Goal: Transaction & Acquisition: Purchase product/service

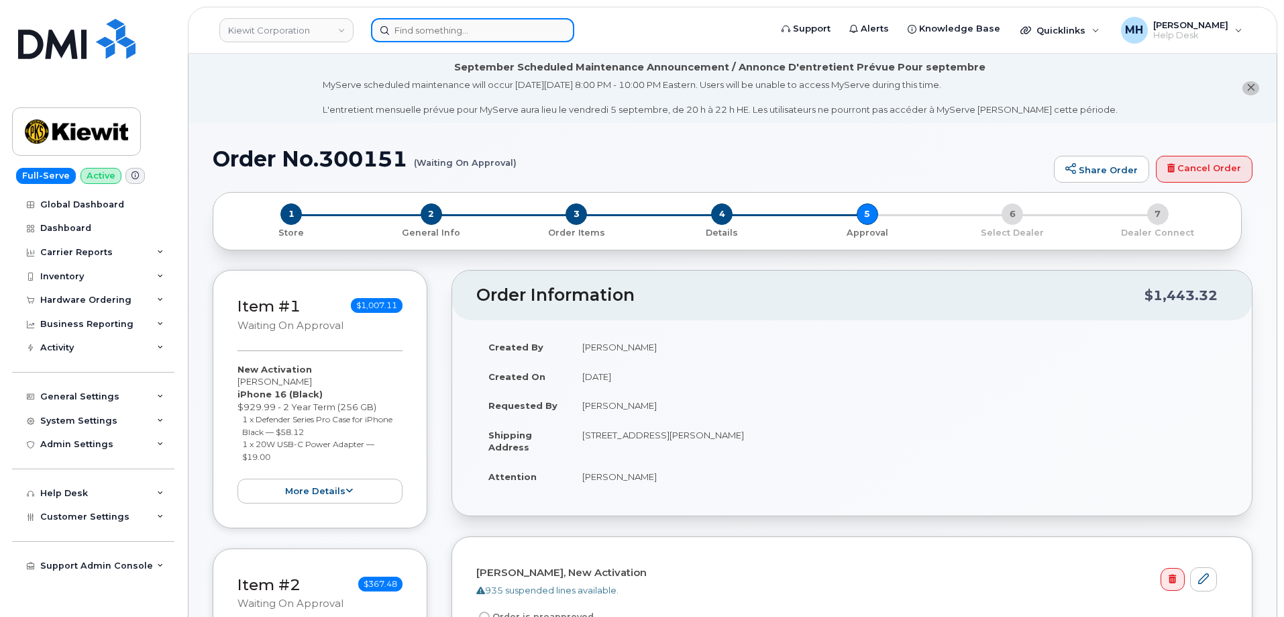
click at [395, 26] on input at bounding box center [472, 30] width 203 height 24
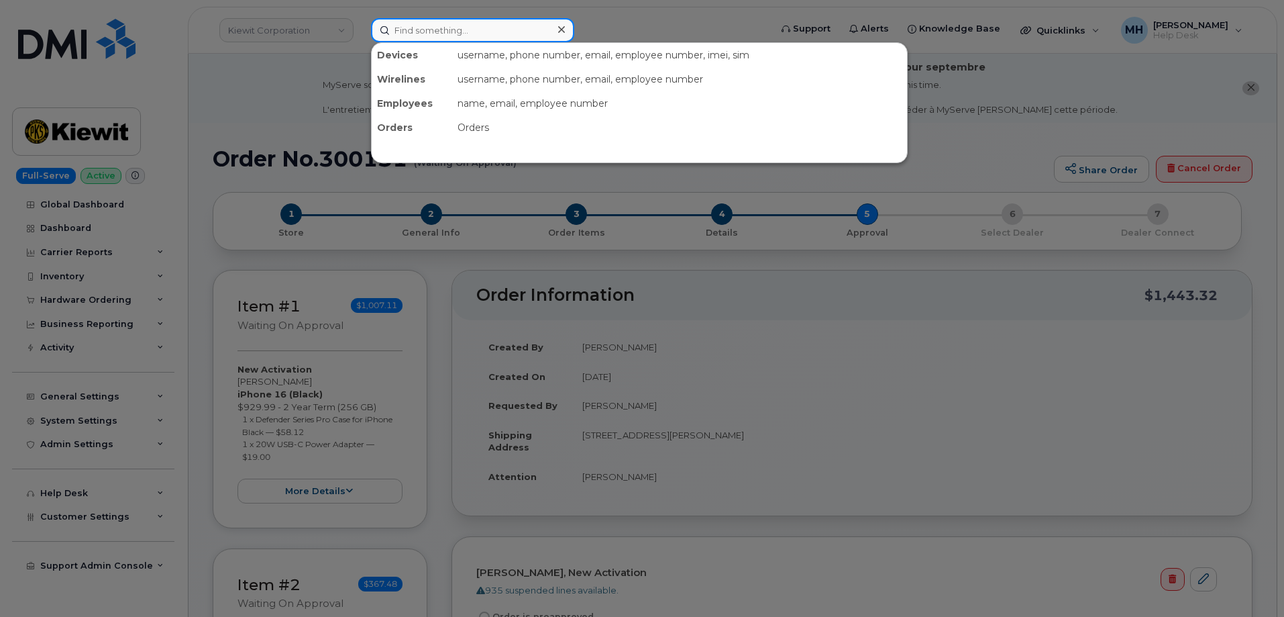
paste input "300146"
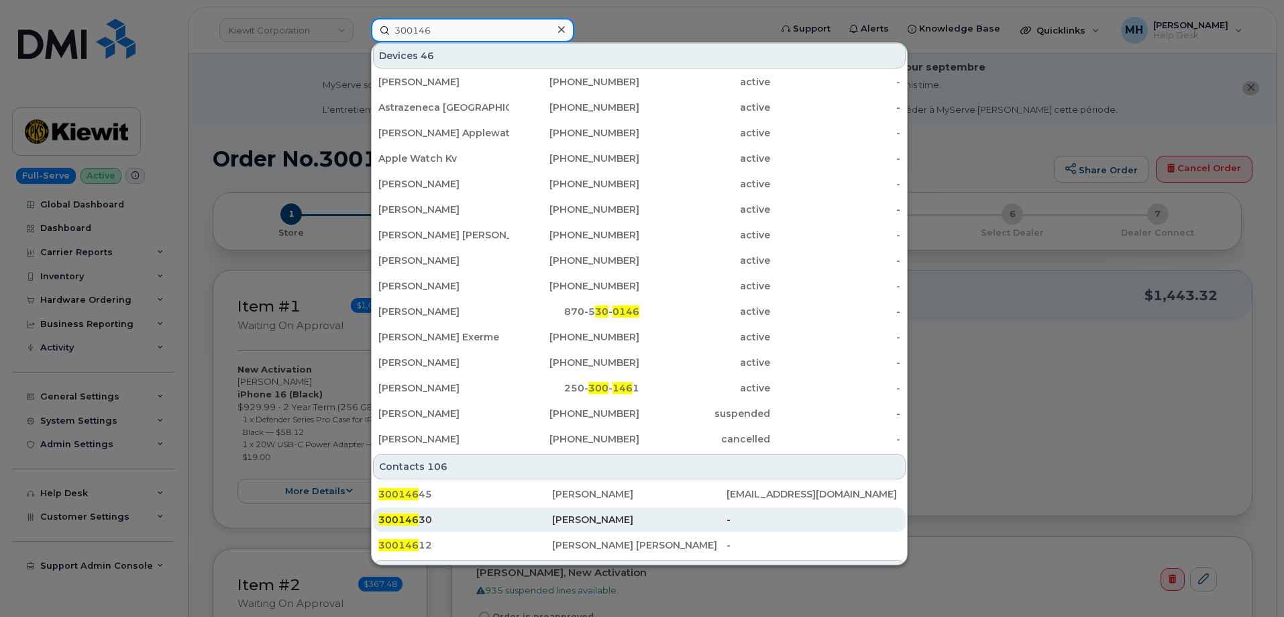
scroll to position [201, 0]
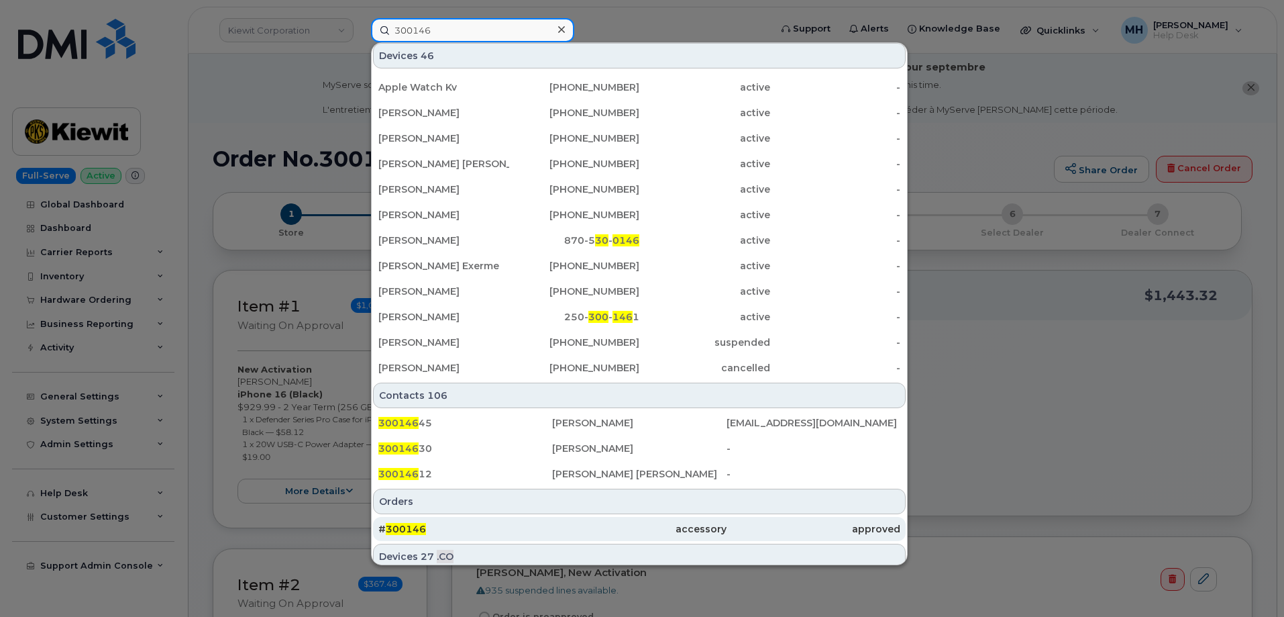
type input "300146"
click at [478, 527] on div "# 300146" at bounding box center [465, 528] width 174 height 13
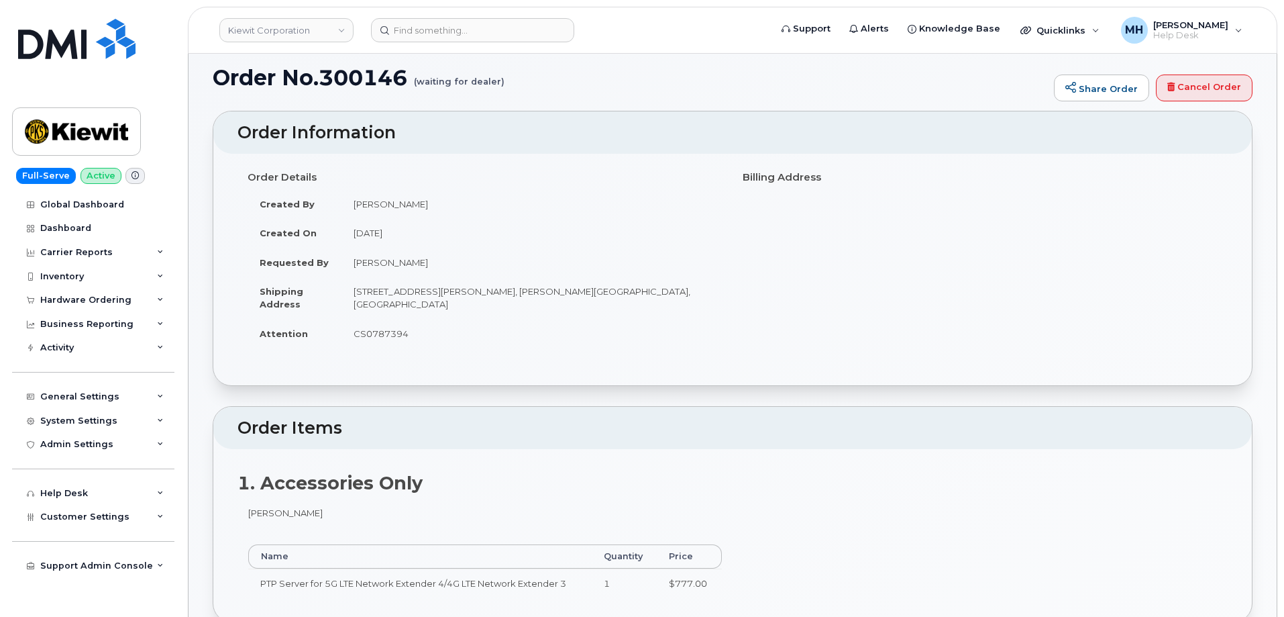
scroll to position [201, 0]
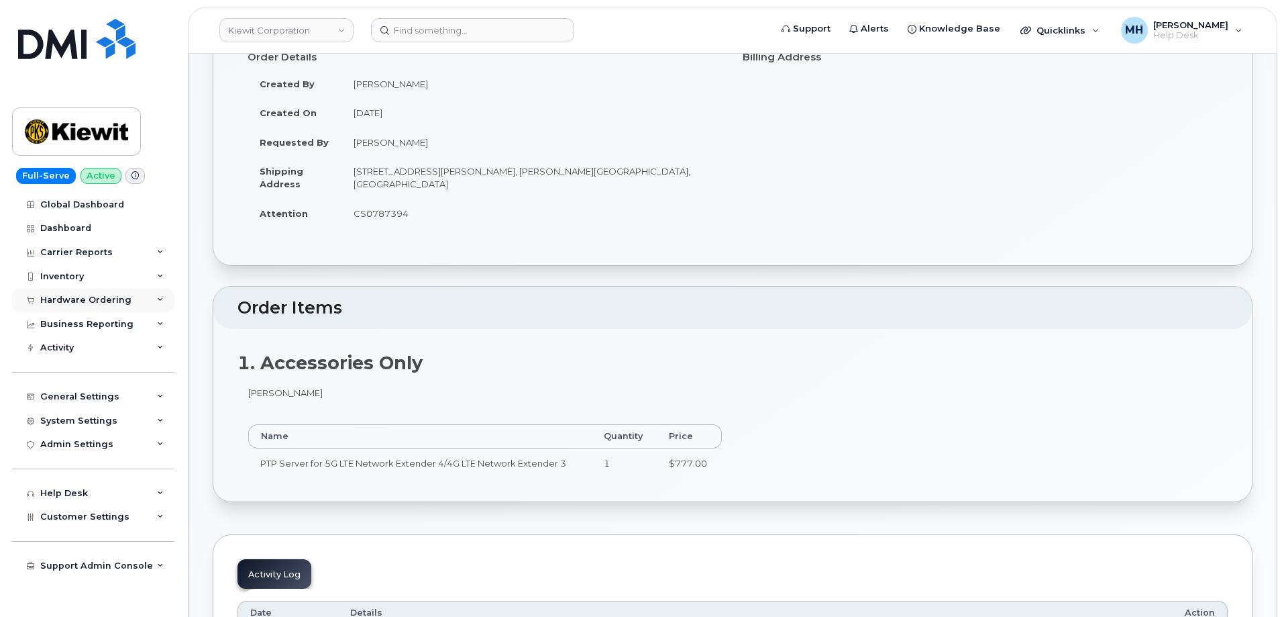
click at [133, 306] on div "Hardware Ordering" at bounding box center [93, 300] width 162 height 24
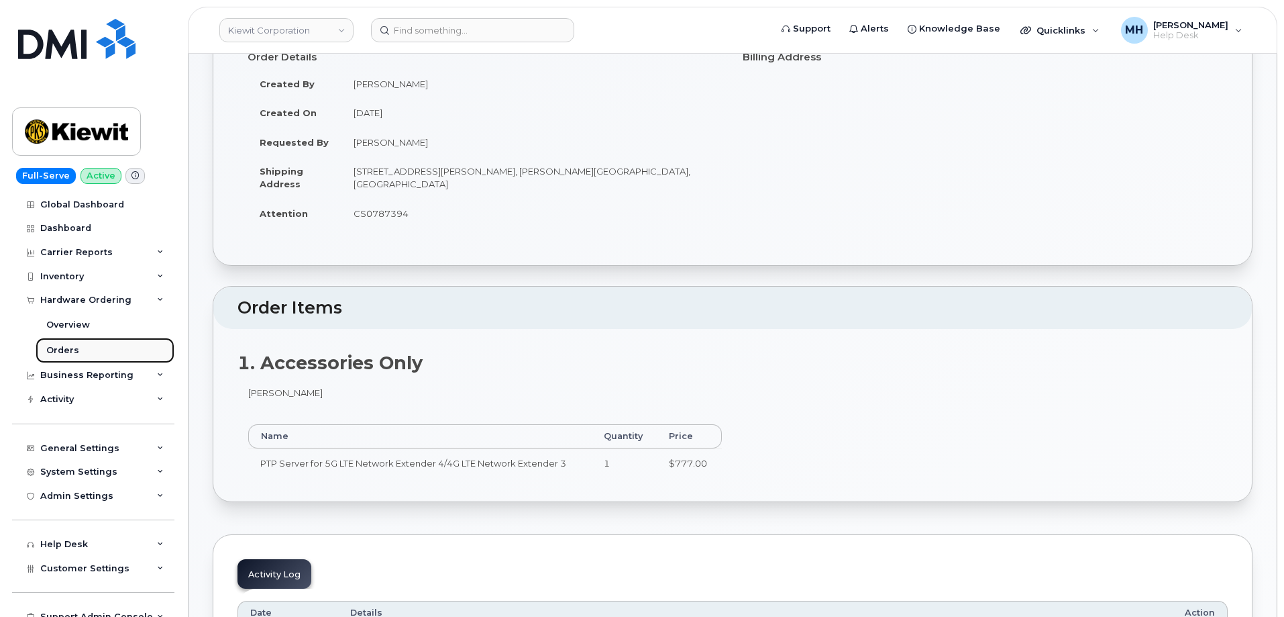
click at [119, 344] on link "Orders" at bounding box center [105, 350] width 139 height 25
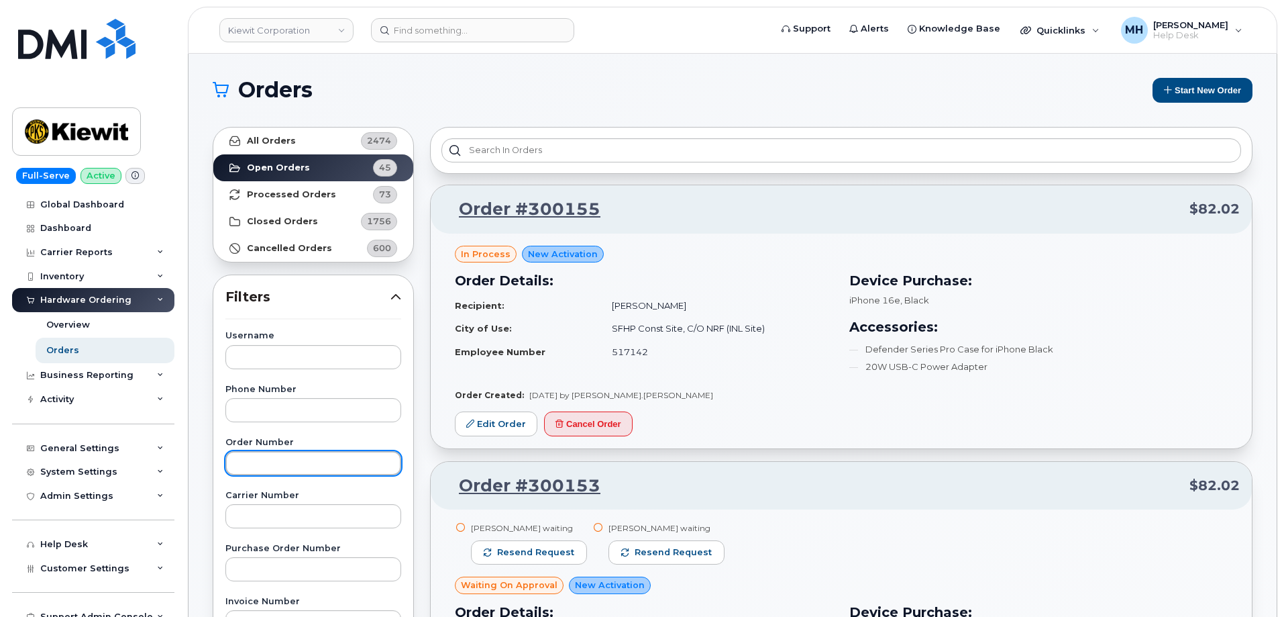
click at [321, 469] on input "text" at bounding box center [313, 463] width 176 height 24
paste input "300146"
type input "300146"
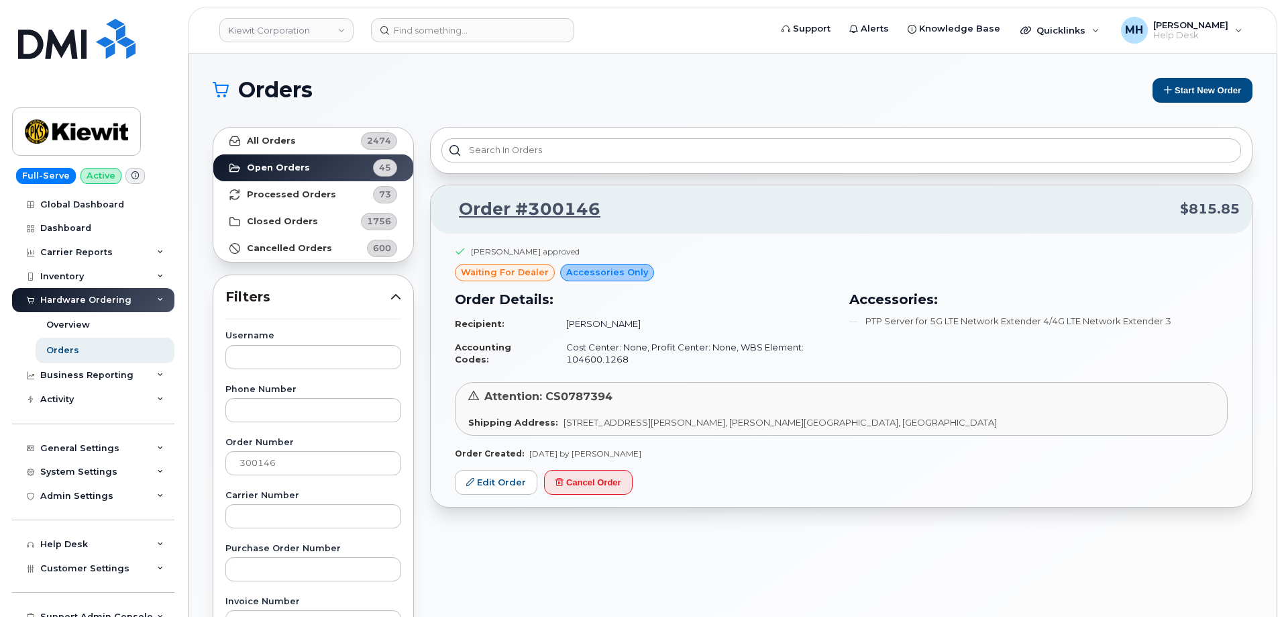
click at [504, 42] on header "Kiewit Corporation Support Alerts Knowledge Base Quicklinks Suspend / Cancel De…" at bounding box center [733, 30] width 1090 height 47
click at [503, 37] on input at bounding box center [472, 30] width 203 height 24
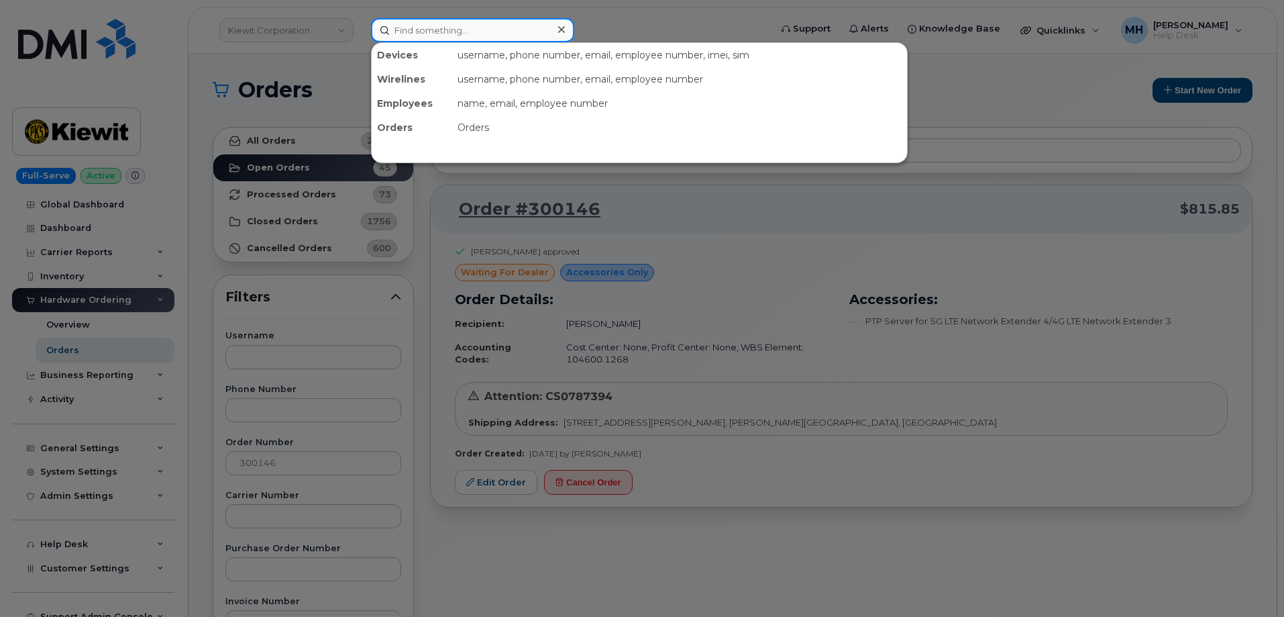
paste input "470-539-9426"
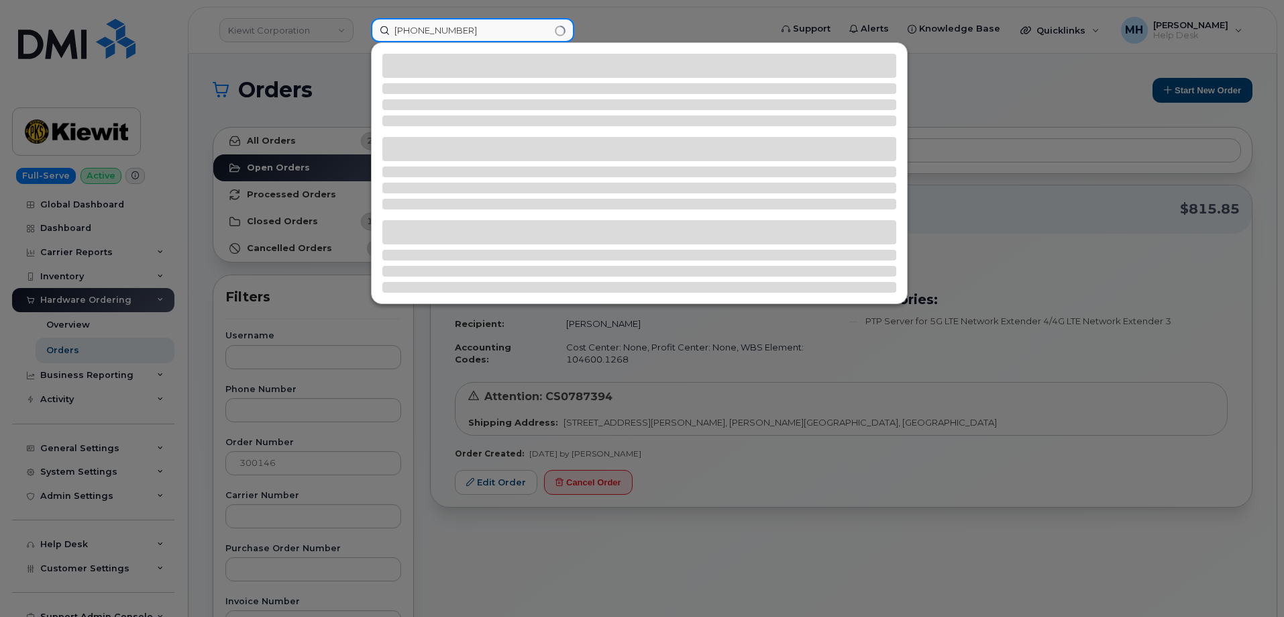
type input "470-539-9426"
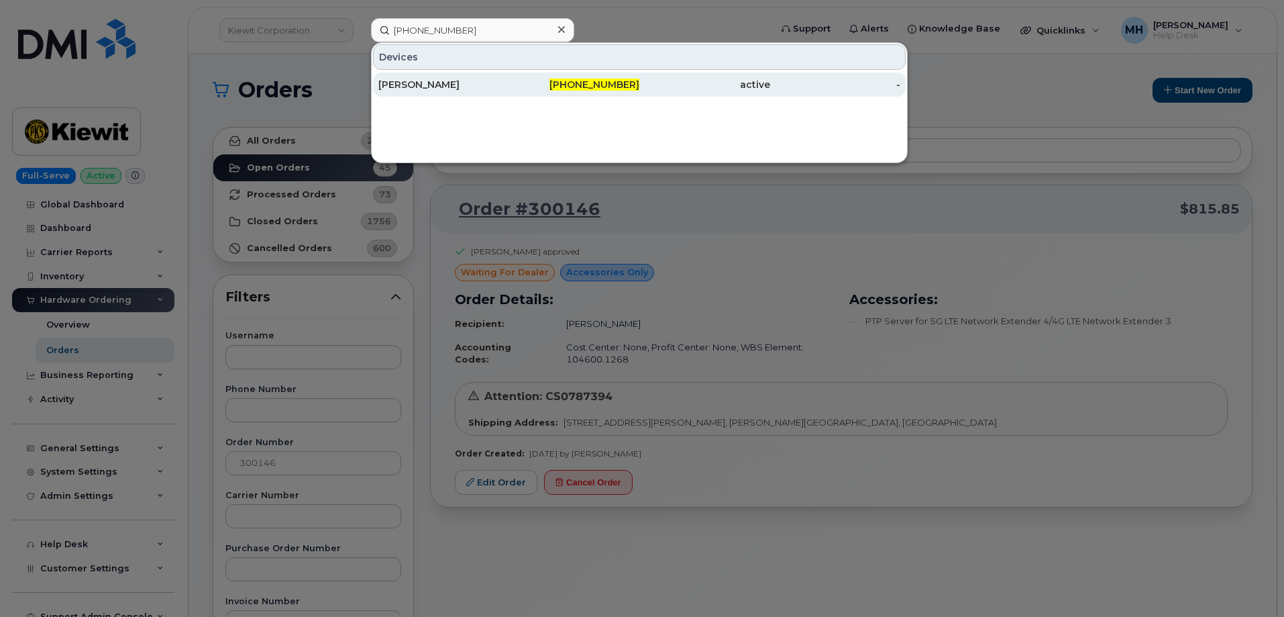
click at [478, 97] on div "Devices MEGAN RICH 470-539-9426 active -" at bounding box center [639, 102] width 537 height 121
click at [477, 93] on div "MEGAN RICH" at bounding box center [443, 84] width 131 height 24
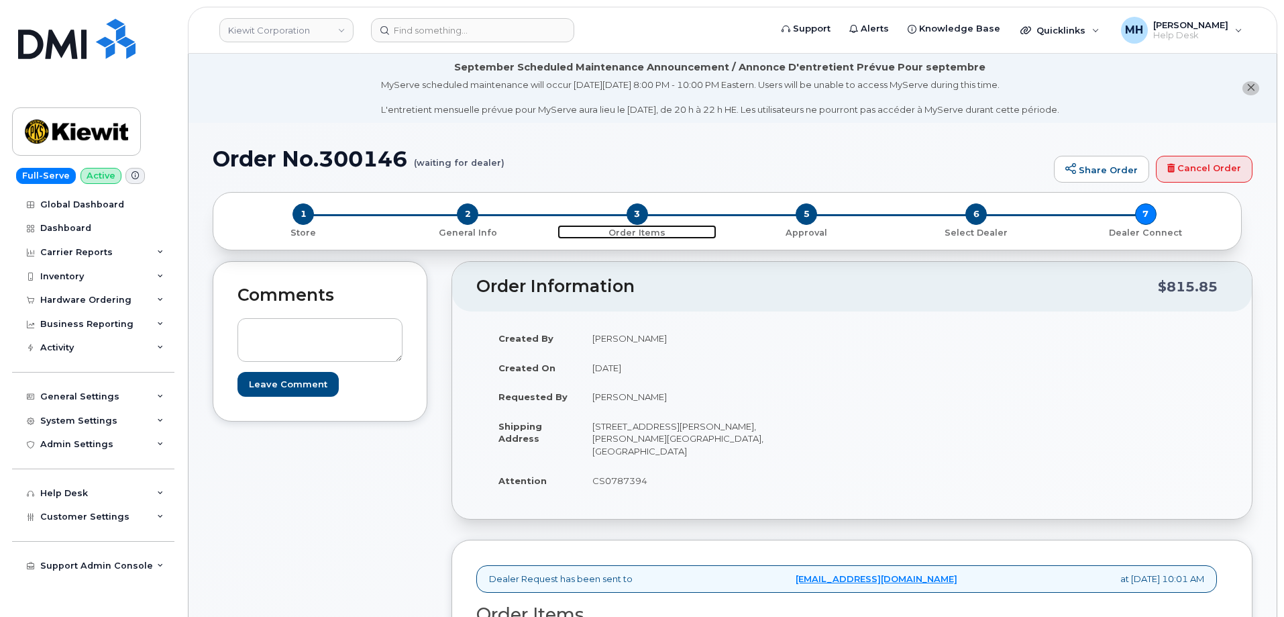
click at [644, 219] on span "3" at bounding box center [637, 213] width 21 height 21
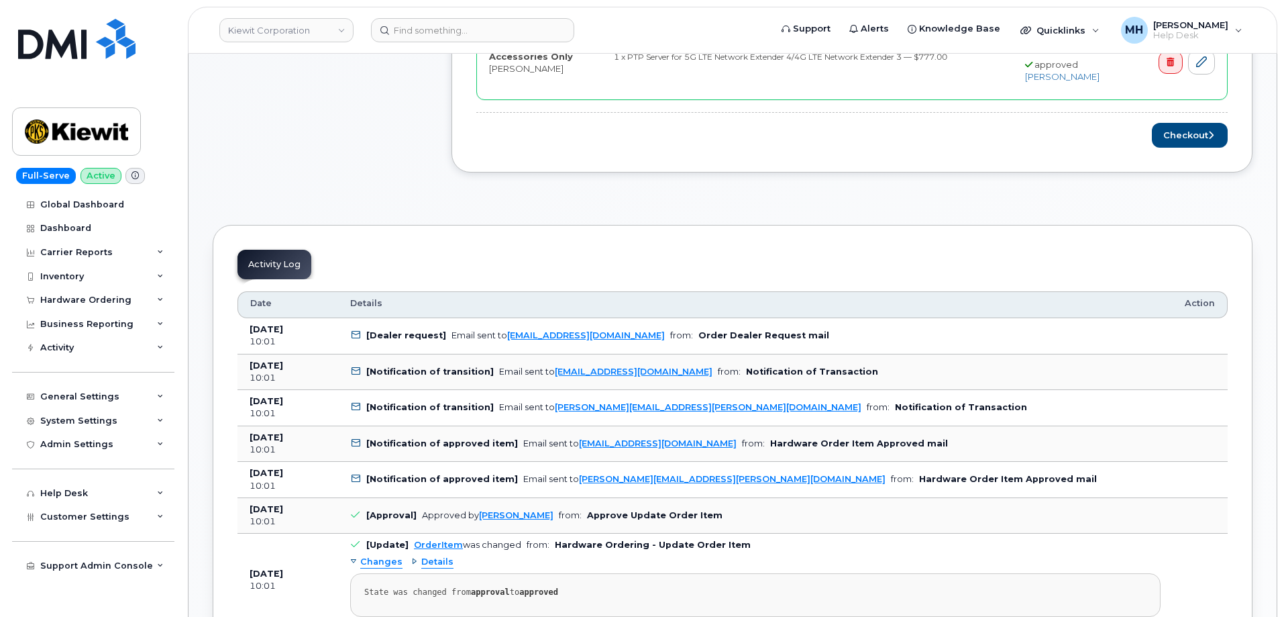
scroll to position [740, 0]
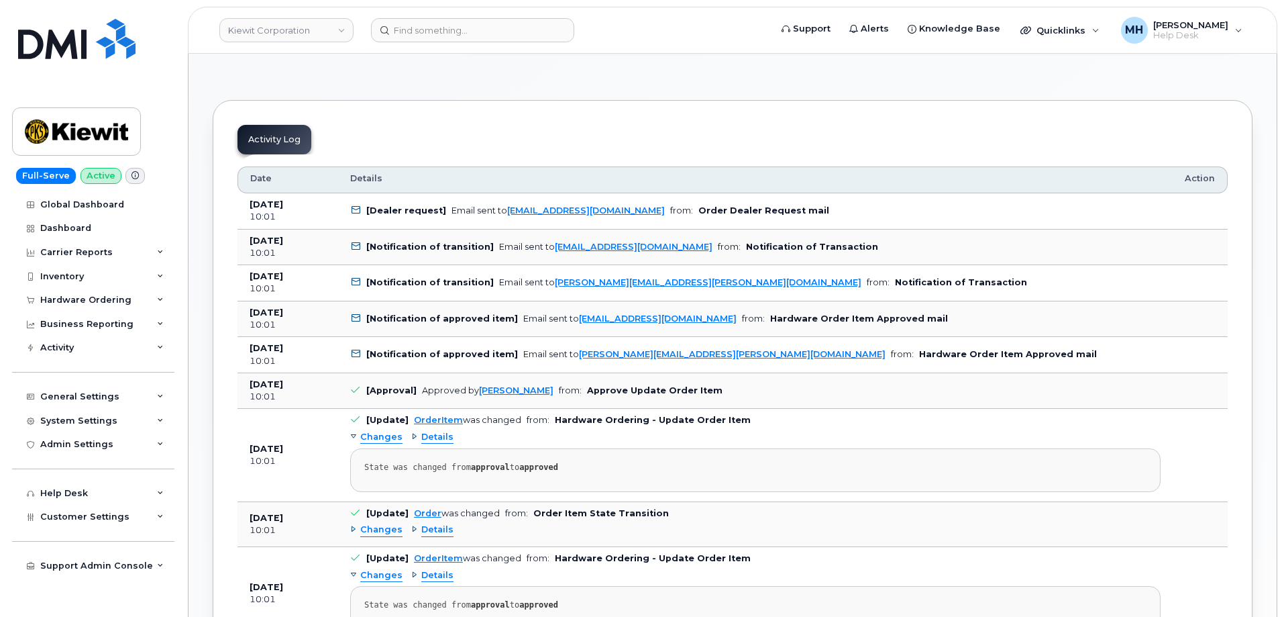
click at [537, 404] on td "[Approval] Approved by Jade Greenberg from: Approve Update Order Item" at bounding box center [755, 391] width 835 height 36
click at [507, 408] on td "[Approval] Approved by Jade Greenberg from: Approve Update Order Item" at bounding box center [755, 391] width 835 height 36
click at [725, 391] on td "[Approval] Approved by Jade Greenberg from: Approve Update Order Item" at bounding box center [755, 391] width 835 height 36
drag, startPoint x: 721, startPoint y: 391, endPoint x: 580, endPoint y: 395, distance: 140.3
click at [580, 395] on td "[Approval] Approved by Jade Greenberg from: Approve Update Order Item" at bounding box center [755, 391] width 835 height 36
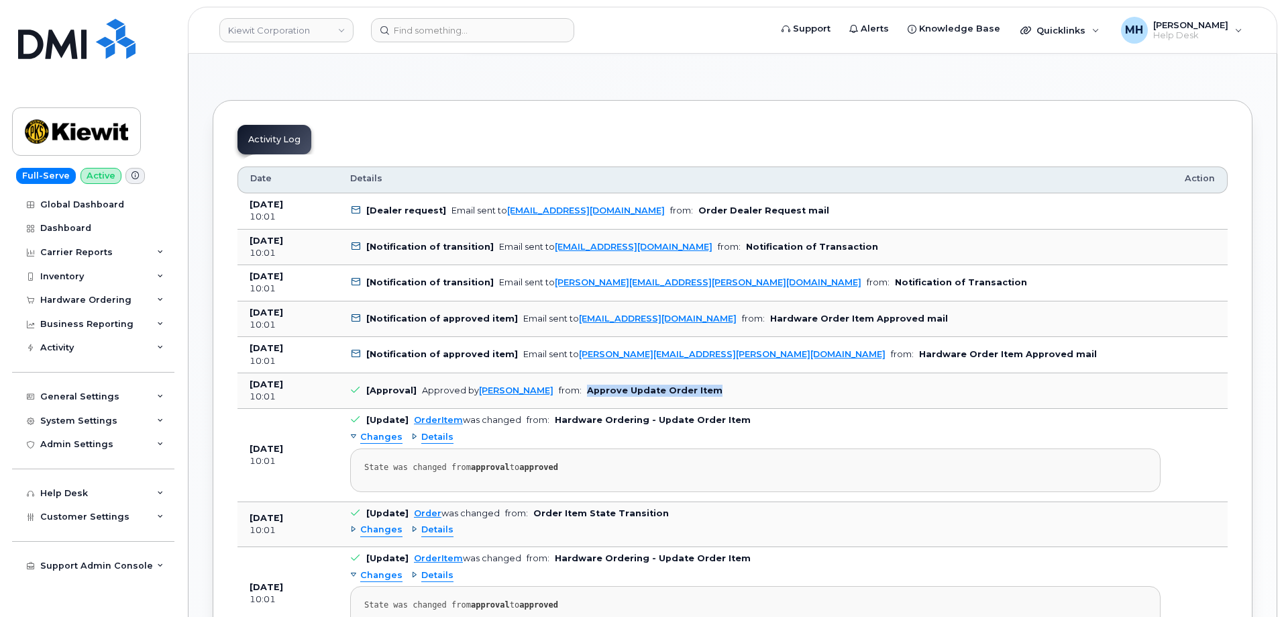
click at [711, 398] on td "[Approval] Approved by Jade Greenberg from: Approve Update Order Item" at bounding box center [755, 391] width 835 height 36
click at [717, 394] on td "[Approval] Approved by Jade Greenberg from: Approve Update Order Item" at bounding box center [755, 391] width 835 height 36
click at [611, 402] on td "[Approval] Approved by Jade Greenberg from: Approve Update Order Item" at bounding box center [755, 391] width 835 height 36
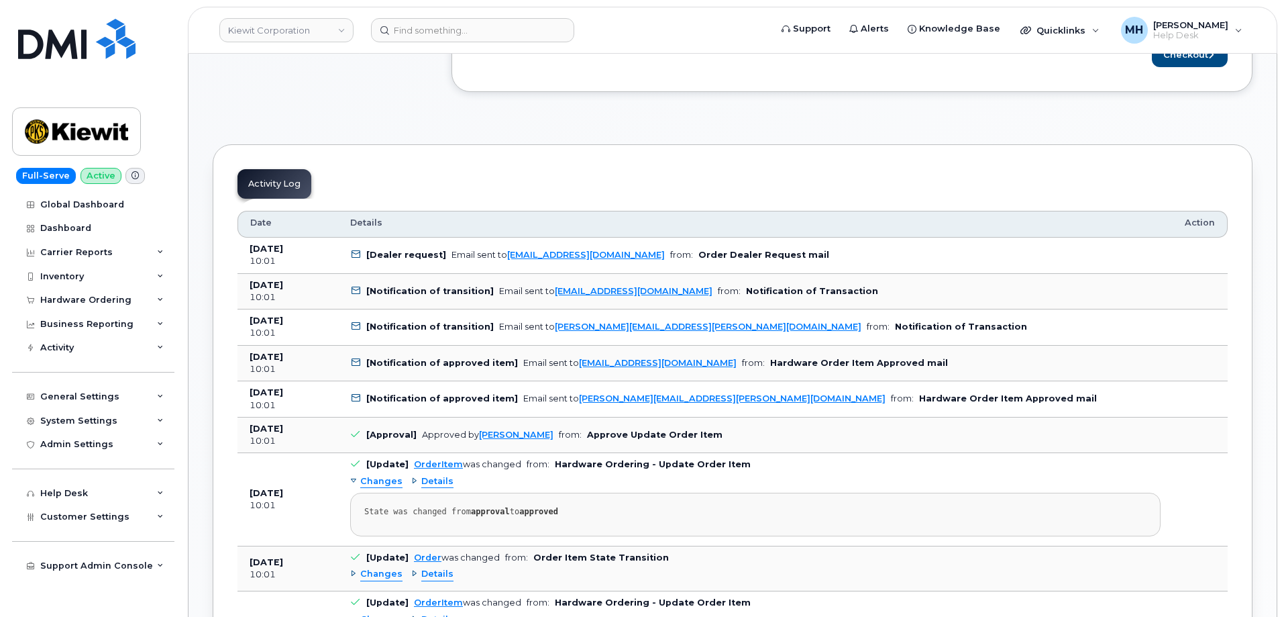
scroll to position [673, 0]
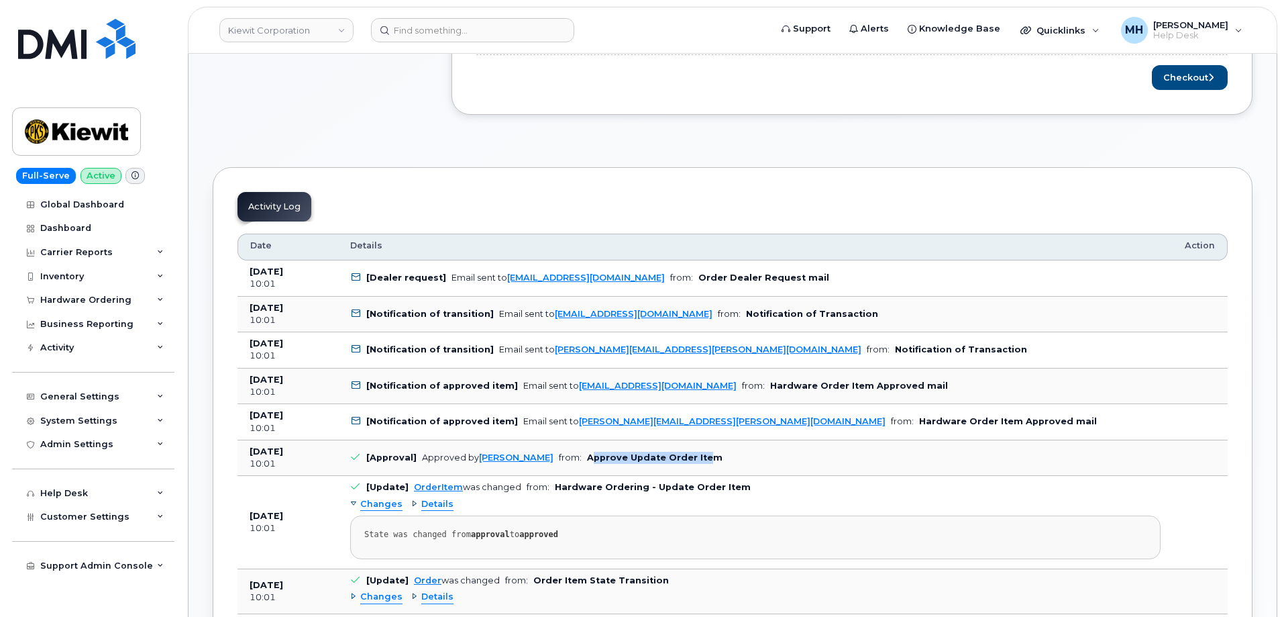
drag, startPoint x: 690, startPoint y: 462, endPoint x: 587, endPoint y: 462, distance: 103.3
click at [587, 462] on td "[Approval] Approved by Jade Greenberg from: Approve Update Order Item" at bounding box center [755, 458] width 835 height 36
click at [733, 452] on td "[Approval] Approved by Jade Greenberg from: Approve Update Order Item" at bounding box center [755, 458] width 835 height 36
click at [487, 470] on td "[Approval] Approved by Jade Greenberg from: Approve Update Order Item" at bounding box center [755, 458] width 835 height 36
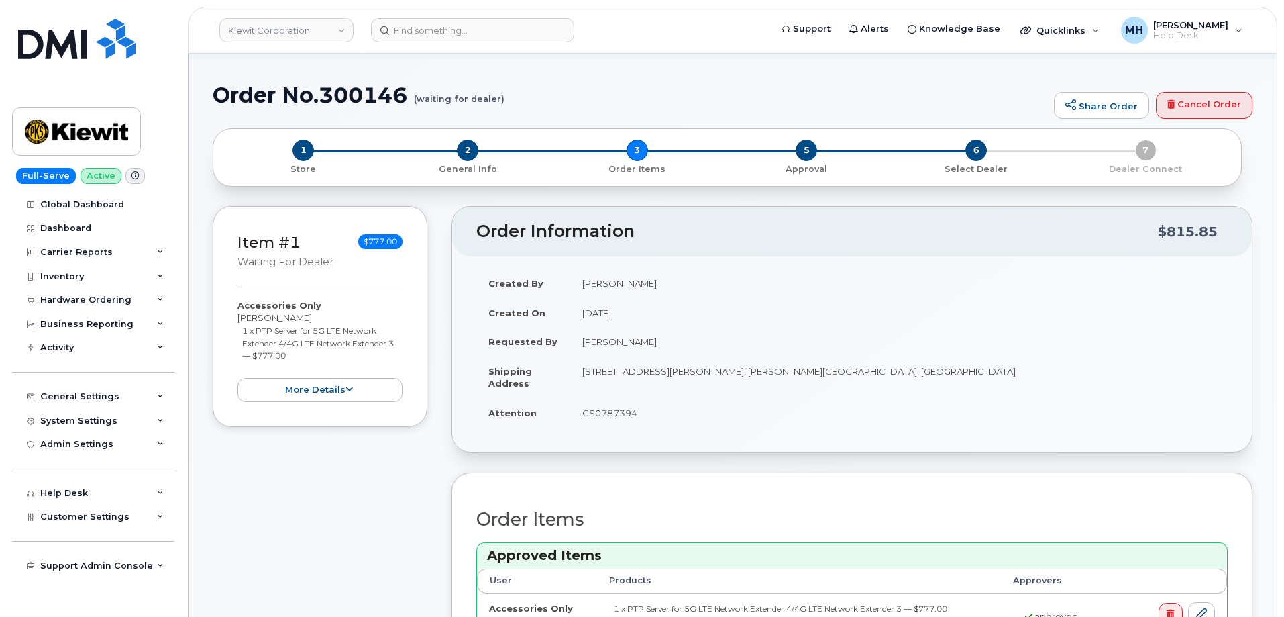
scroll to position [0, 0]
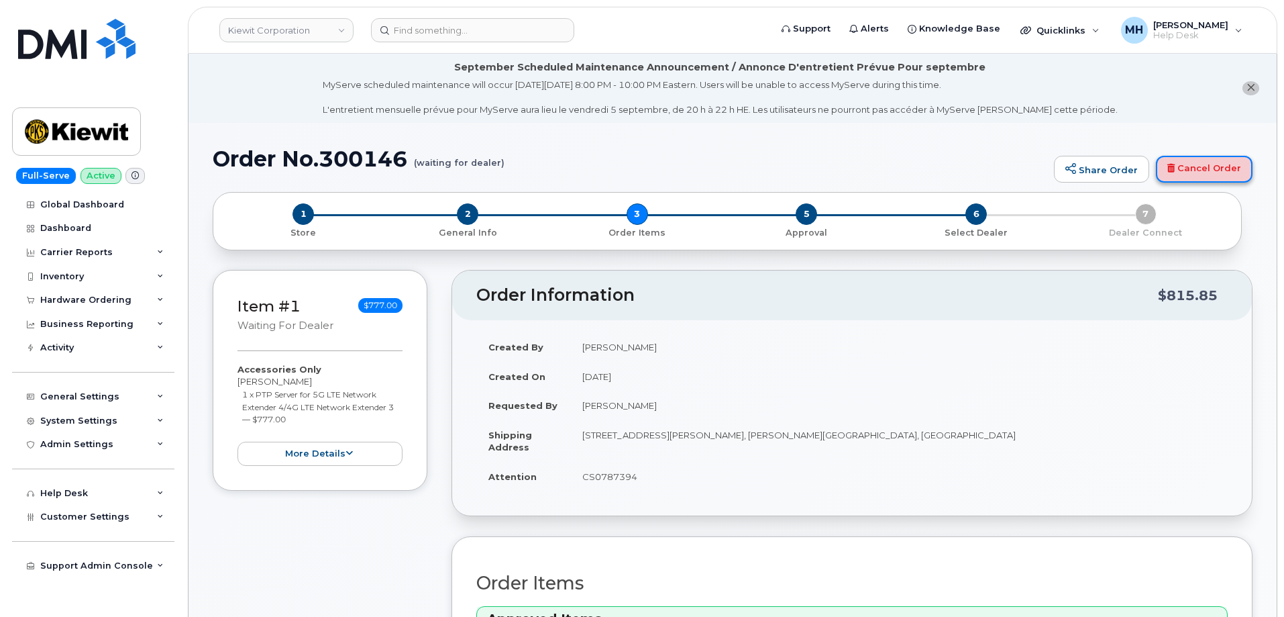
click at [1219, 170] on link "Cancel Order" at bounding box center [1204, 169] width 97 height 27
click at [703, 43] on header "Kiewit Corporation Support Alerts Knowledge Base Quicklinks Suspend / Cancel De…" at bounding box center [733, 30] width 1090 height 47
click at [362, 164] on h1 "Order No.300146 (waiting for dealer)" at bounding box center [630, 158] width 835 height 23
copy h1 "300146"
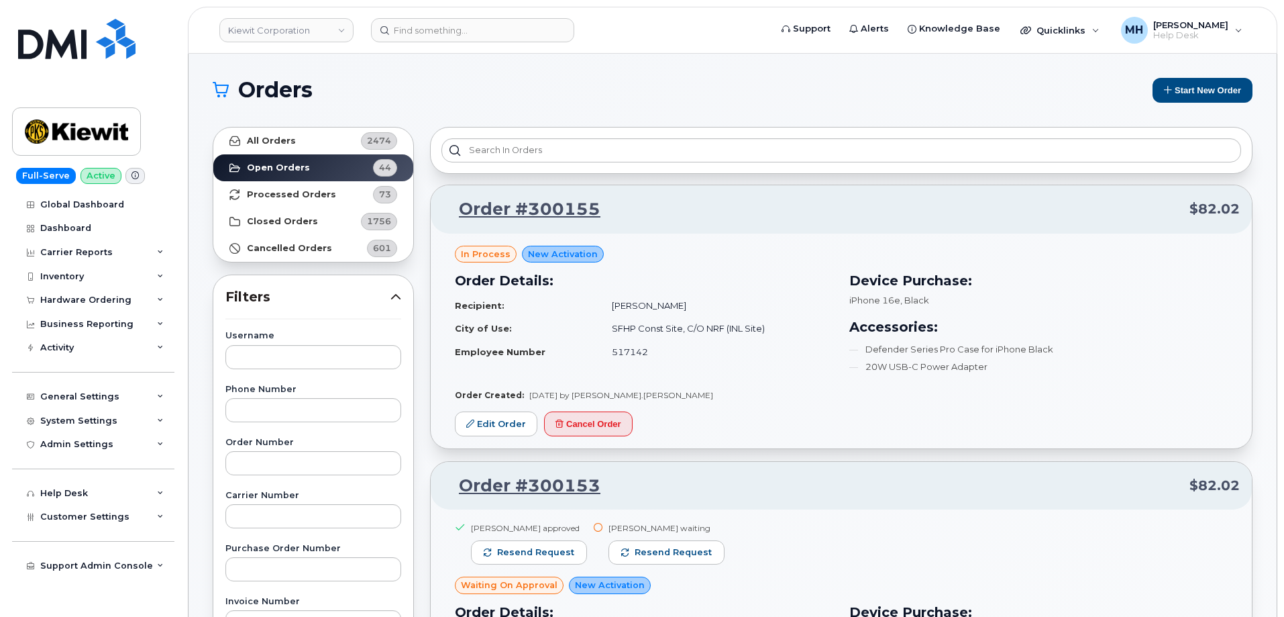
click at [1134, 95] on h1 "Orders" at bounding box center [677, 89] width 928 height 21
click at [1166, 92] on icon at bounding box center [1168, 89] width 9 height 9
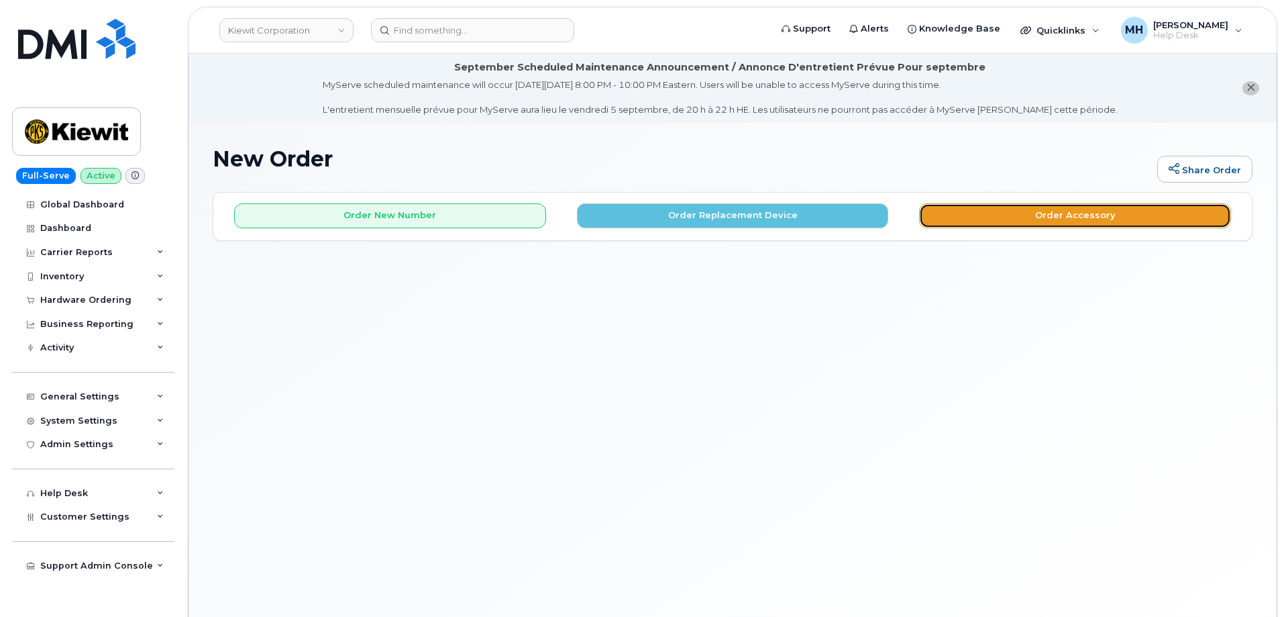
click at [985, 218] on button "Order Accessory" at bounding box center [1075, 215] width 312 height 25
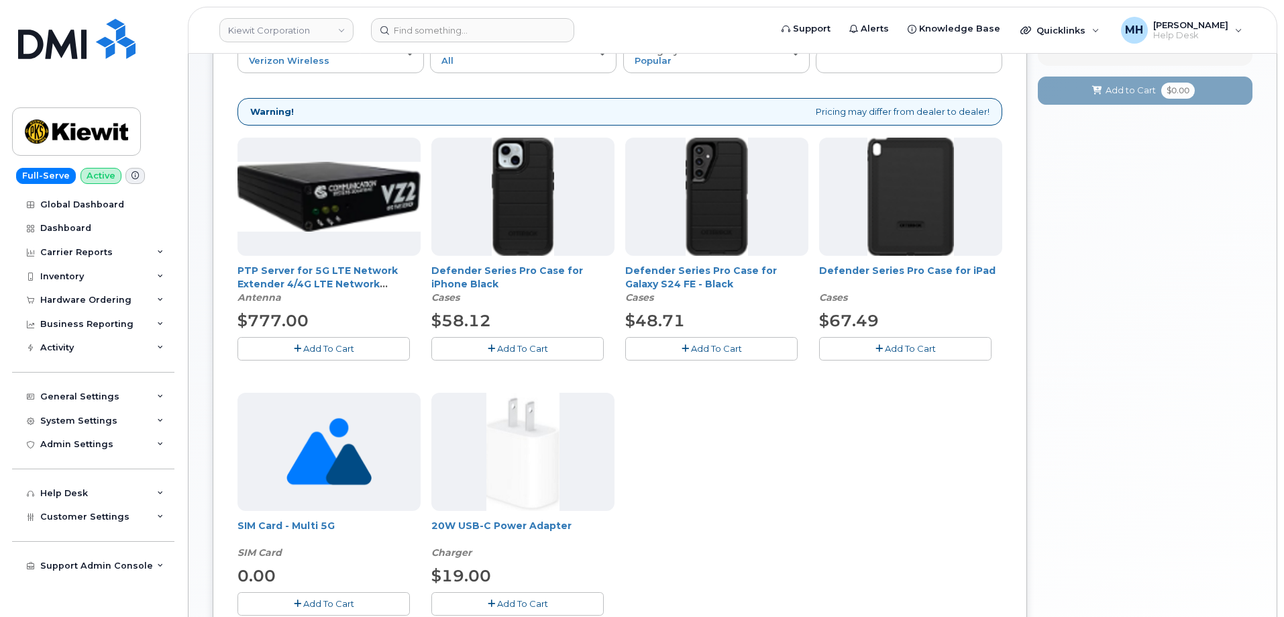
scroll to position [201, 0]
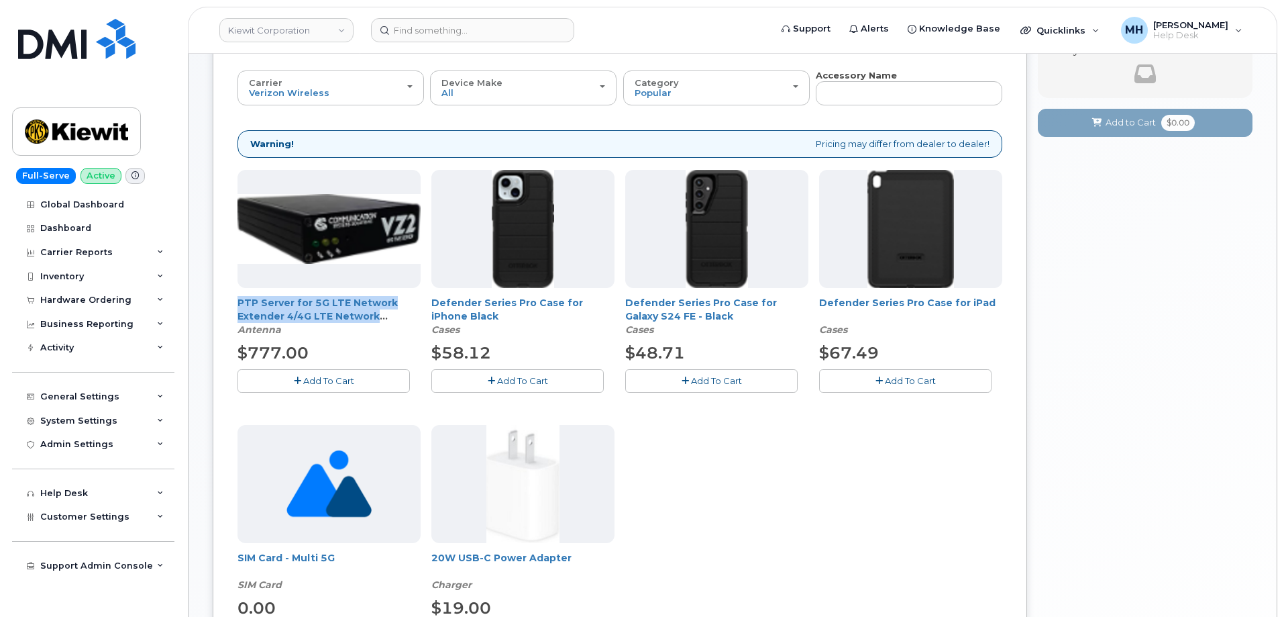
drag, startPoint x: 283, startPoint y: 299, endPoint x: 400, endPoint y: 317, distance: 118.8
click at [400, 317] on div "Order New Device Upgrade Existing Device Order Accessory Order new device and n…" at bounding box center [620, 375] width 815 height 768
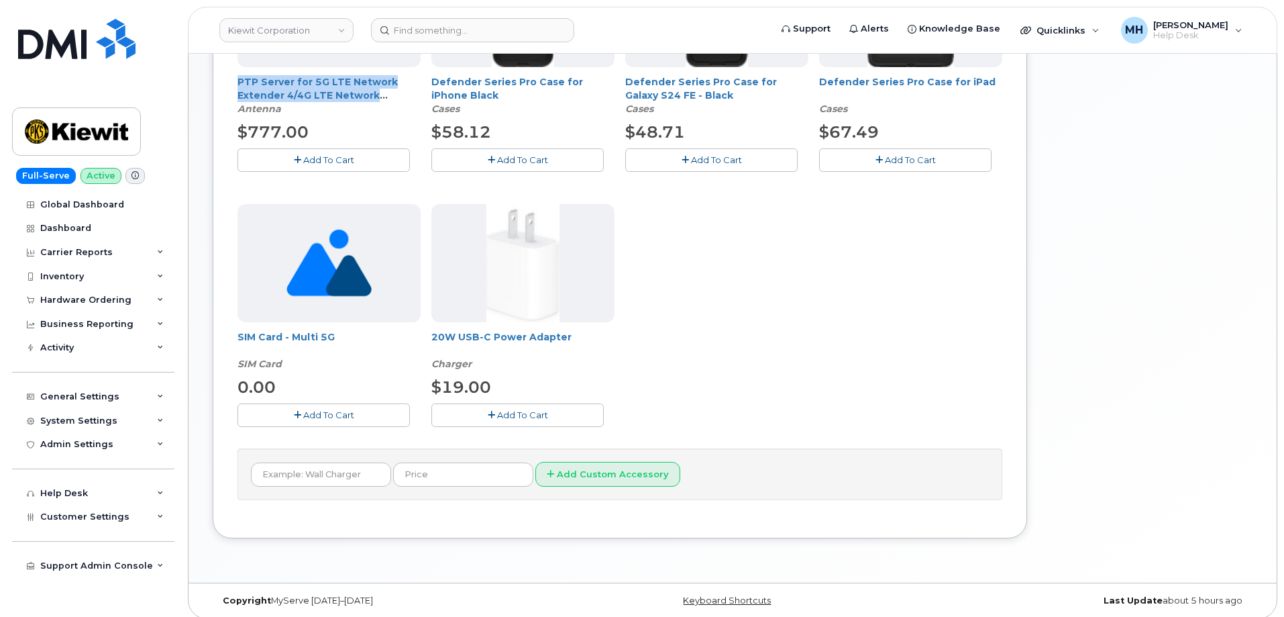
scroll to position [431, 0]
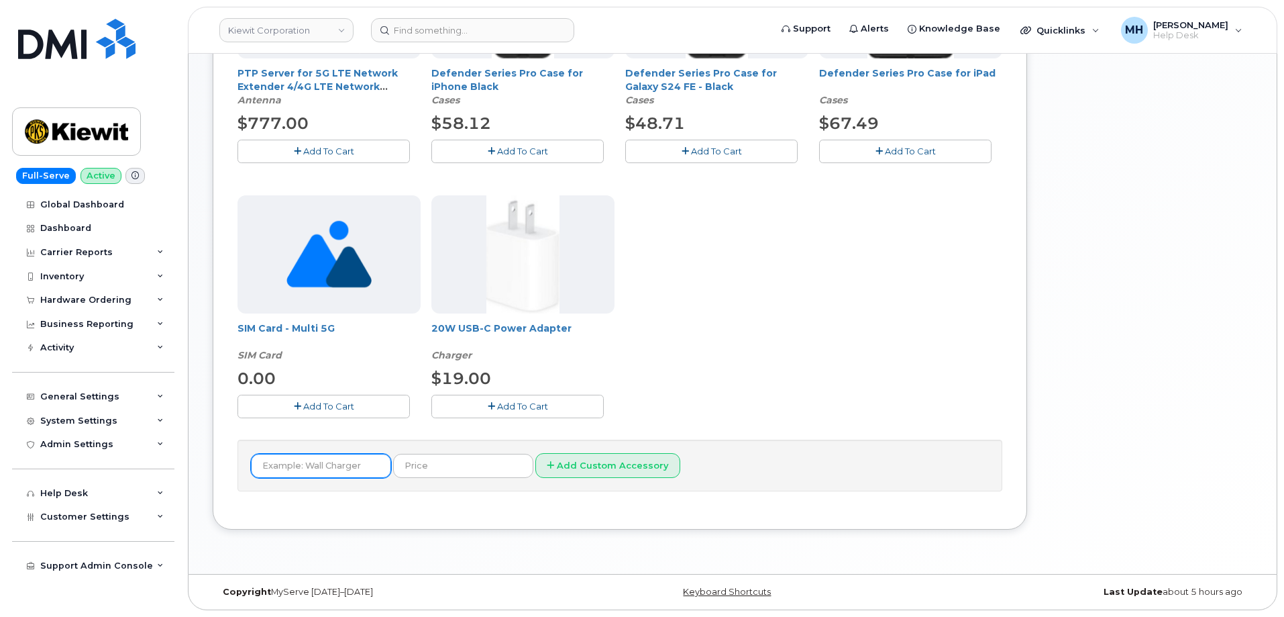
click at [328, 460] on input "text" at bounding box center [321, 466] width 140 height 24
paste input "PTP Server for 5G LTE Network Extender 4/4G LTE Network"
type input "PTP Server for 5G LTE Network Extender 4/4G LTE Network"
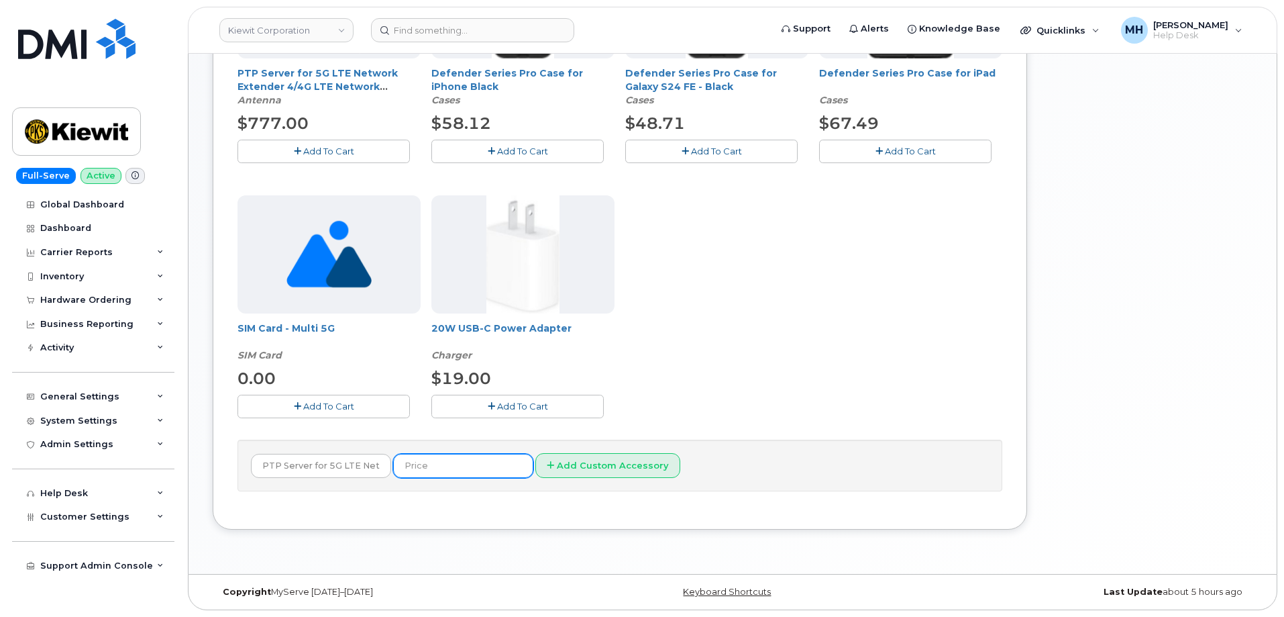
click at [417, 472] on input "text" at bounding box center [463, 466] width 140 height 24
type input "250"
click at [531, 513] on div "Order New Device Upgrade Existing Device Order Accessory Order new device and n…" at bounding box center [620, 145] width 815 height 768
click at [564, 466] on button "Add Custom Accessory" at bounding box center [607, 465] width 145 height 25
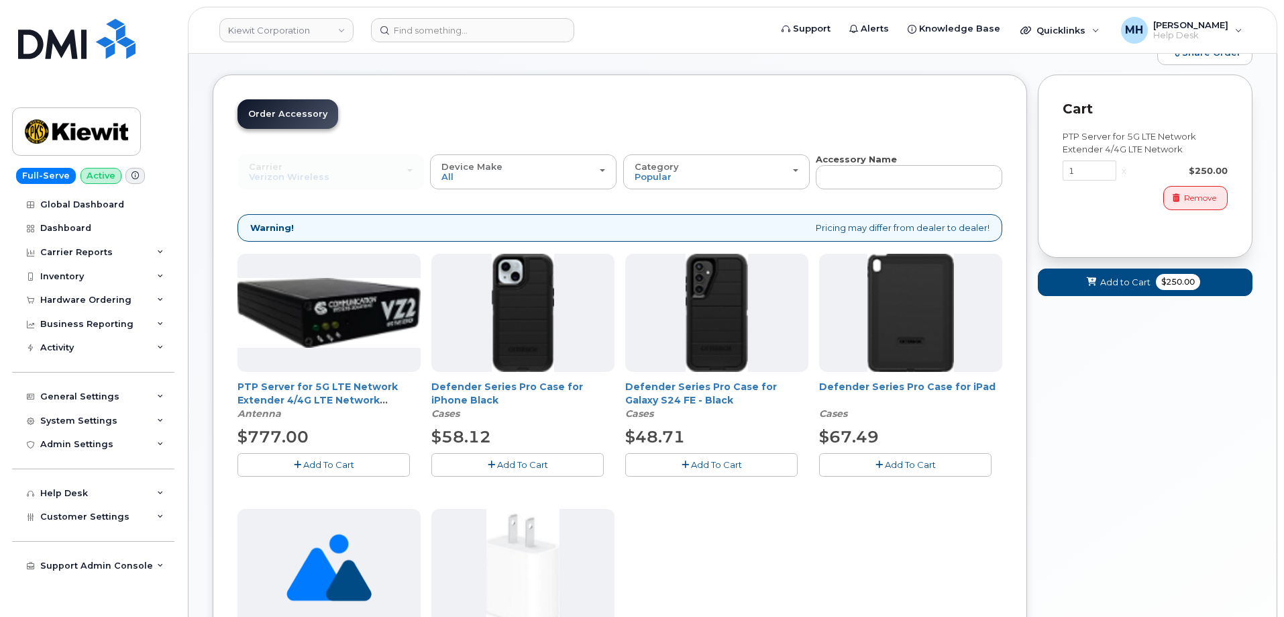
scroll to position [229, 0]
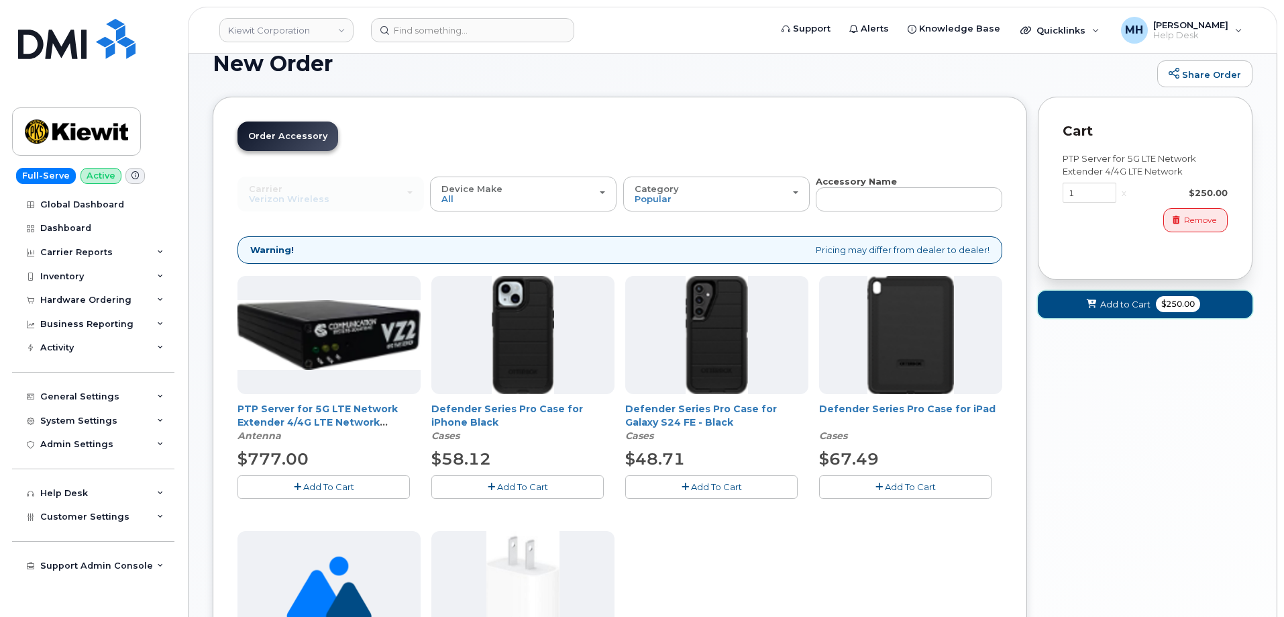
click at [1122, 305] on span "Add to Cart" at bounding box center [1126, 304] width 50 height 13
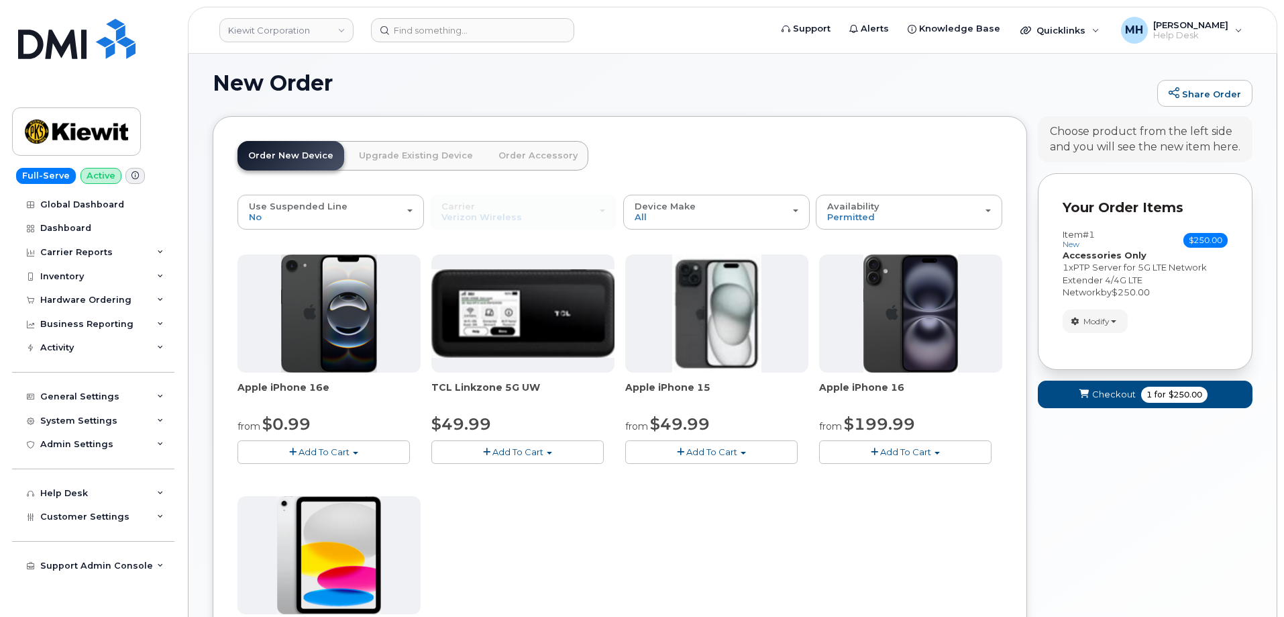
scroll to position [95, 0]
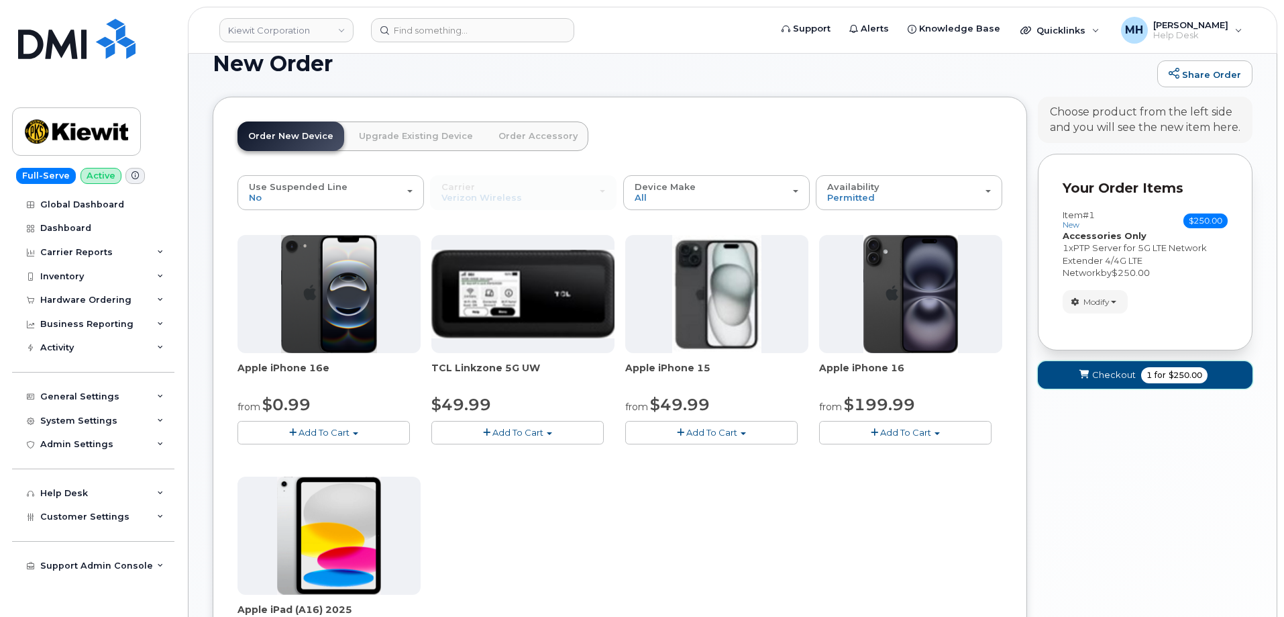
click at [1123, 380] on span "Checkout" at bounding box center [1114, 374] width 44 height 13
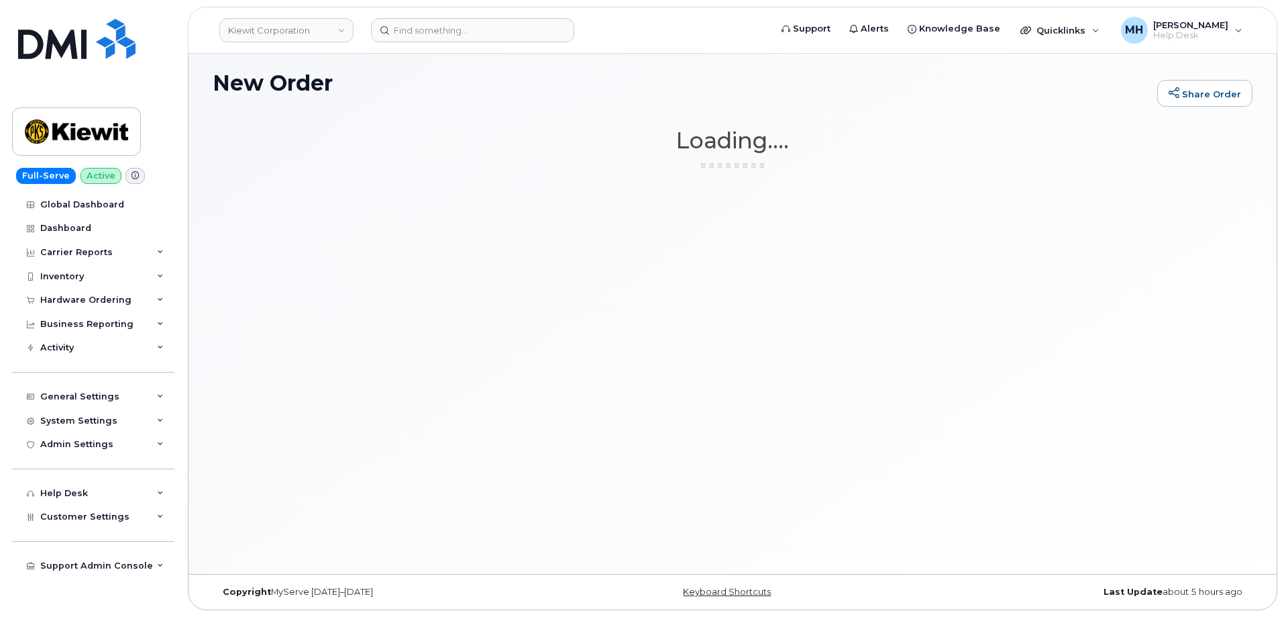
scroll to position [76, 0]
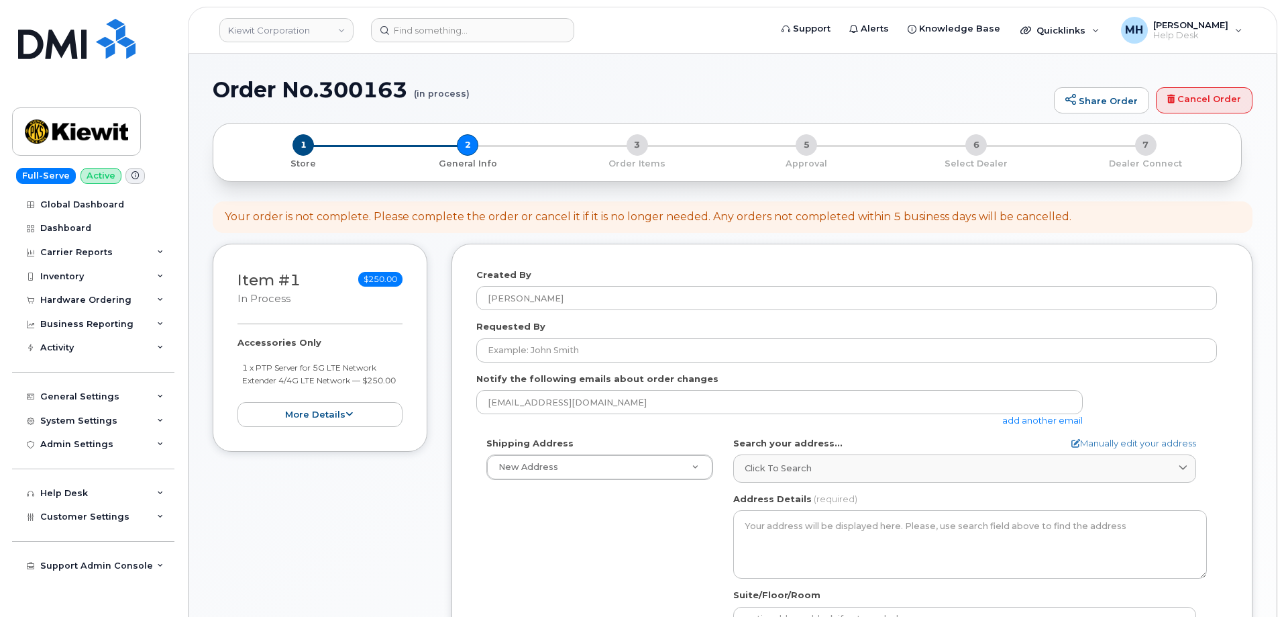
select select
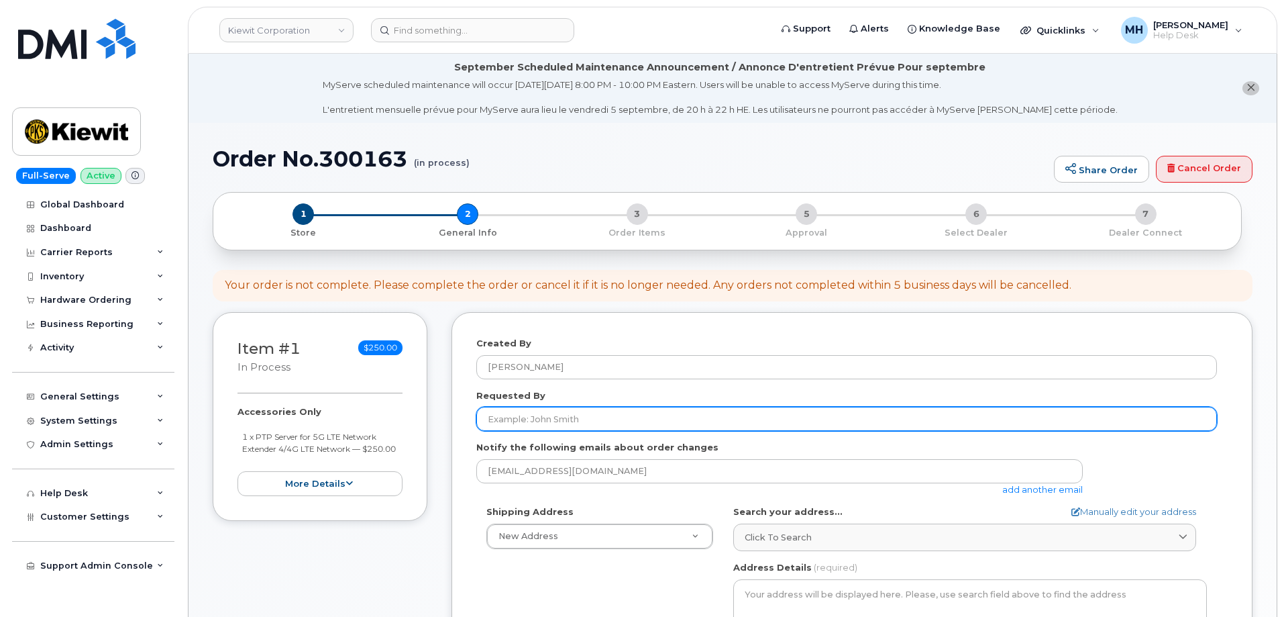
click at [613, 426] on input "Requested By" at bounding box center [846, 419] width 741 height 24
paste input "[PERSON_NAME]"
type input "[PERSON_NAME]"
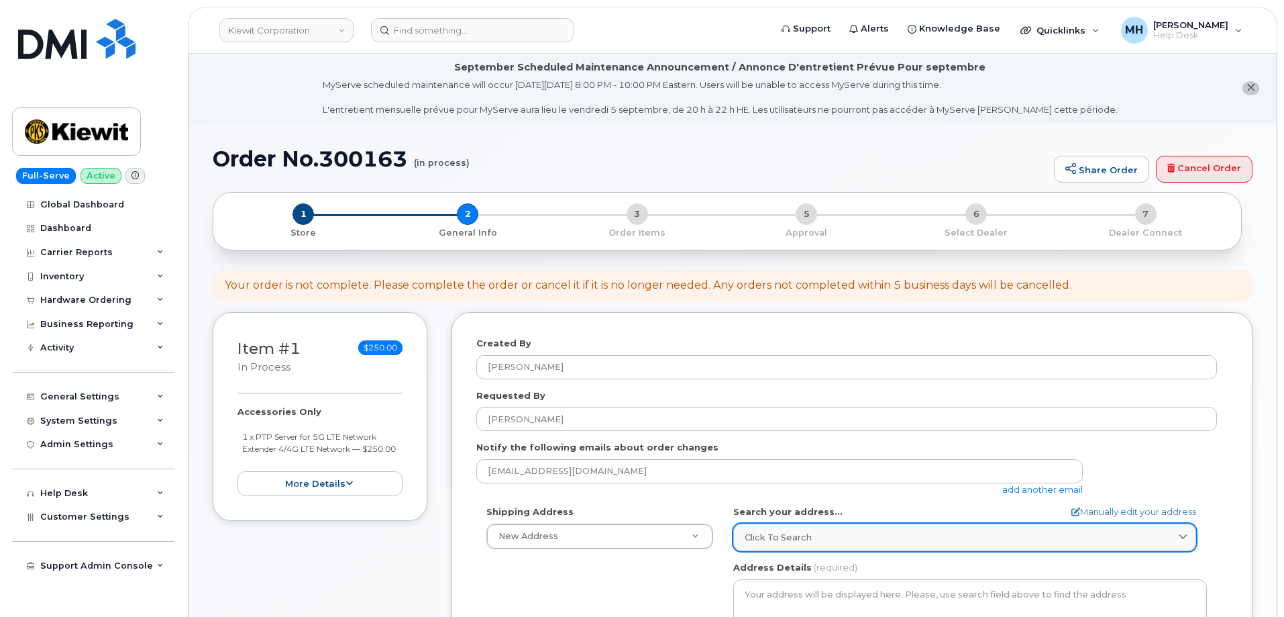
click at [842, 531] on div "Click to search" at bounding box center [965, 537] width 440 height 13
paste input "[STREET_ADDRESS][PERSON_NAME]"
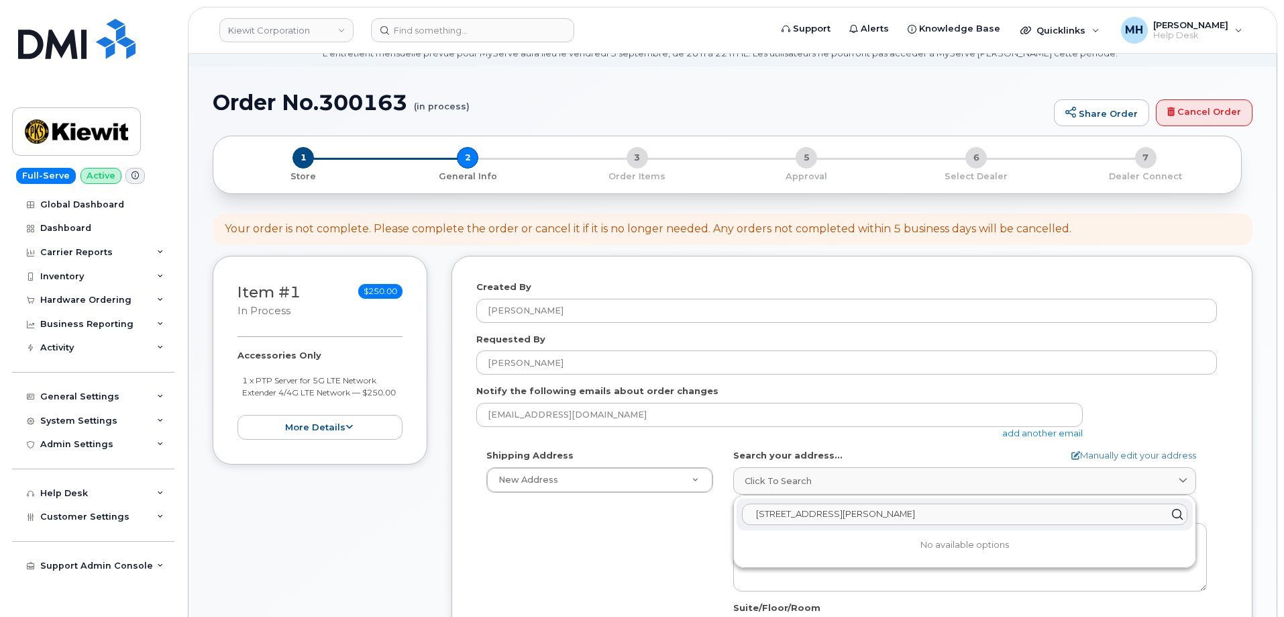
scroll to position [134, 0]
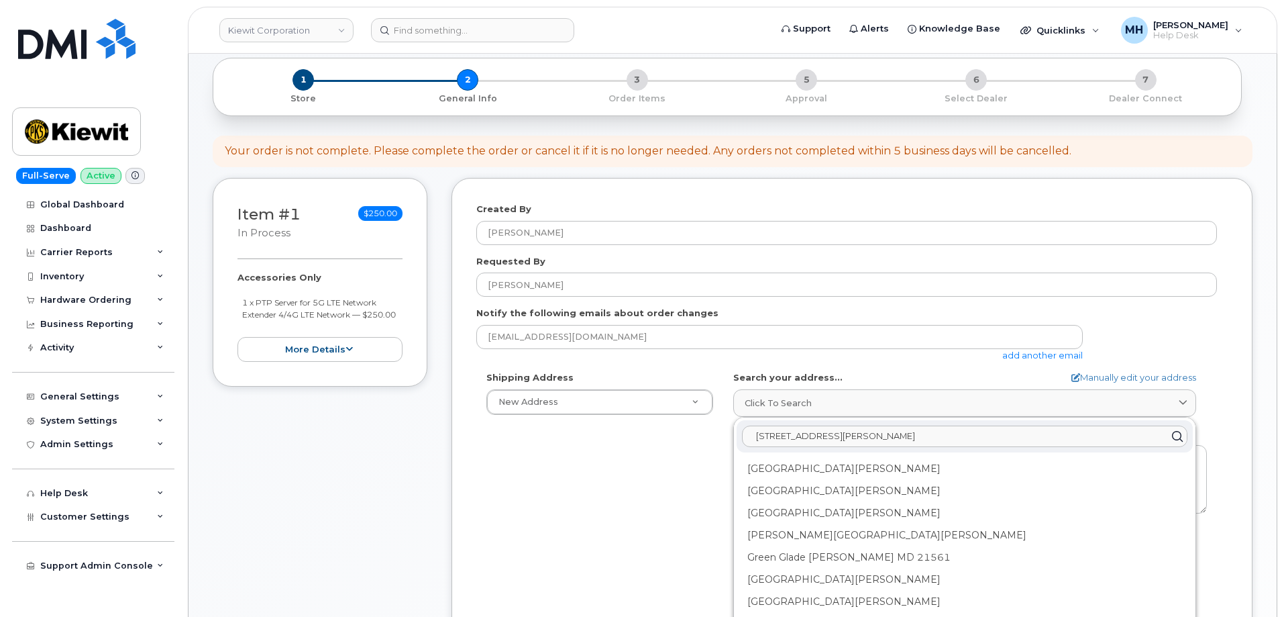
type input "[STREET_ADDRESS][PERSON_NAME]"
click at [831, 468] on div "Mount Zion Rd Swanton MD 21561" at bounding box center [965, 469] width 456 height 22
drag, startPoint x: 873, startPoint y: 438, endPoint x: 723, endPoint y: 441, distance: 150.3
click at [723, 441] on div "Shipping Address New Address New Address 14660 Dixie Hwy 20152 Cypress Ave 304 …" at bounding box center [846, 525] width 741 height 308
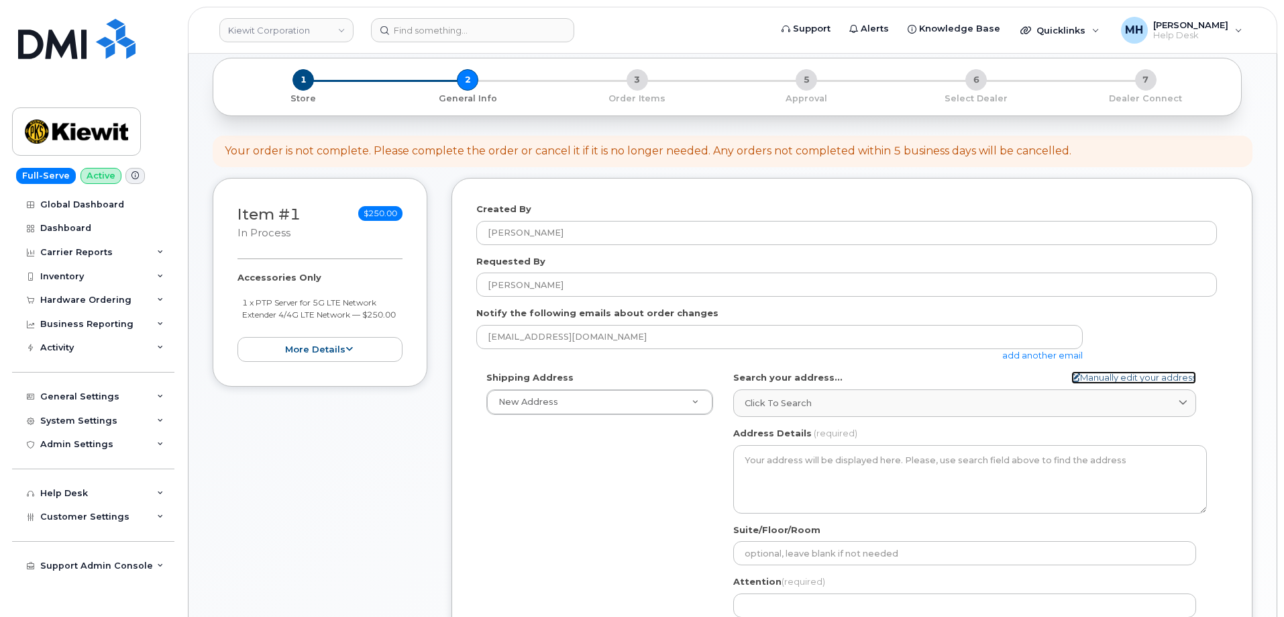
click at [1131, 380] on link "Manually edit your address" at bounding box center [1134, 377] width 125 height 13
select select
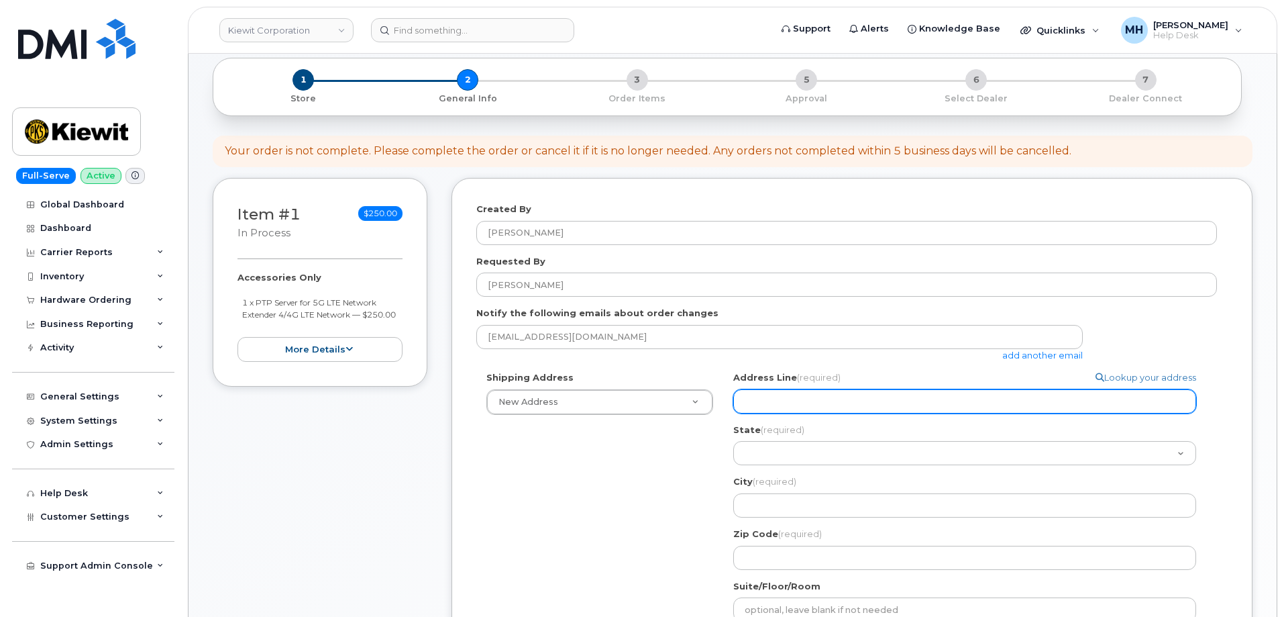
click at [807, 409] on input "Address Line (required)" at bounding box center [964, 401] width 463 height 24
paste input "4113 Mount Zion rd, Swanton, MD, 21561"
select select
type input "4113 Mount Zion rd, Swanton, MD, 21561"
click at [911, 403] on input "4113 Mount Zion rd, Swanton, MD, 21561" at bounding box center [964, 401] width 463 height 24
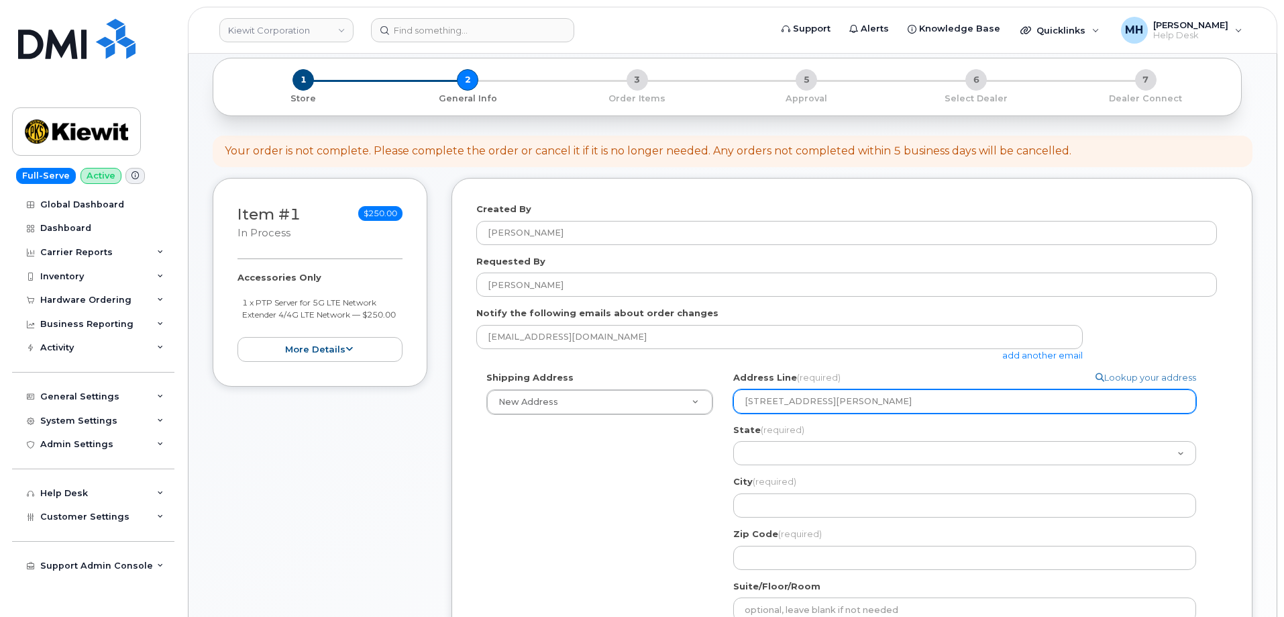
click at [911, 403] on input "4113 Mount Zion rd, Swanton, MD, 21561" at bounding box center [964, 401] width 463 height 24
select select
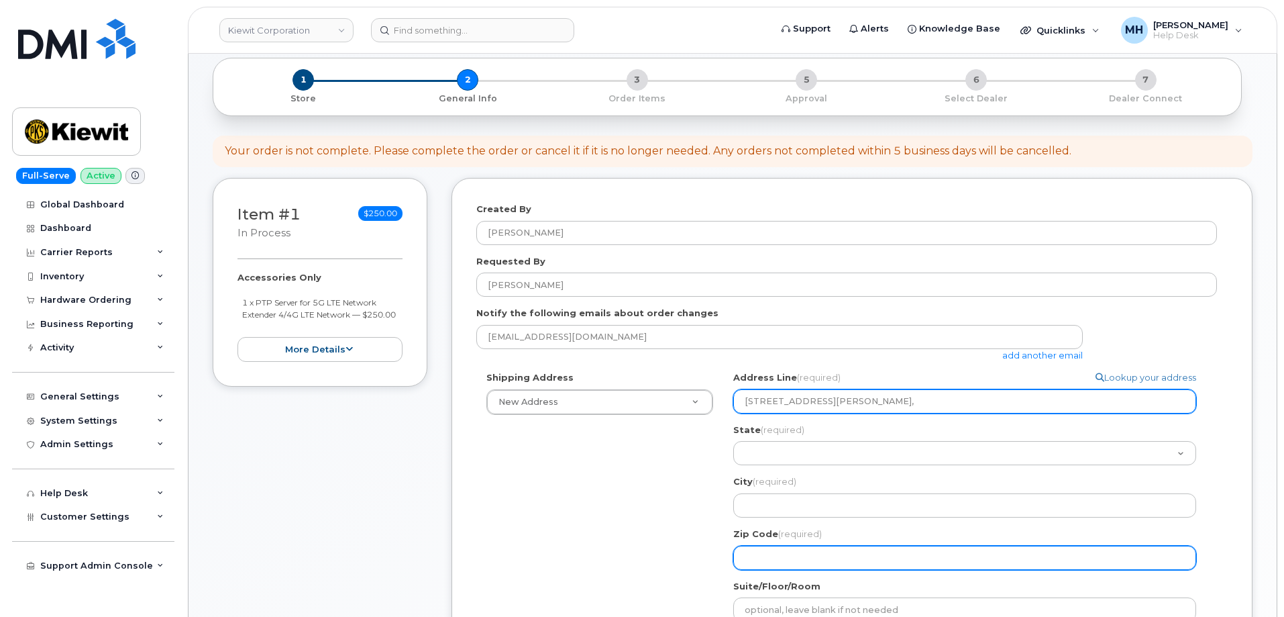
type input "4113 Mount Zion rd, Swanton, MD,"
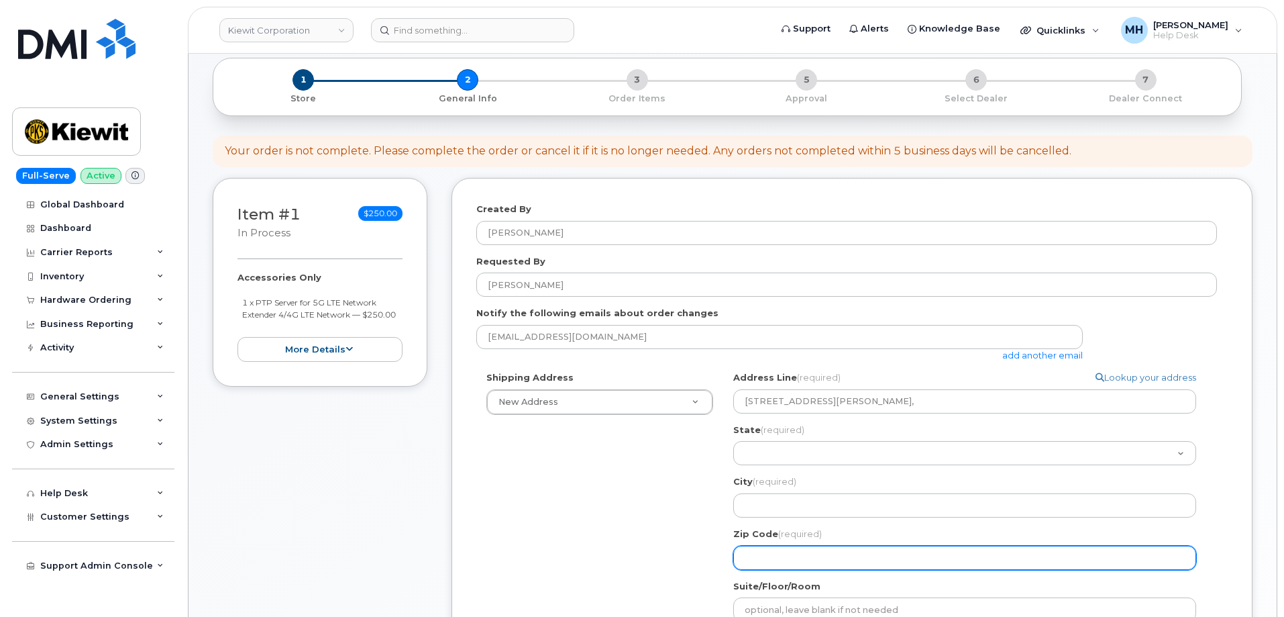
click at [775, 565] on input "Zip Code (required)" at bounding box center [964, 558] width 463 height 24
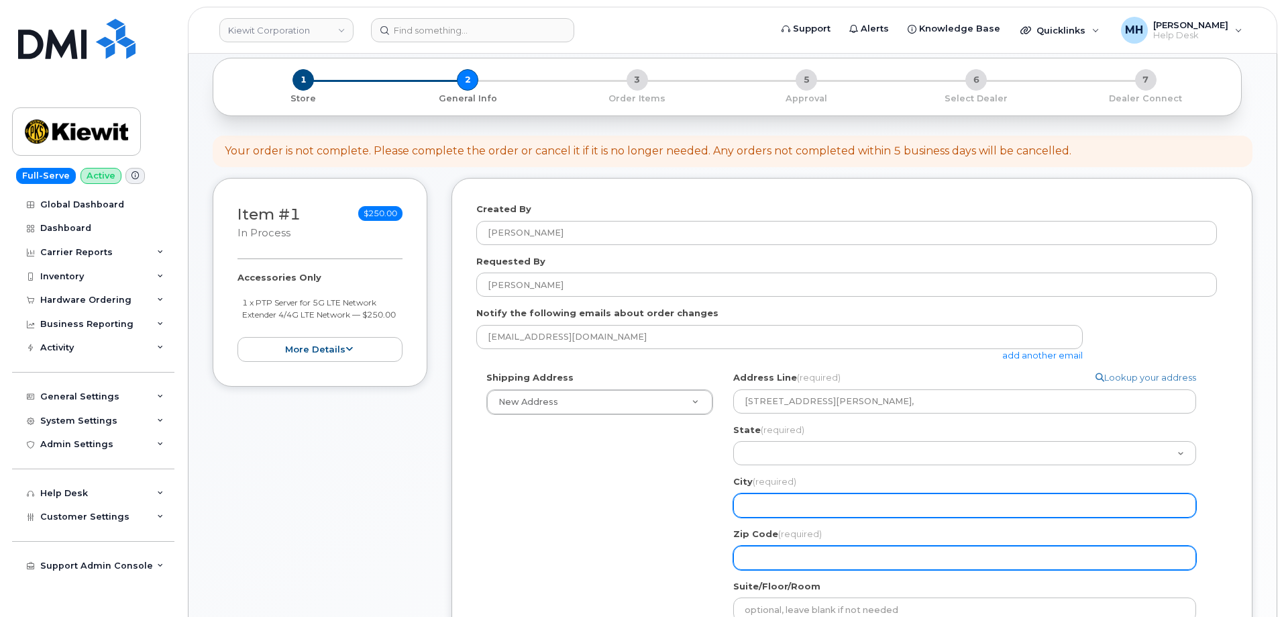
paste input "21561"
select select
type input "21561"
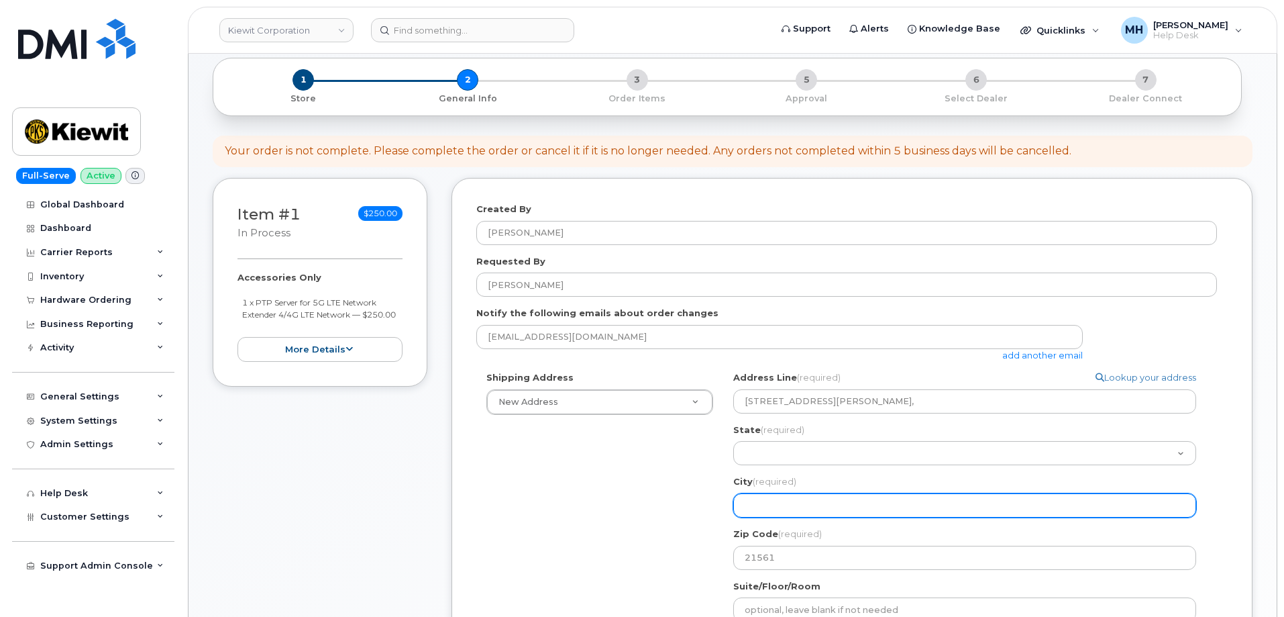
click at [766, 499] on input "City (required)" at bounding box center [964, 505] width 463 height 24
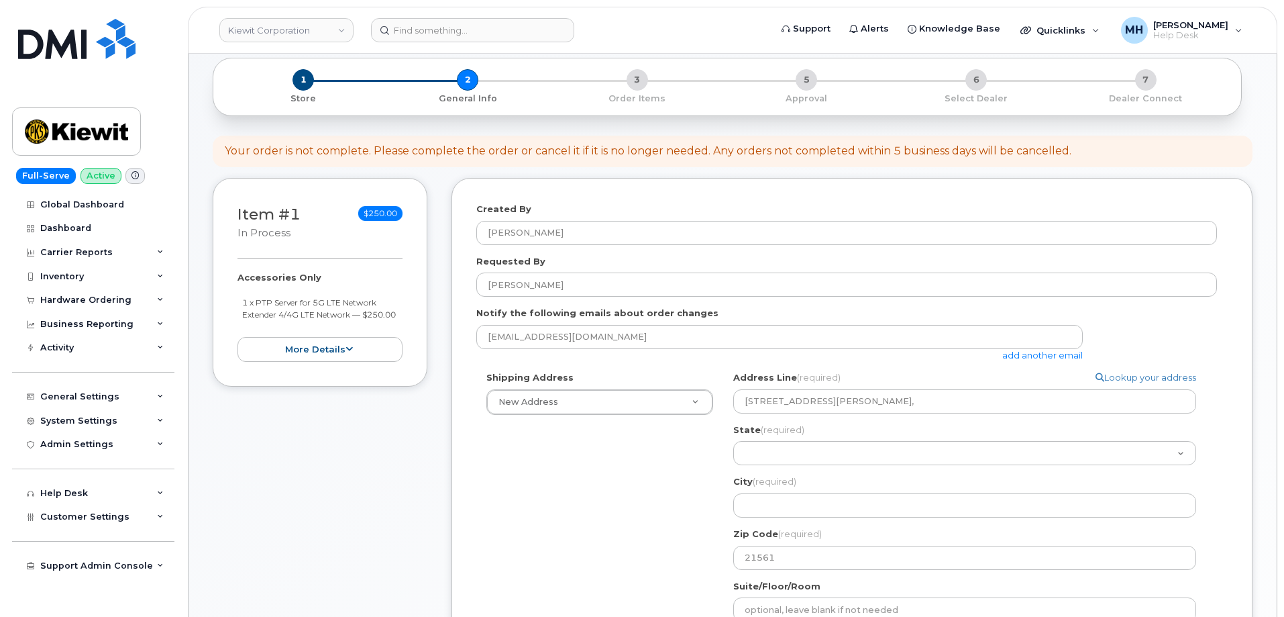
click at [958, 415] on div "Address Line (required) Lookup your address 4113 Mount Zion rd, Swanton, MD, St…" at bounding box center [970, 470] width 474 height 198
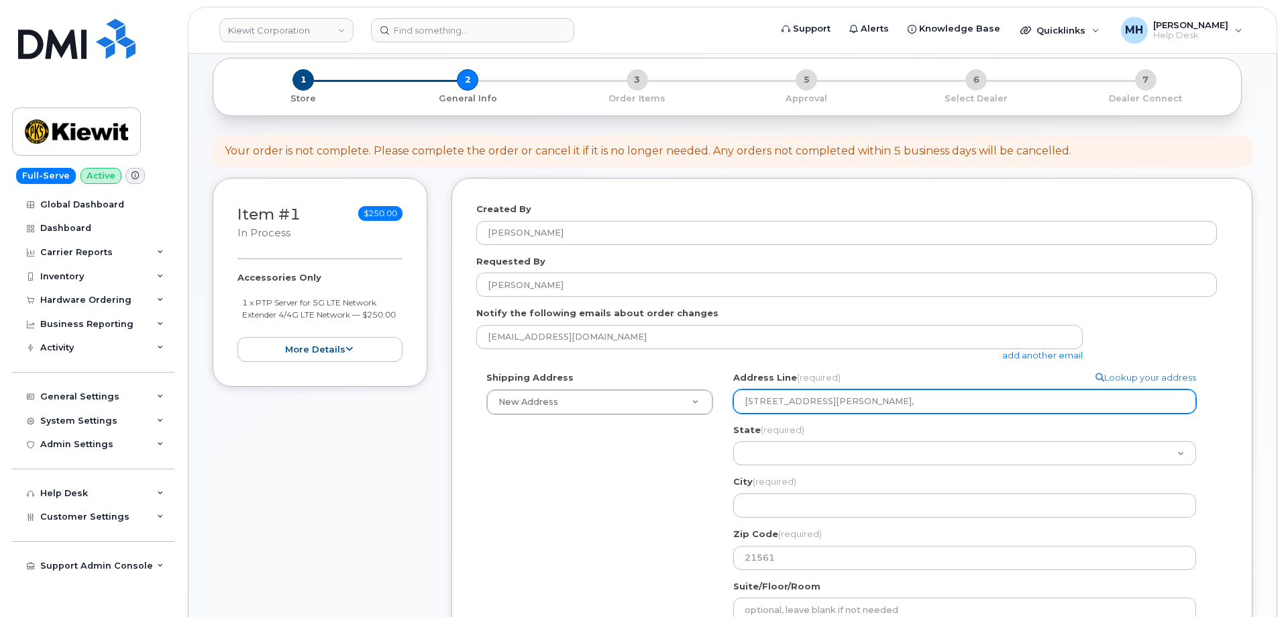
click at [865, 403] on input "4113 Mount Zion rd, Swanton, MD," at bounding box center [964, 401] width 463 height 24
select select
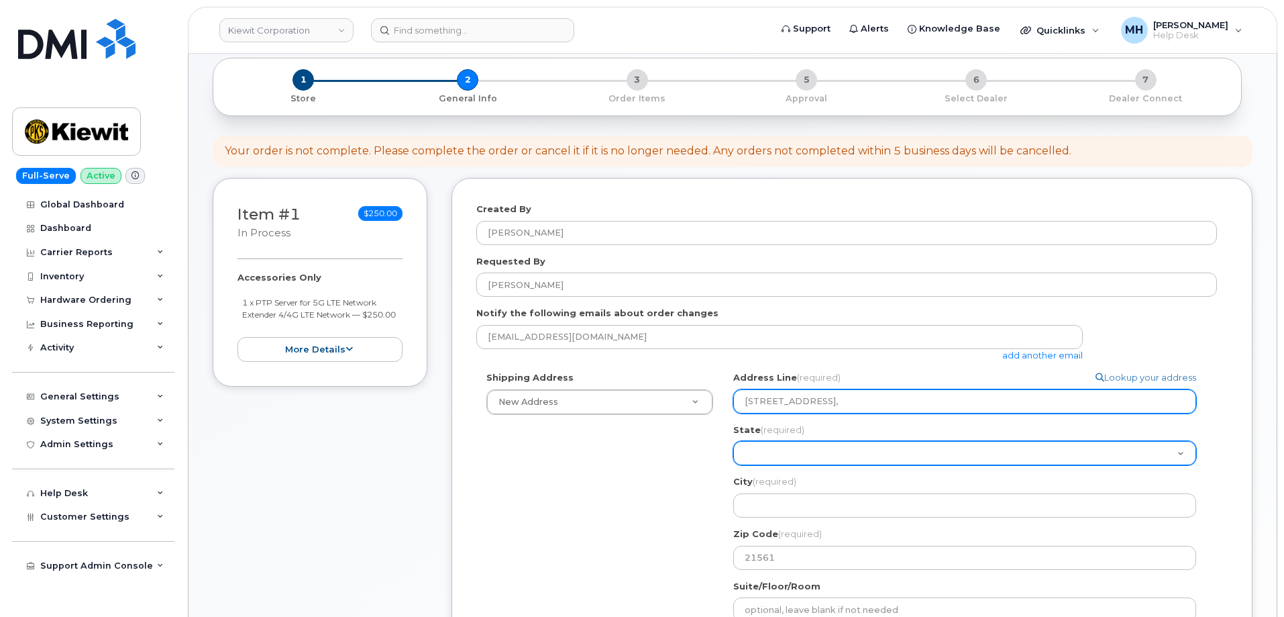
type input "4113 Mount Zion rd, , MD,"
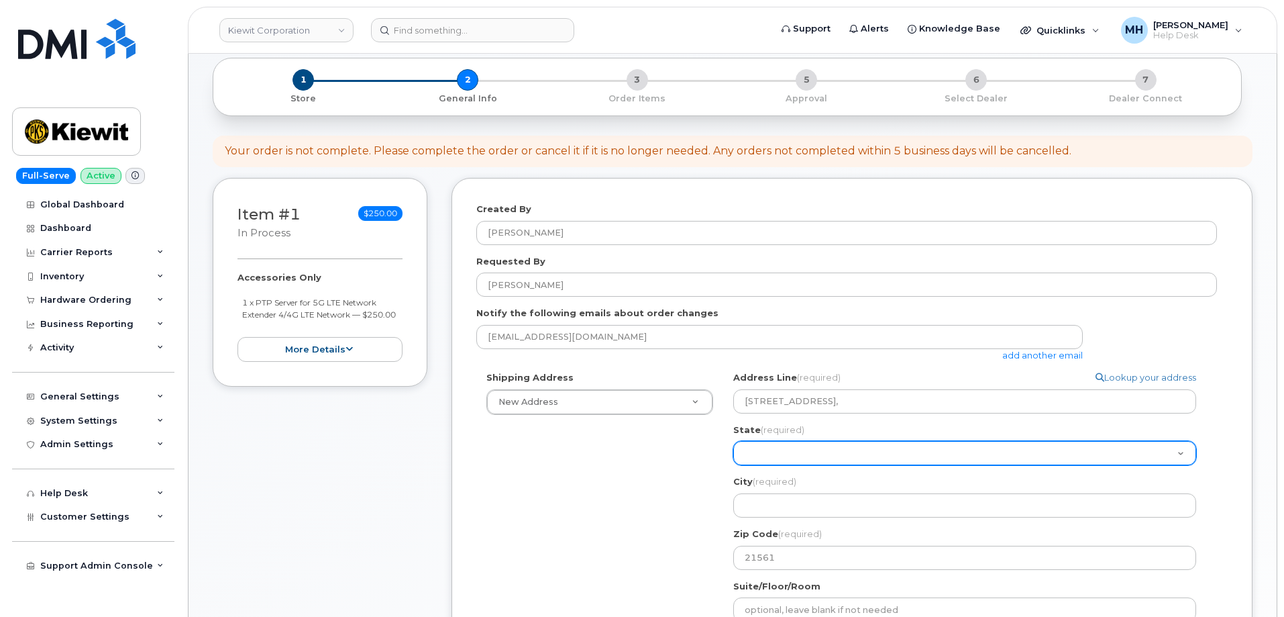
click at [788, 458] on select "Alabama Alaska American Samoa Arizona Arkansas California Colorado Connecticut …" at bounding box center [964, 453] width 463 height 24
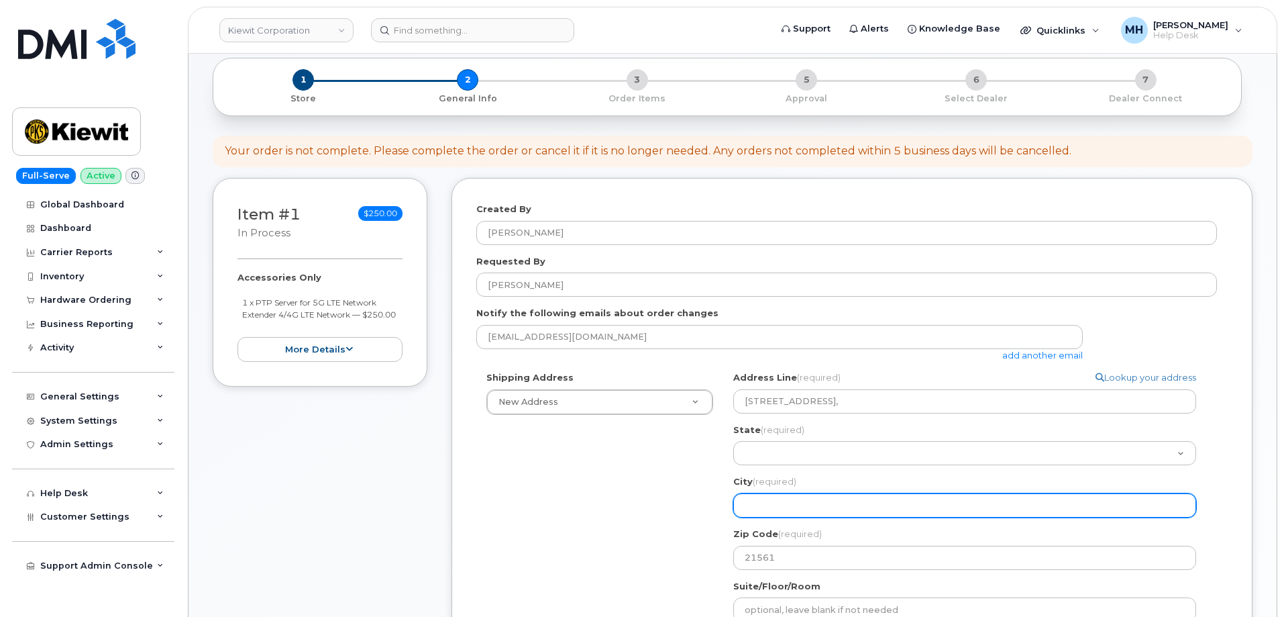
click at [768, 501] on input "City (required)" at bounding box center [964, 505] width 463 height 24
paste input "Swanton"
select select
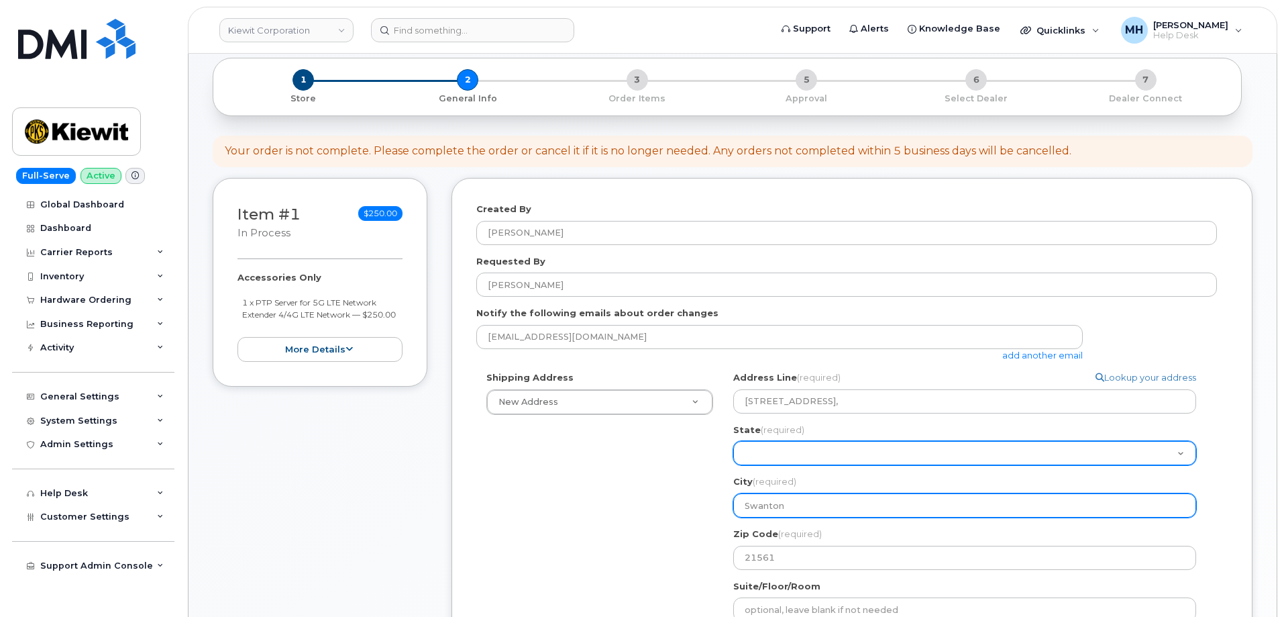
type input "Swanton"
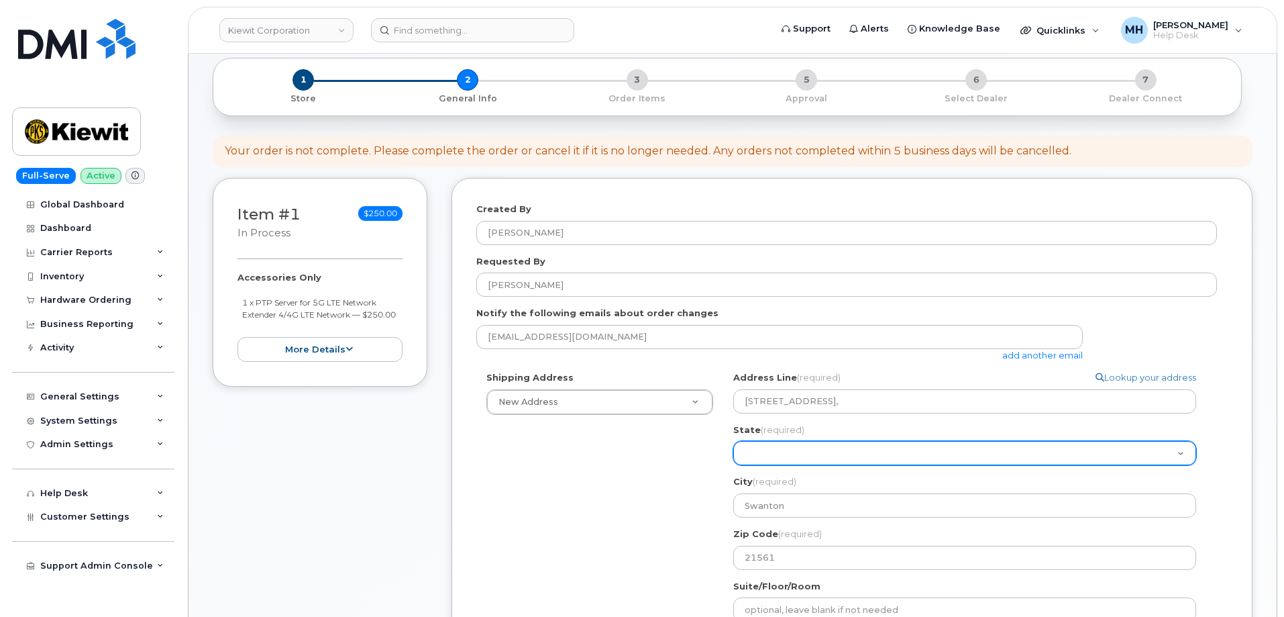
click at [787, 460] on select "Alabama Alaska American Samoa Arizona Arkansas California Colorado Connecticut …" at bounding box center [964, 453] width 463 height 24
select select "MD"
click at [733, 441] on select "Alabama Alaska American Samoa Arizona Arkansas California Colorado Connecticut …" at bounding box center [964, 453] width 463 height 24
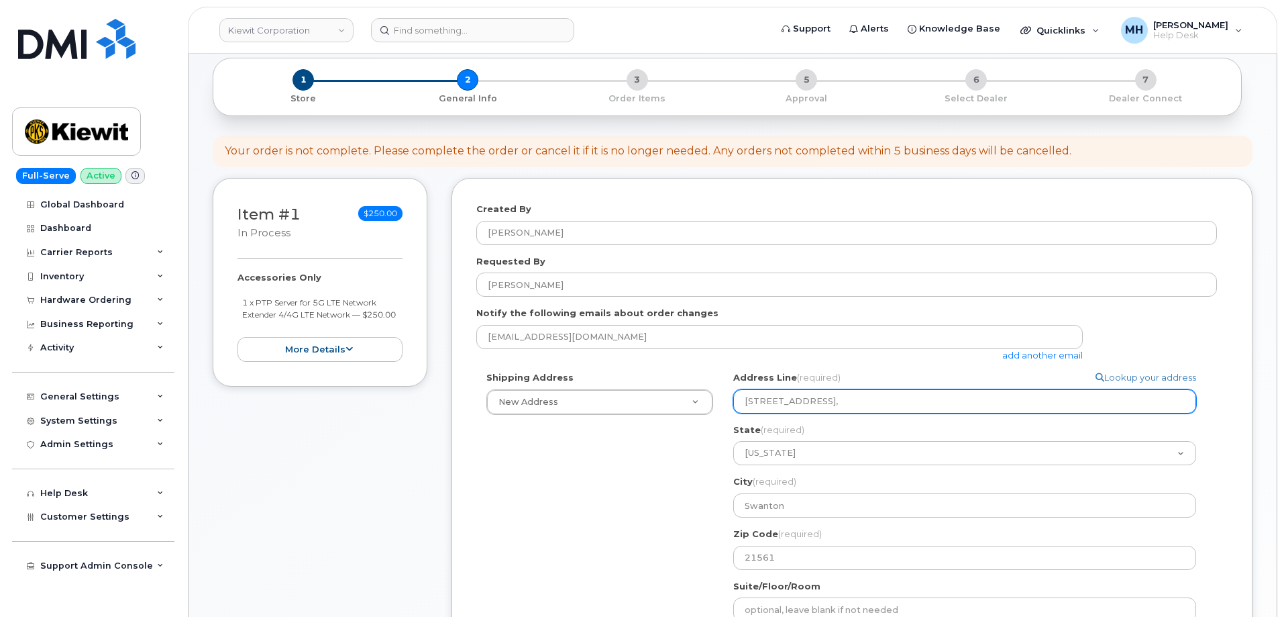
drag, startPoint x: 868, startPoint y: 389, endPoint x: 839, endPoint y: 393, distance: 28.5
click at [839, 393] on input "4113 Mount Zion rd, , MD," at bounding box center [964, 401] width 463 height 24
select select
type input "4113 Mount Zion rd, ,"
select select
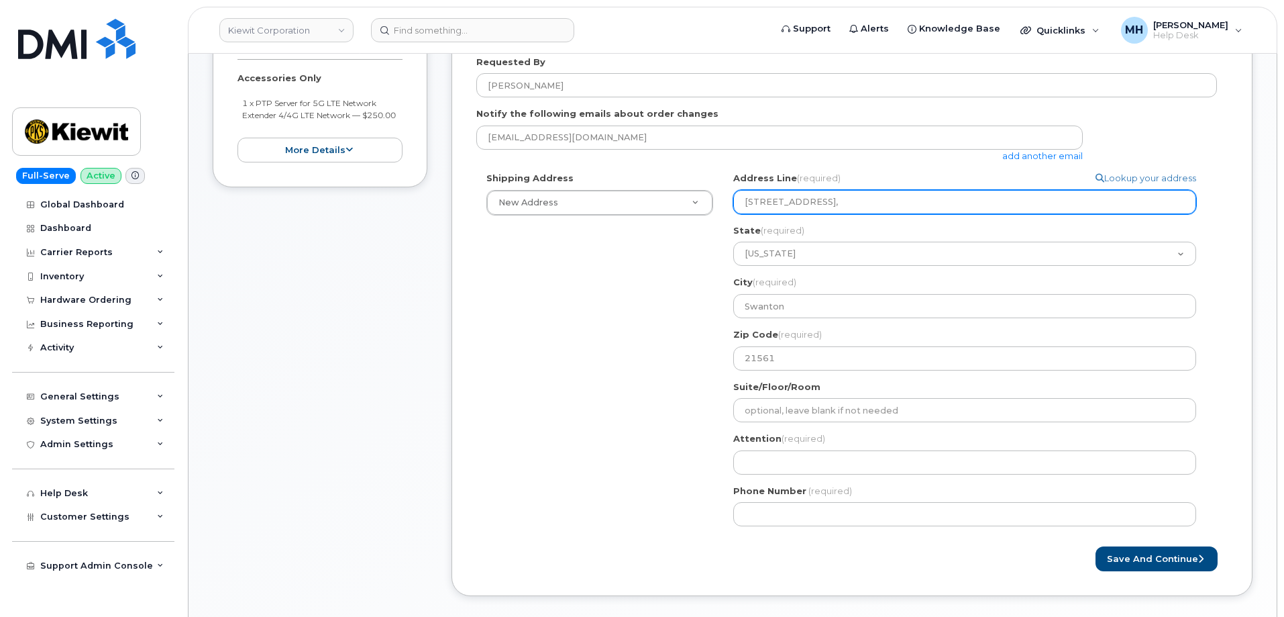
scroll to position [201, 0]
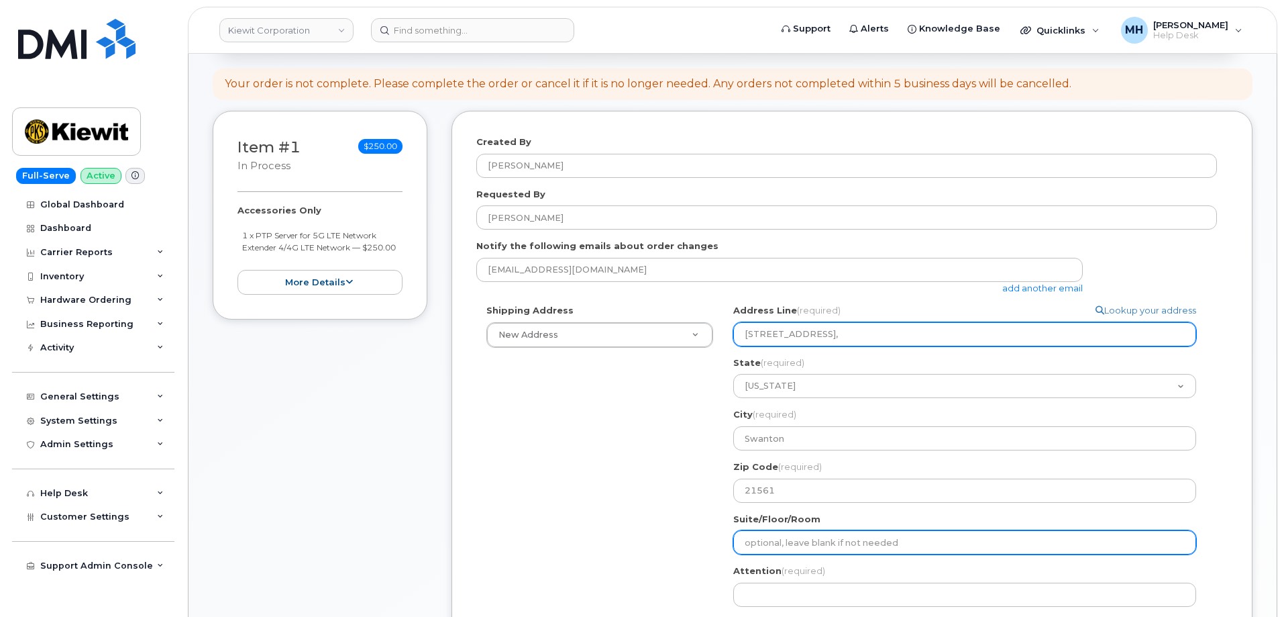
type input "4113 Mount Zion rd,"
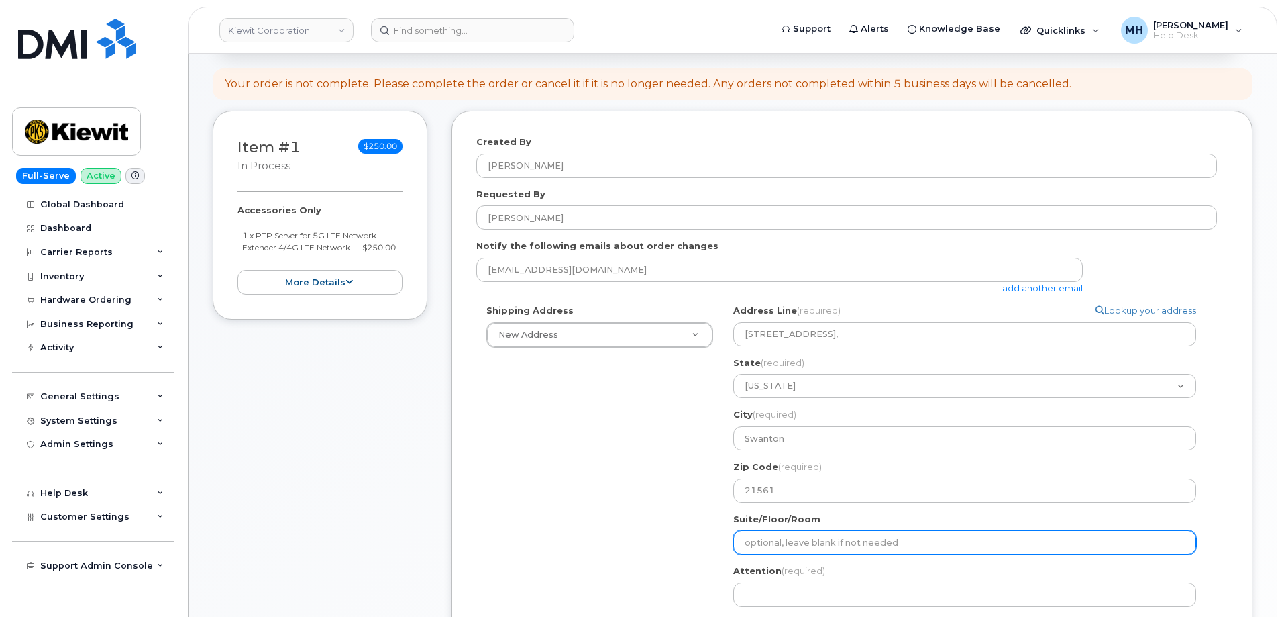
click at [774, 547] on input "Suite/Floor/Room" at bounding box center [964, 542] width 463 height 24
click at [787, 548] on input "Suite/Floor/Room" at bounding box center [964, 542] width 463 height 24
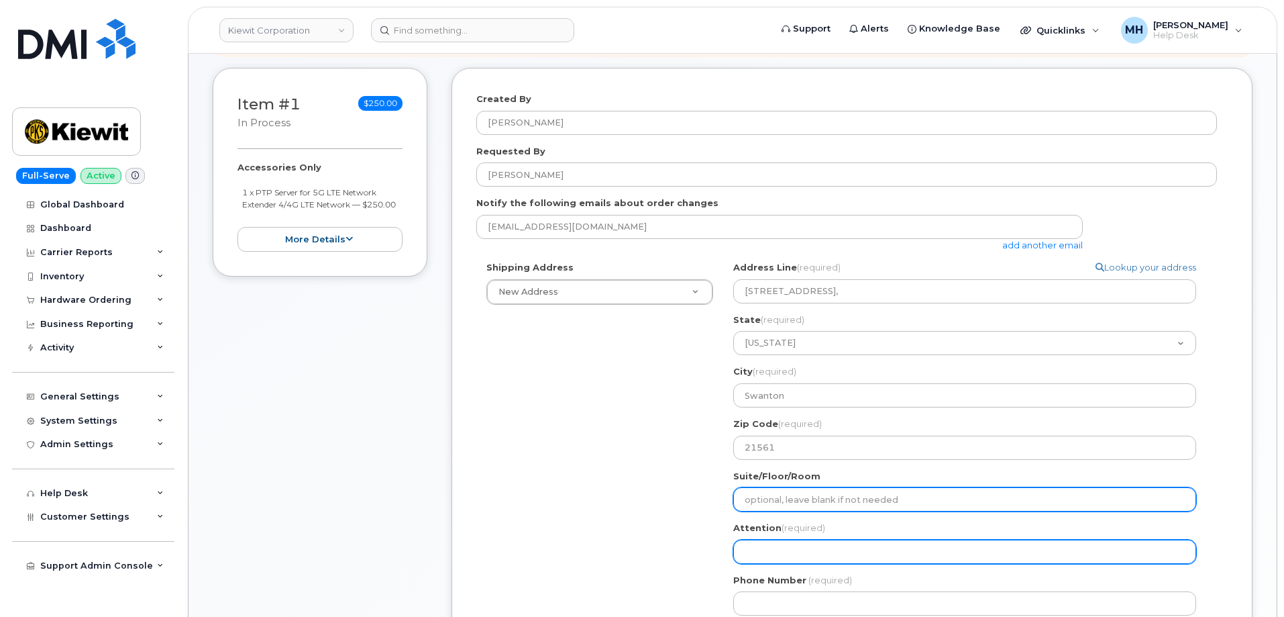
scroll to position [268, 0]
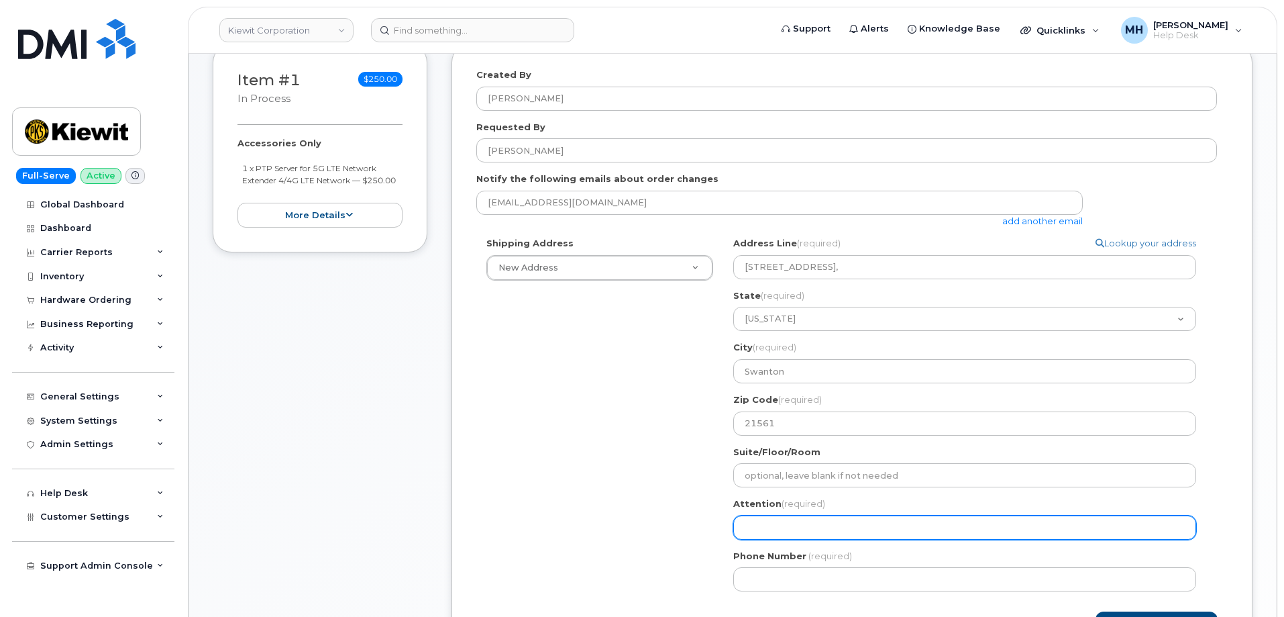
click at [782, 520] on input "Attention (required)" at bounding box center [964, 527] width 463 height 24
select select
type input "J"
select select
type input "Ja"
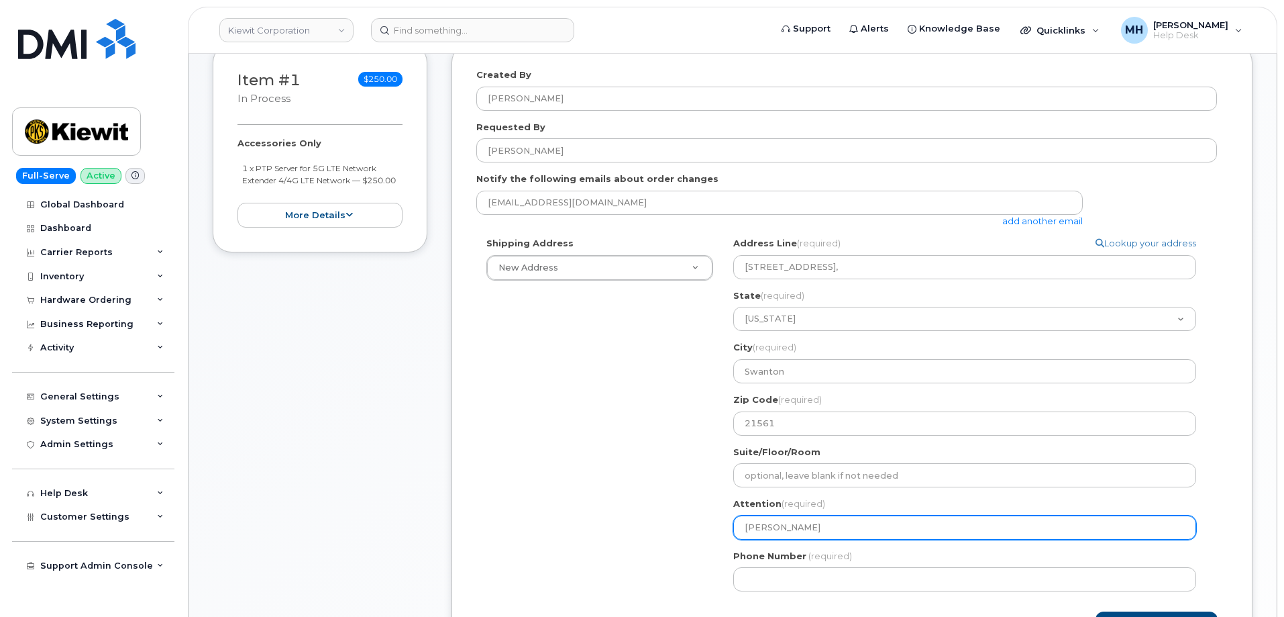
select select
type input "Jad"
select select
type input "Jade"
select select
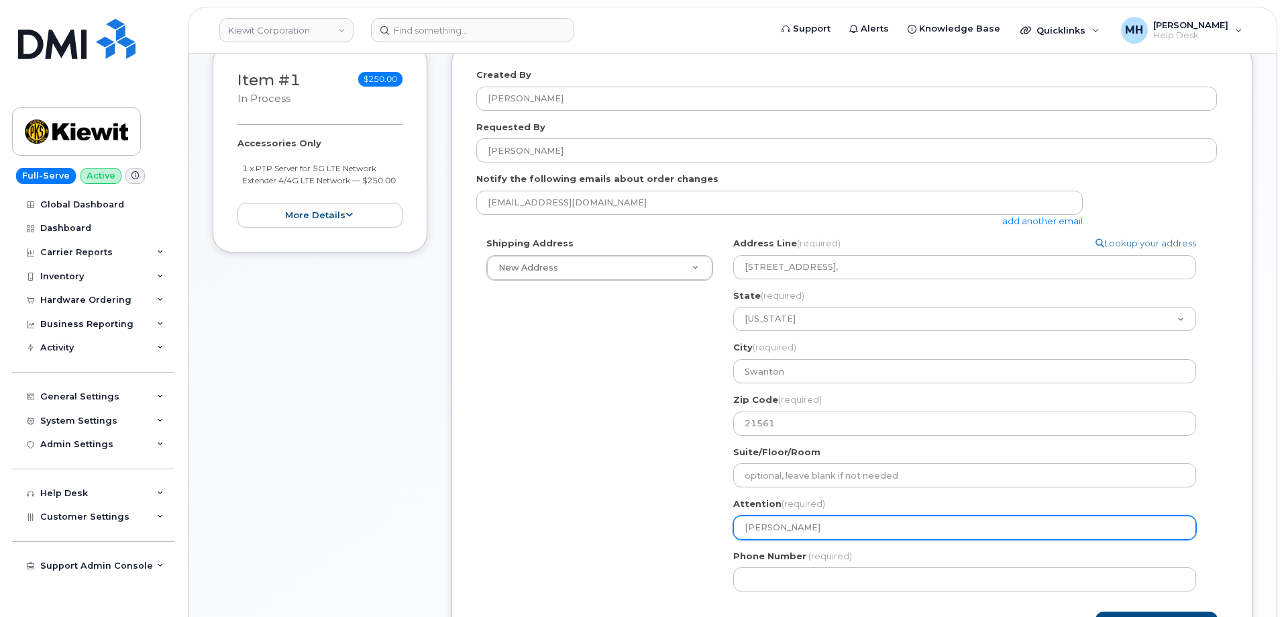
type input "Jade G"
select select
type input "Jade Gr"
select select
type input "Jade Gre"
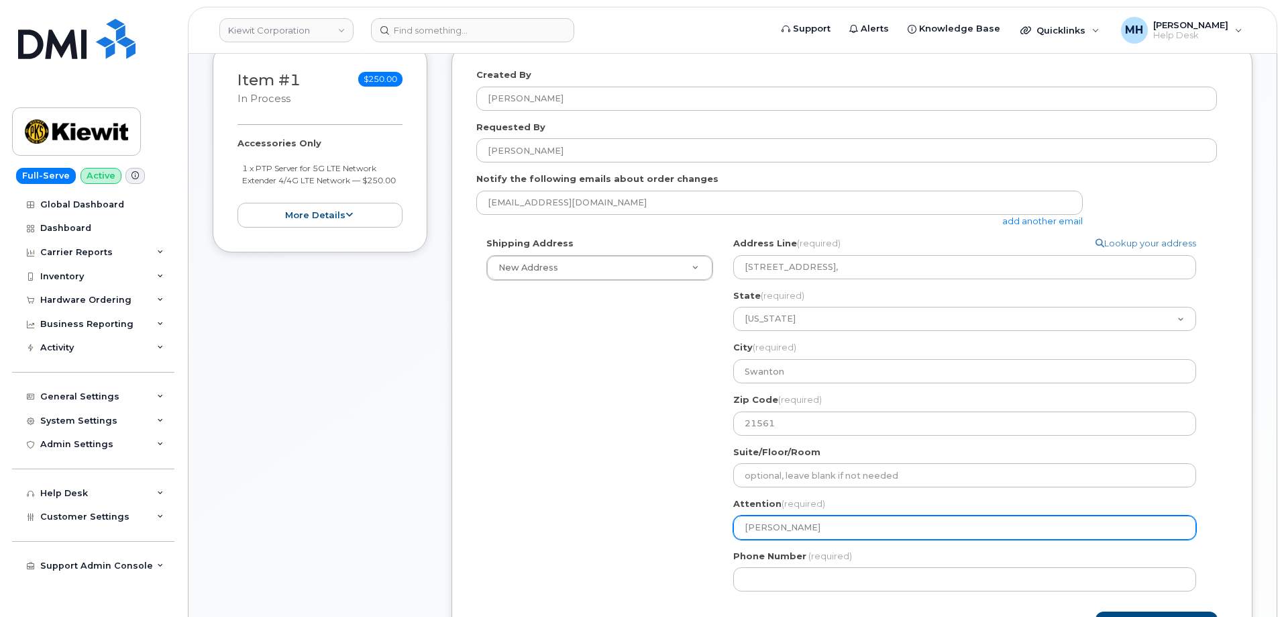
select select
type input "Jade Gree"
select select
type input "Jade Green"
select select
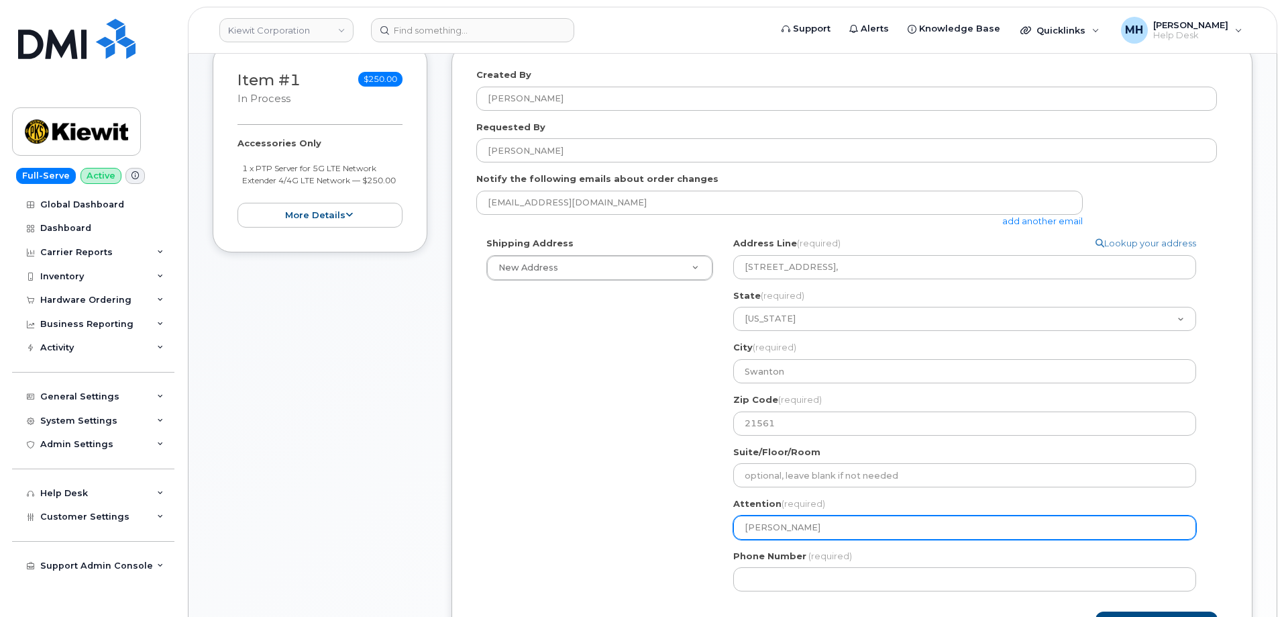
type input "Jade Greenb"
select select
type input "Jade Greenbe"
select select
type input "Jade Greenber"
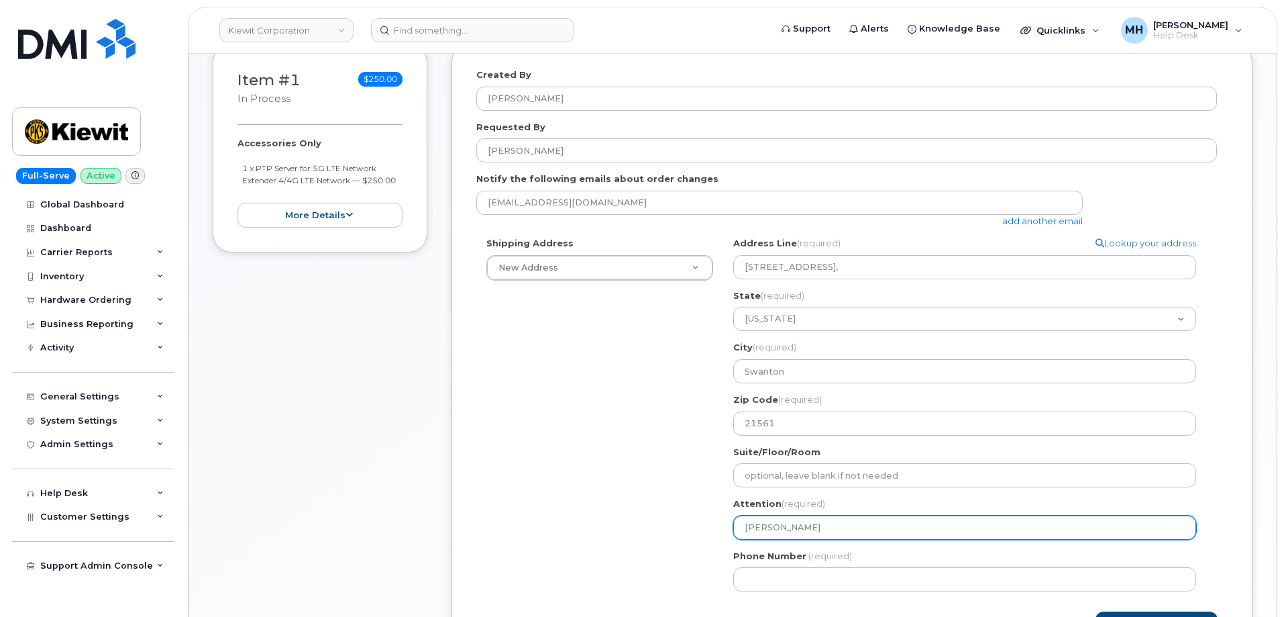
select select
type input "Jade Greenberg"
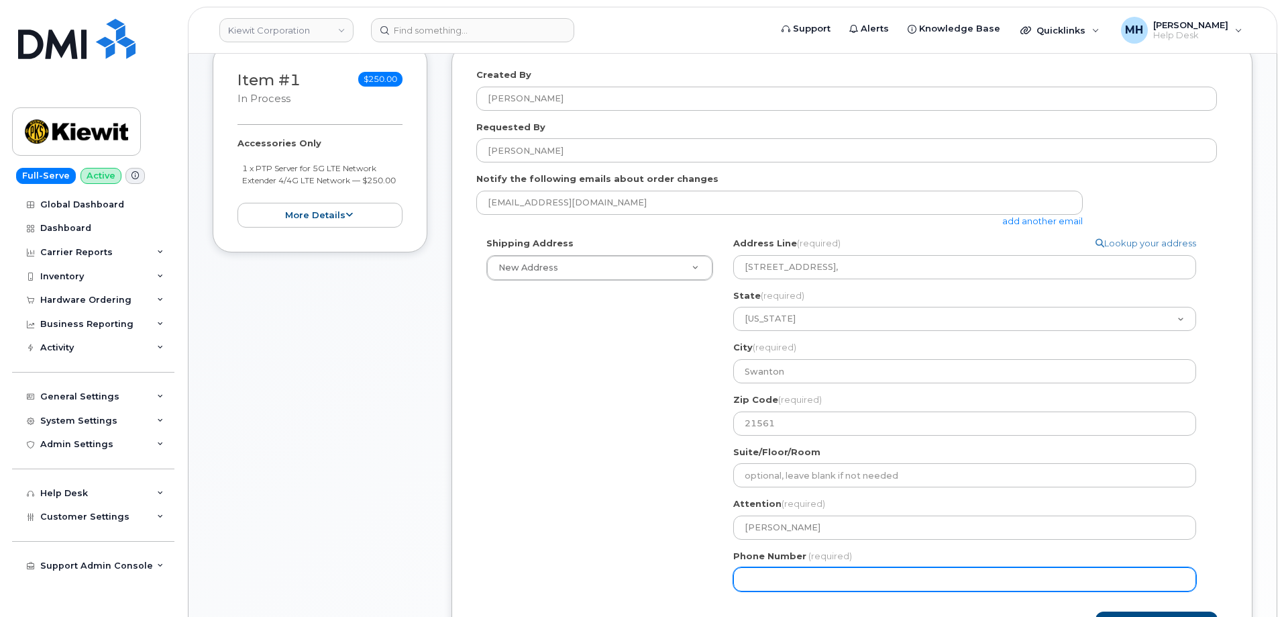
click at [848, 566] on div "Phone Number (required)" at bounding box center [970, 571] width 474 height 42
drag, startPoint x: 834, startPoint y: 578, endPoint x: 817, endPoint y: 584, distance: 18.3
click at [832, 578] on input "Phone Number" at bounding box center [964, 579] width 463 height 24
paste input "2018207206"
click at [792, 579] on input "Phone Number" at bounding box center [964, 579] width 463 height 24
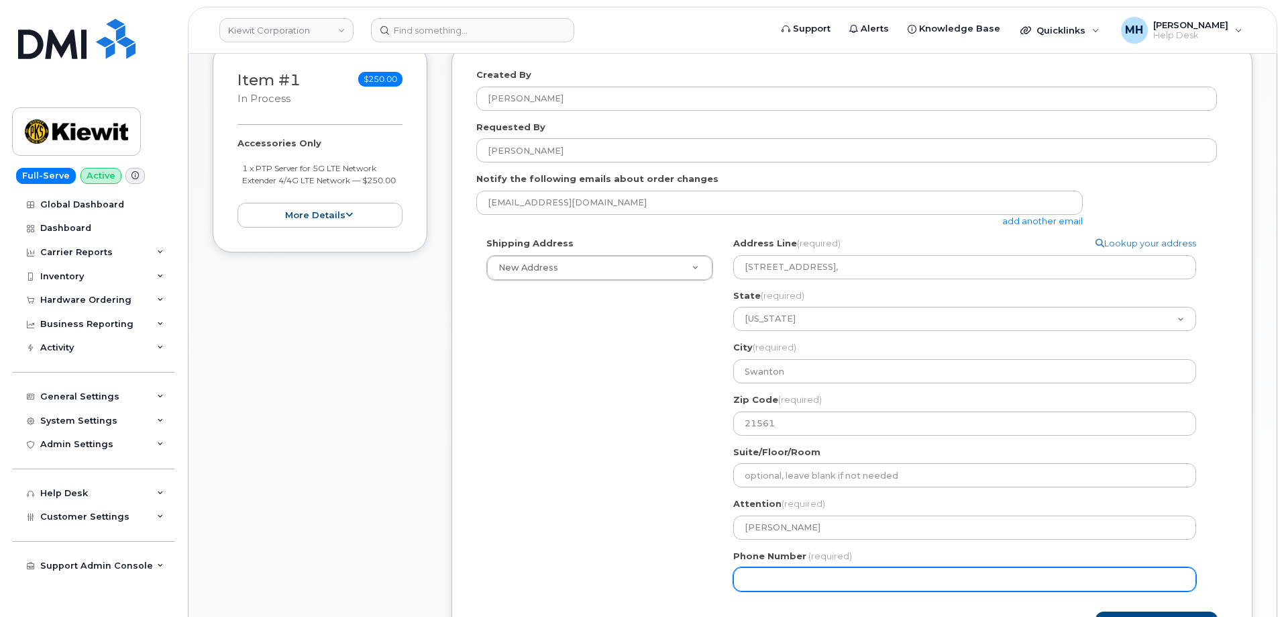
select select
type input "2018207206"
select select
type input "2018207204"
select select
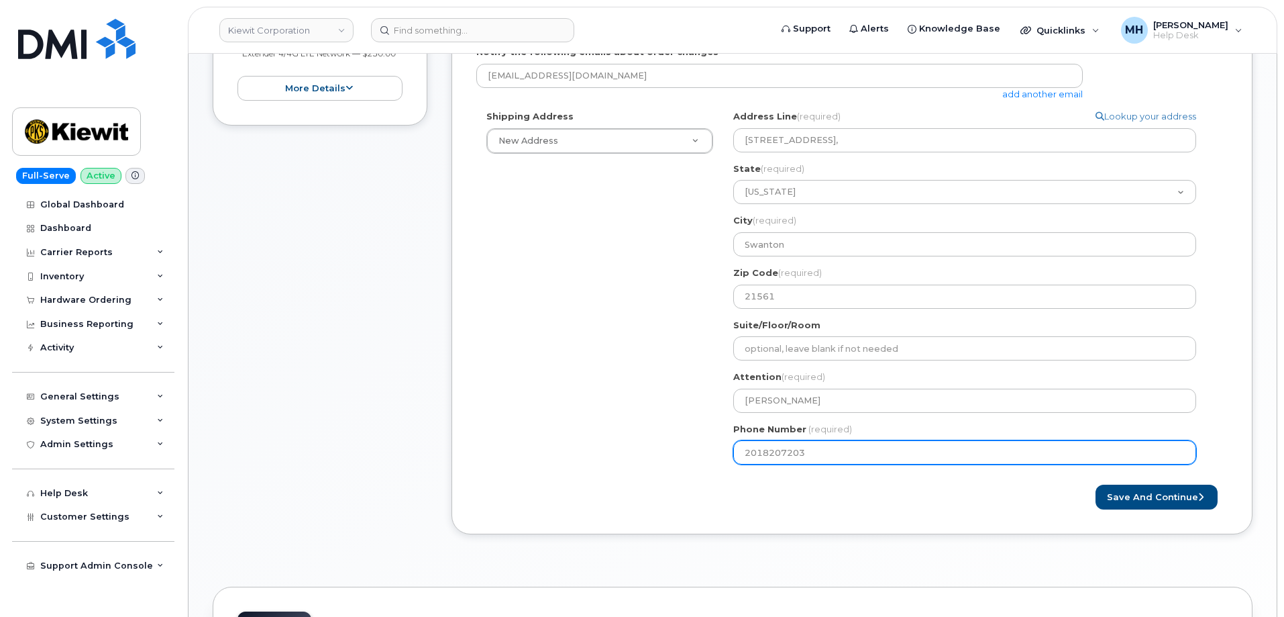
scroll to position [470, 0]
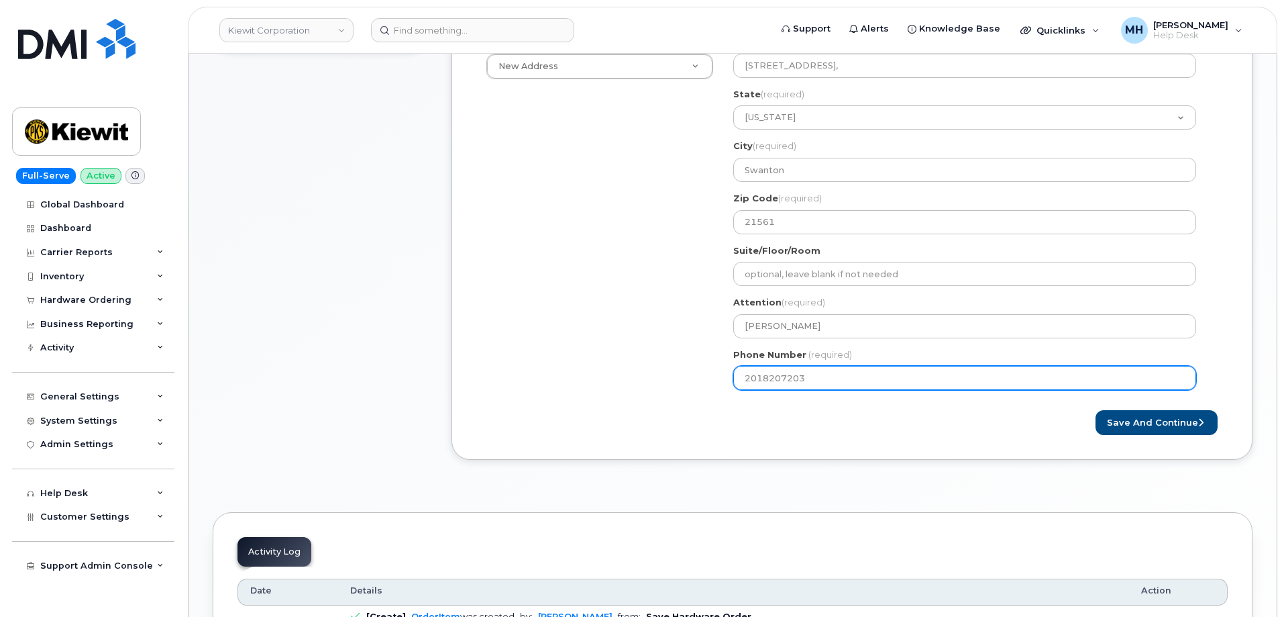
type input "2018207203"
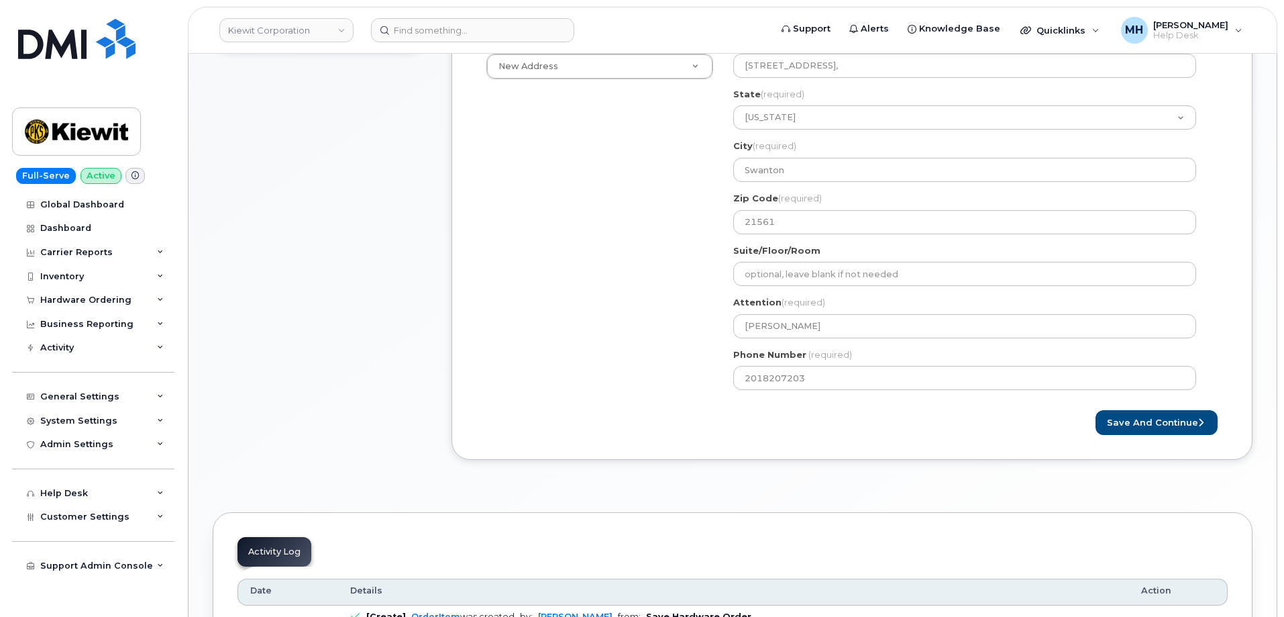
click at [1128, 444] on div "Created By Melissa Hoye Requested By Steven Shim Notify the following emails ab…" at bounding box center [852, 150] width 801 height 617
click at [1128, 437] on div "Created By Melissa Hoye Requested By Steven Shim Notify the following emails ab…" at bounding box center [852, 150] width 801 height 617
click at [1128, 430] on button "Save and Continue" at bounding box center [1157, 422] width 122 height 25
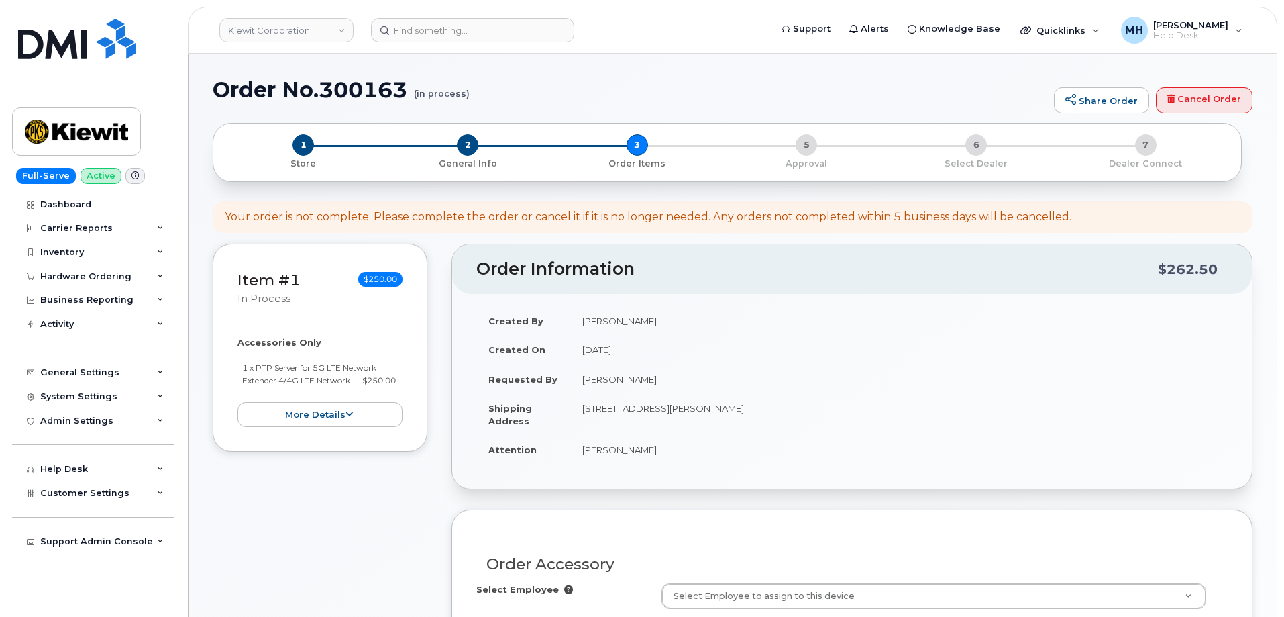
select select
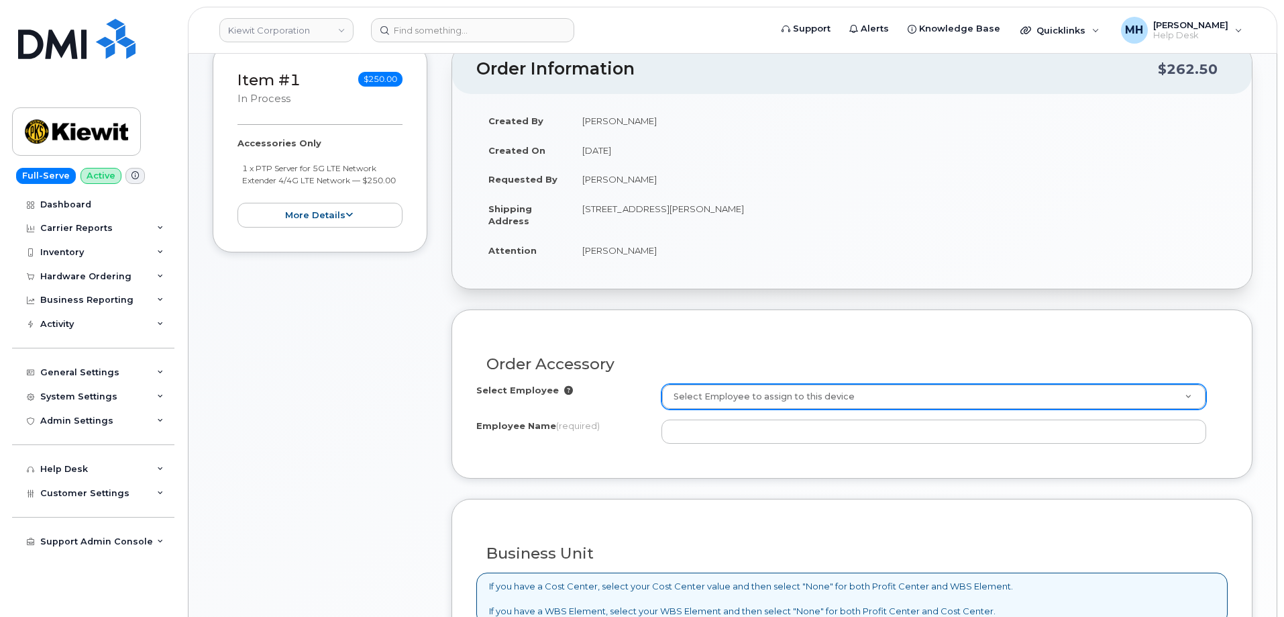
scroll to position [337, 0]
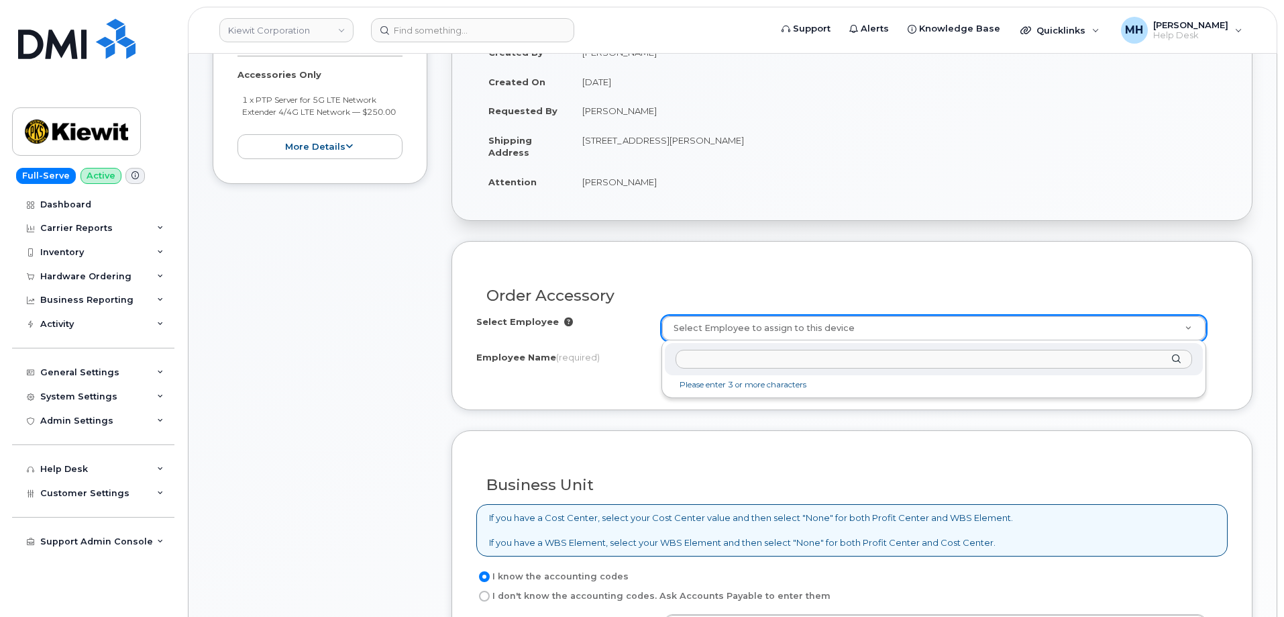
click at [795, 366] on input "text" at bounding box center [934, 359] width 517 height 19
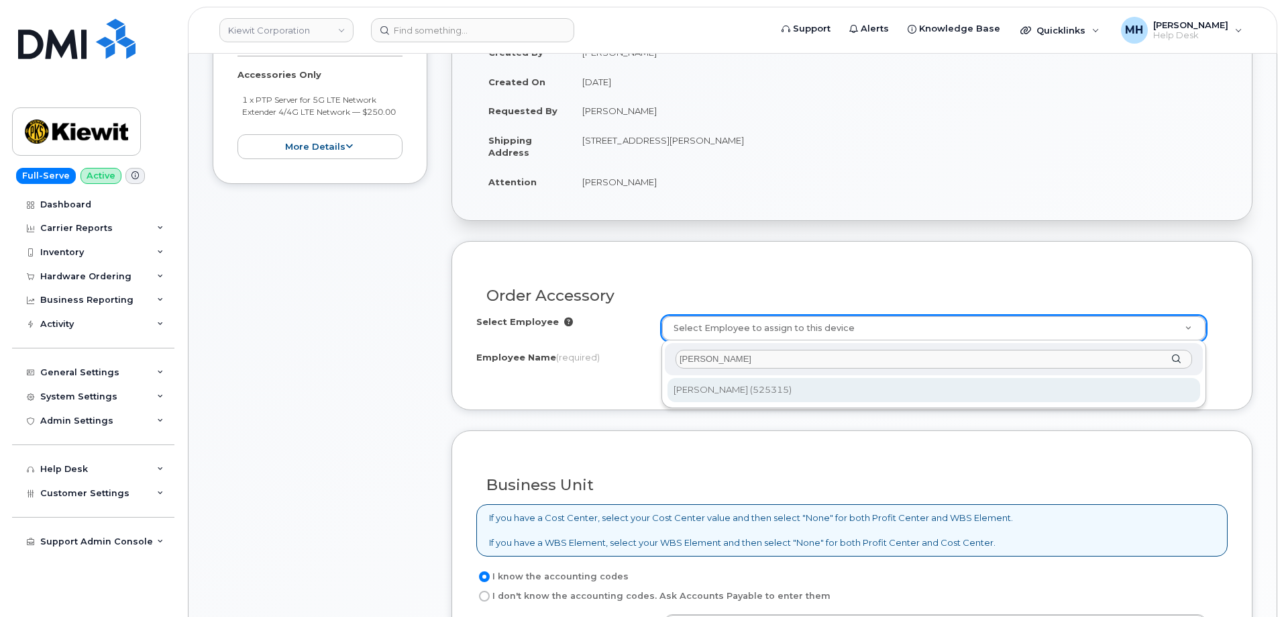
type input "[PERSON_NAME]"
type input "2165023"
type input "[PERSON_NAME]"
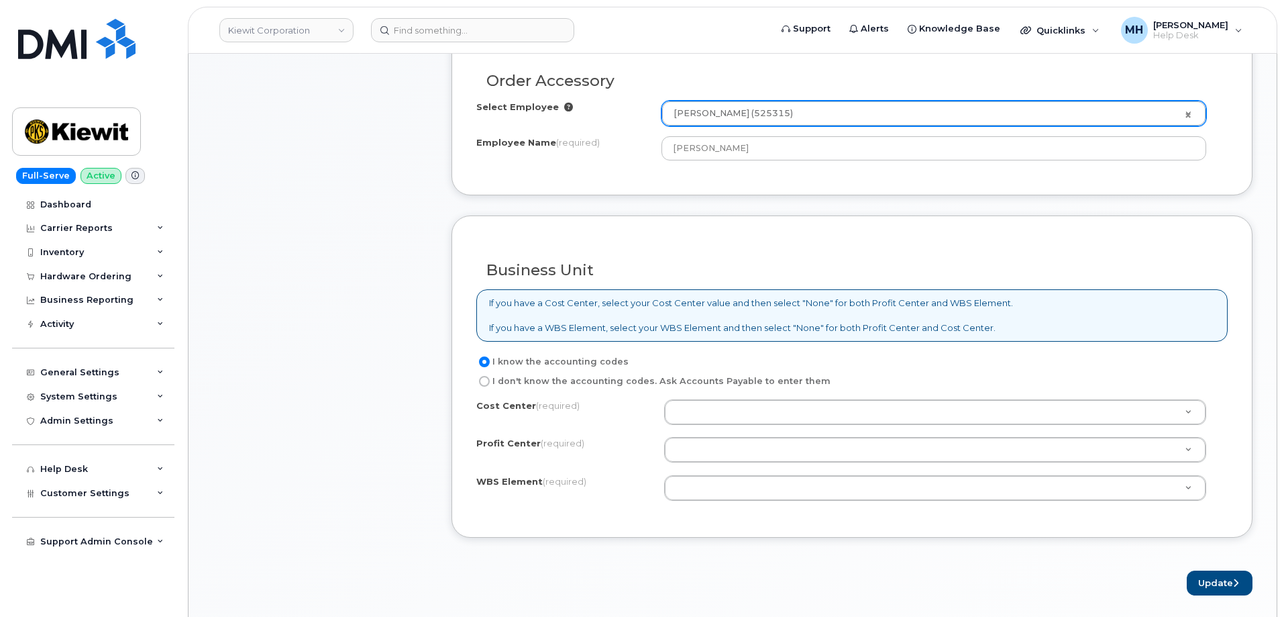
scroll to position [605, 0]
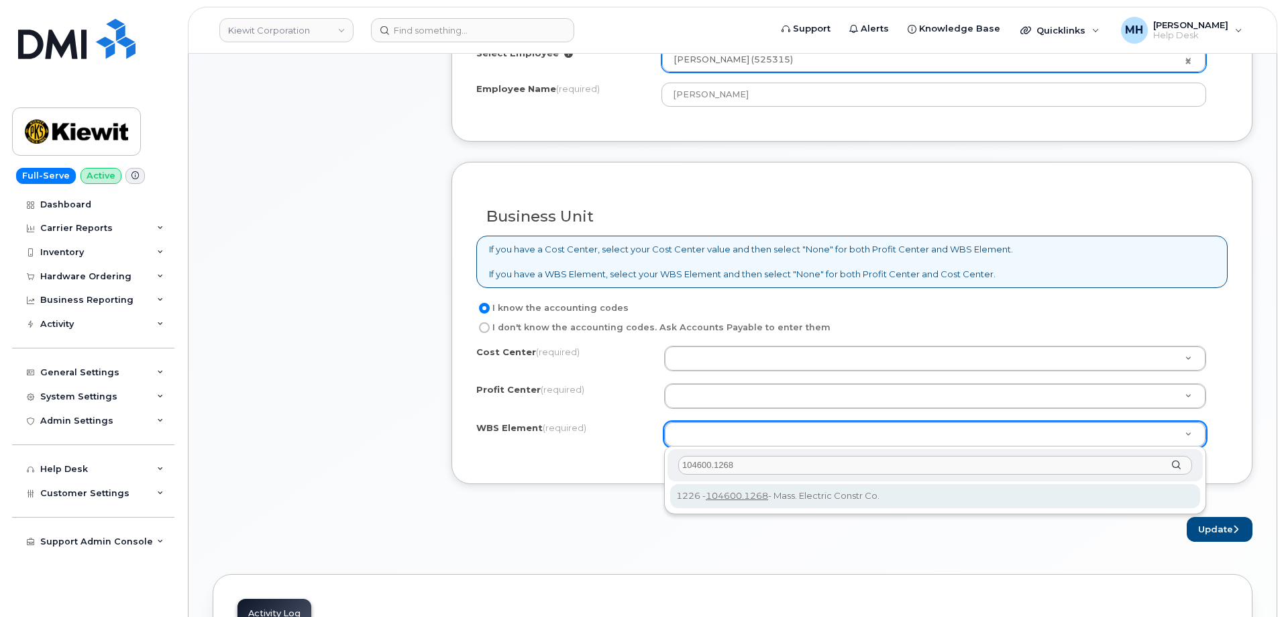
type input "104600.1268"
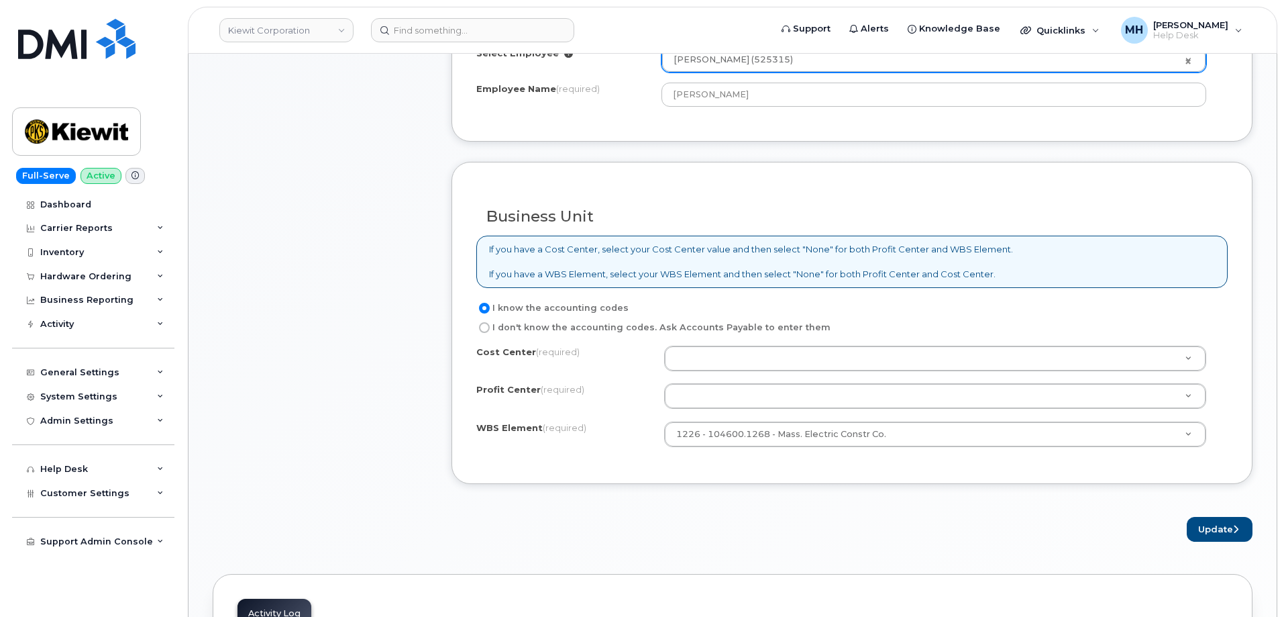
click at [713, 327] on label "I don't know the accounting codes. Ask Accounts Payable to enter them" at bounding box center [653, 327] width 354 height 16
click at [490, 327] on input "I don't know the accounting codes. Ask Accounts Payable to enter them" at bounding box center [484, 327] width 11 height 11
radio input "true"
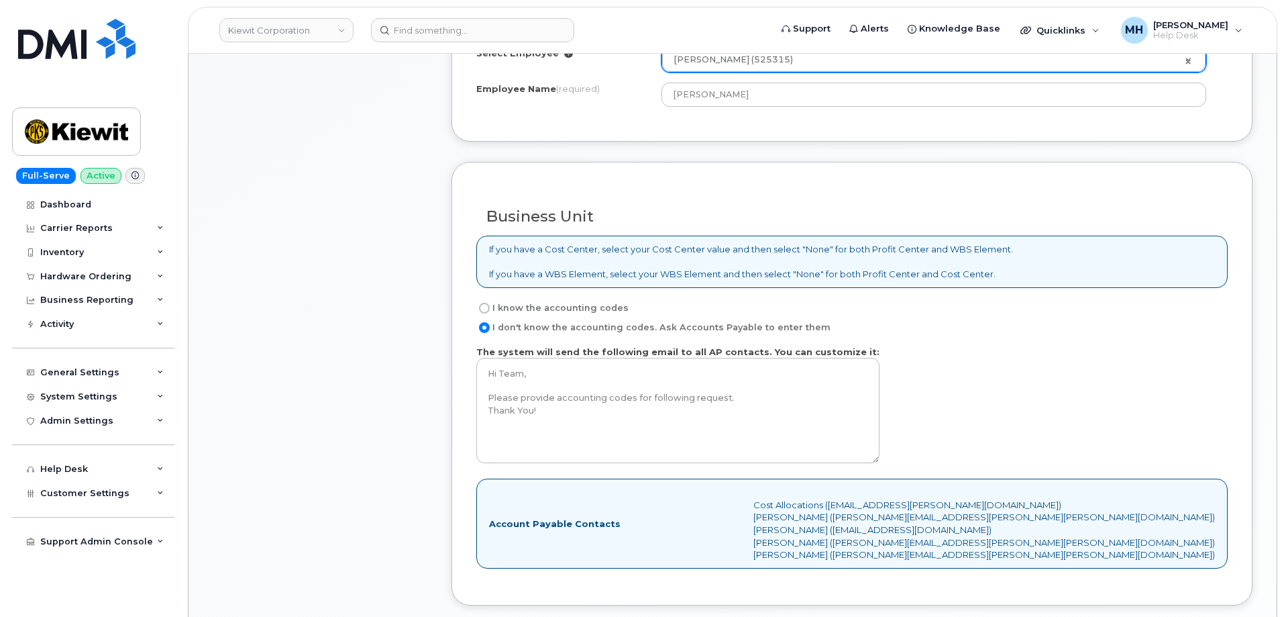
click at [710, 354] on label "The system will send the following email to all AP contacts. You can customize …" at bounding box center [677, 405] width 403 height 118
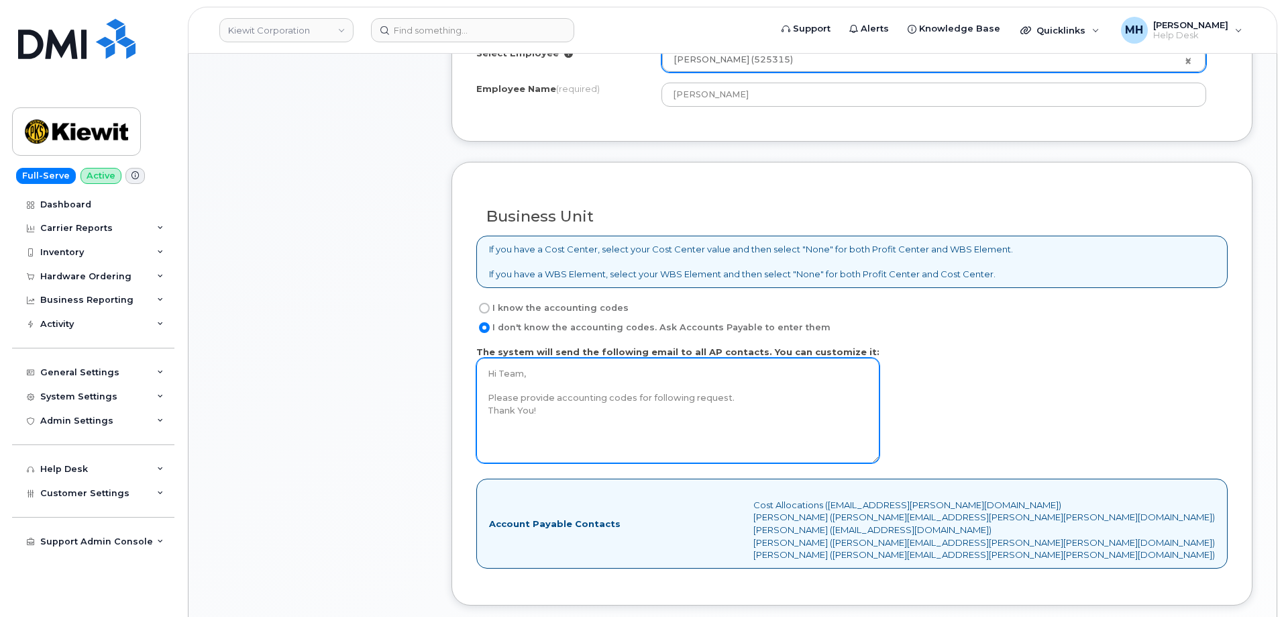
click at [710, 358] on textarea "Hi Team, Please provide accounting codes for following request. Thank You!" at bounding box center [677, 410] width 403 height 105
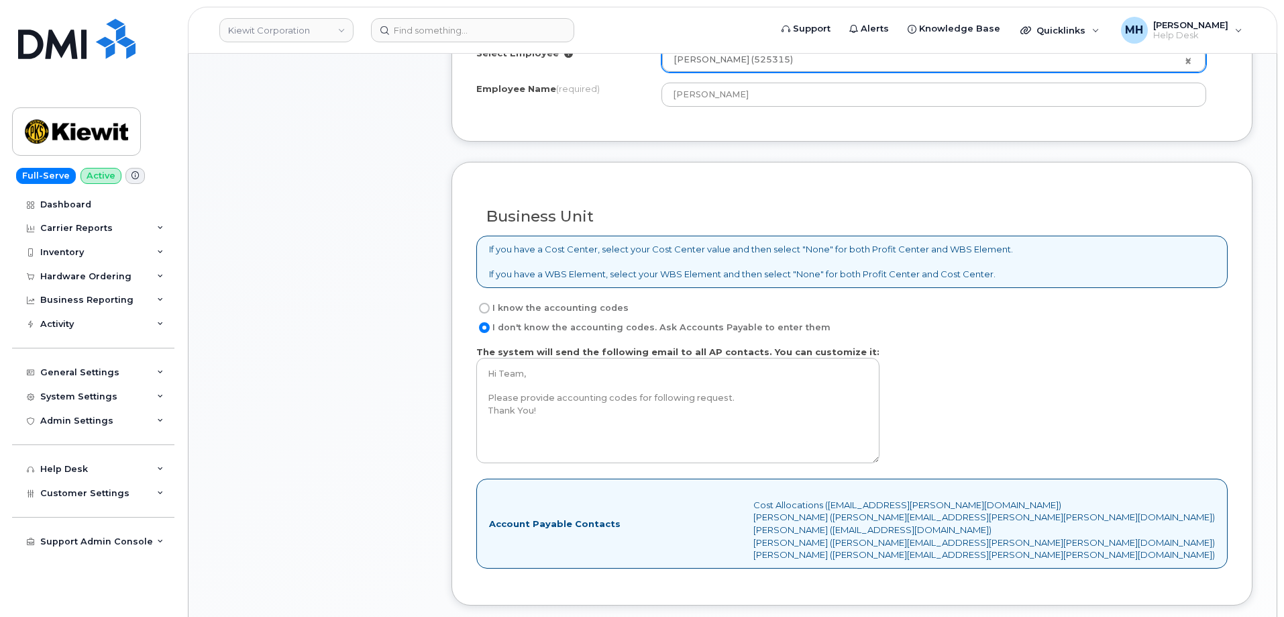
click at [525, 307] on label "I know the accounting codes" at bounding box center [552, 308] width 152 height 16
click at [490, 307] on input "I know the accounting codes" at bounding box center [484, 308] width 11 height 11
radio input "true"
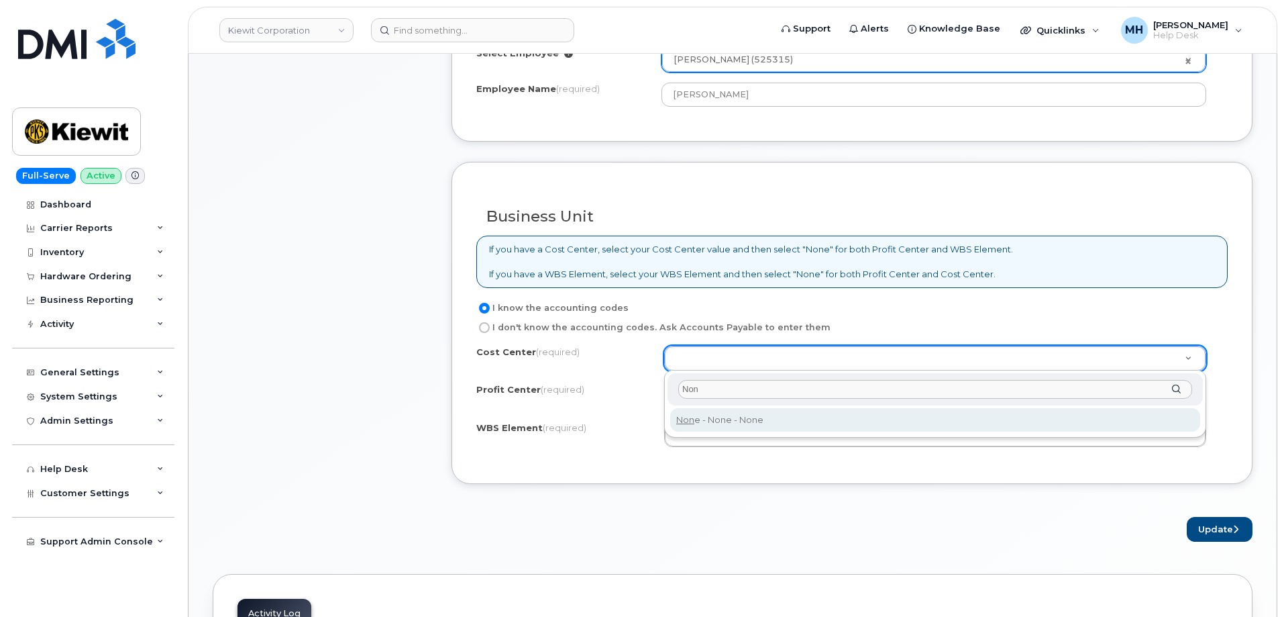
type input "Non"
type input "None"
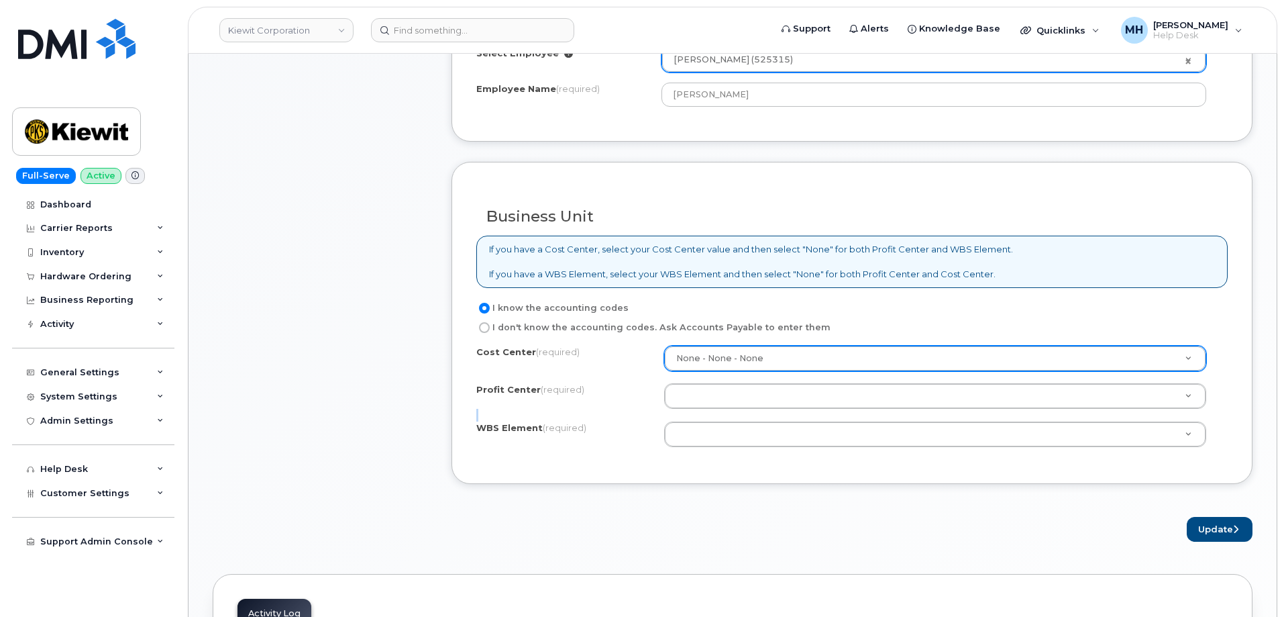
click at [701, 412] on div "Cost Center (required) None - None - None None Profit Center (required) None - …" at bounding box center [852, 403] width 752 height 114
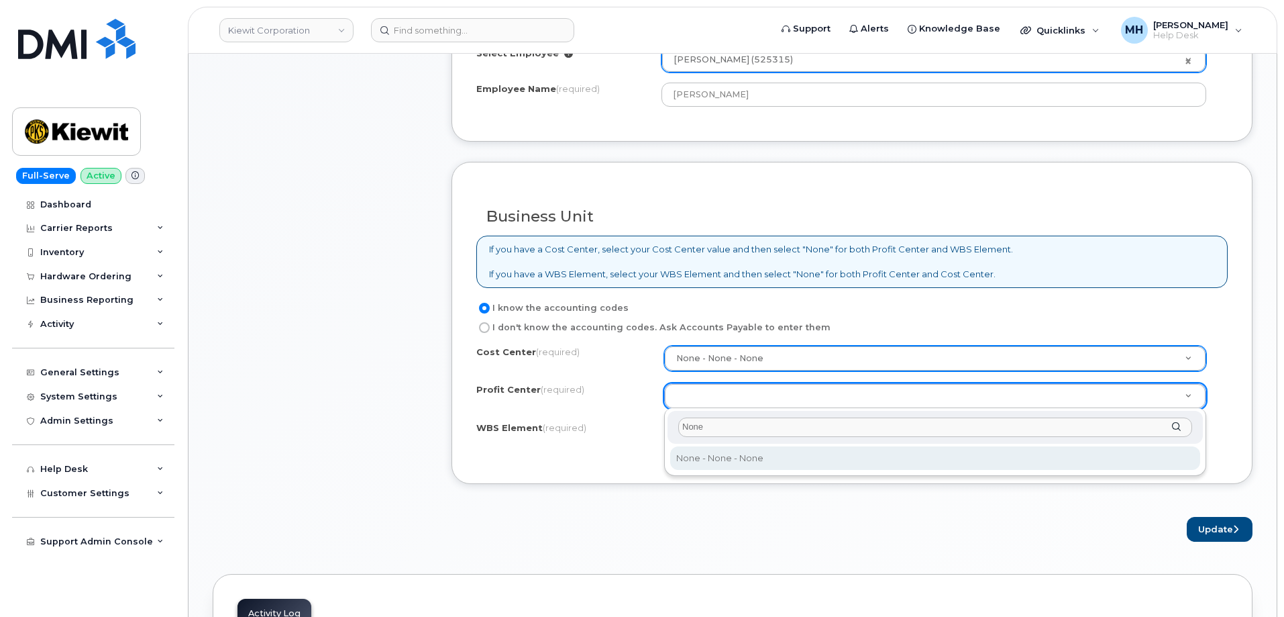
type input "None"
click at [702, 445] on div "None None - None - None" at bounding box center [935, 442] width 542 height 68
select select "None"
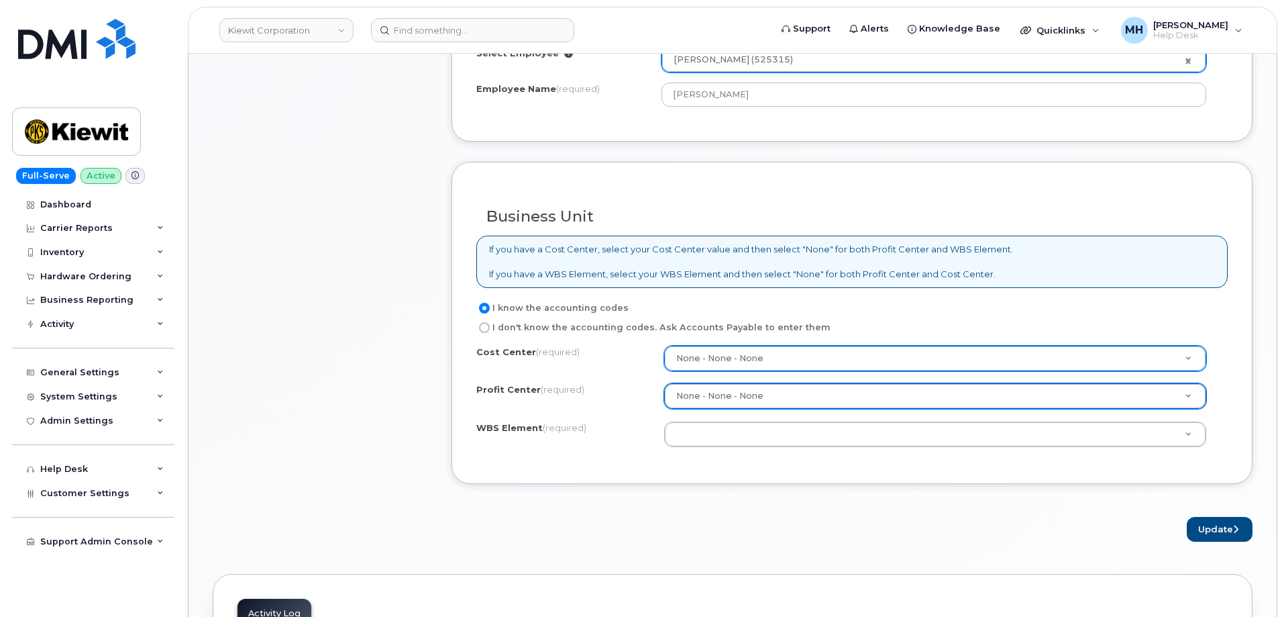
click at [693, 447] on div "Cost Center (required) None - None - None None Profit Center (required) None - …" at bounding box center [852, 403] width 752 height 114
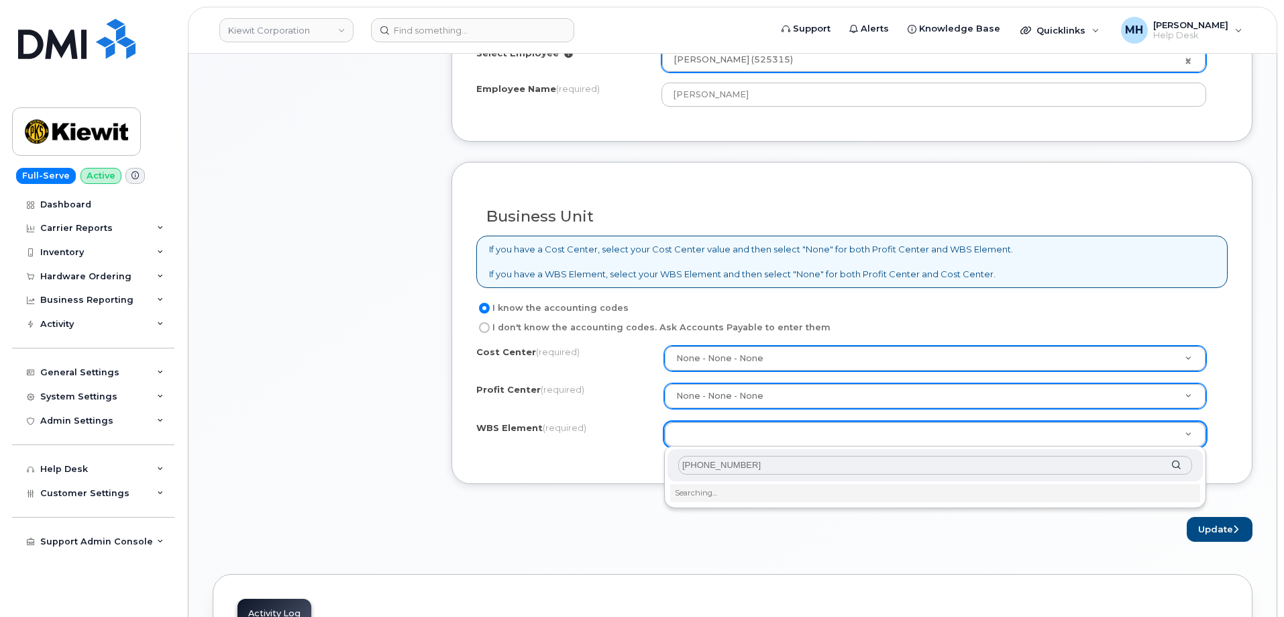
drag, startPoint x: 764, startPoint y: 471, endPoint x: 625, endPoint y: 471, distance: 138.9
click at [625, 471] on body "Kiewit Corporation Support Alerts Knowledge Base Quicklinks Suspend / Cancel De…" at bounding box center [642, 303] width 1284 height 1817
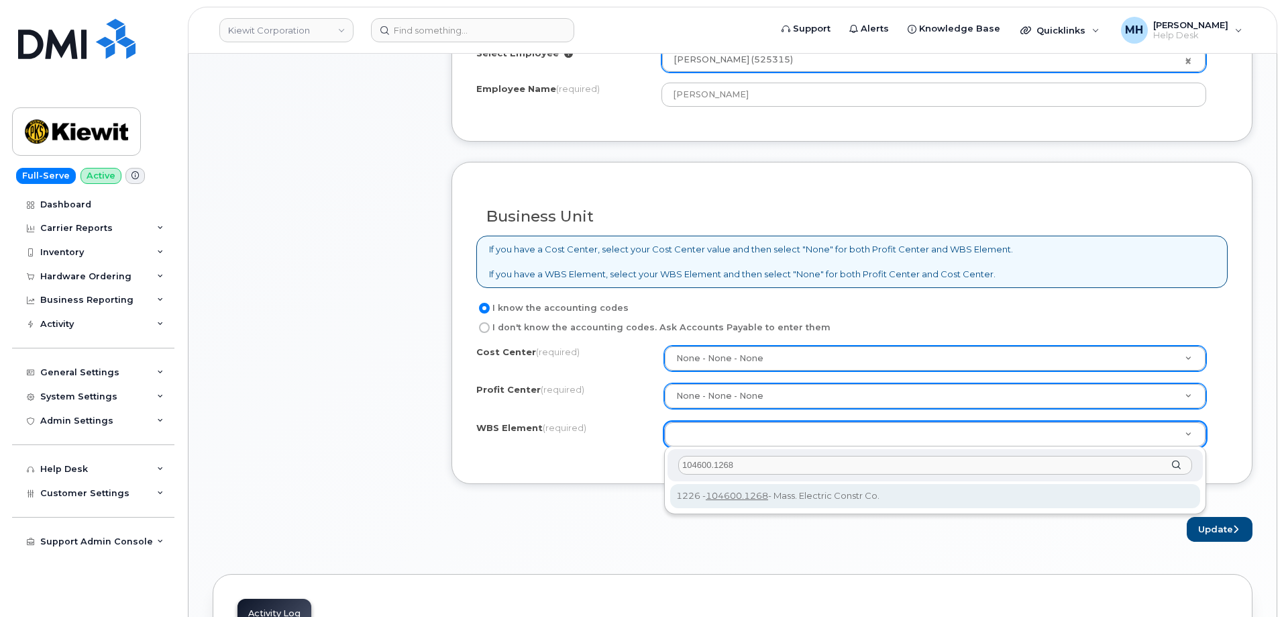
type input "104600.1268"
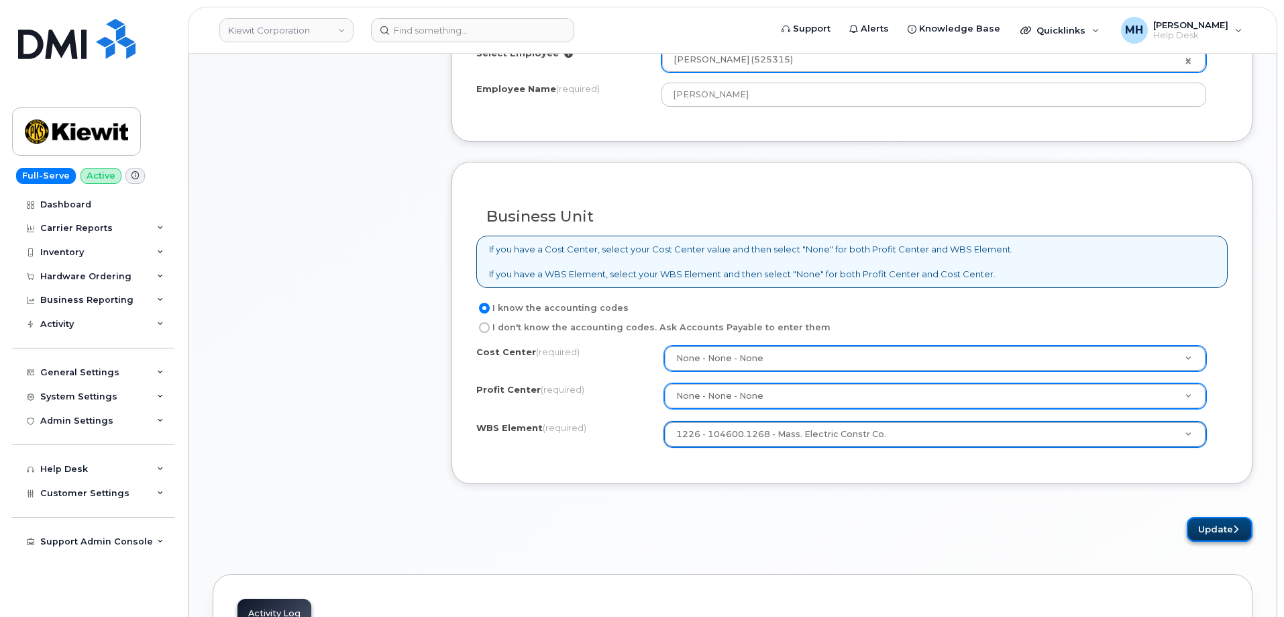
click at [1205, 531] on button "Update" at bounding box center [1220, 529] width 66 height 25
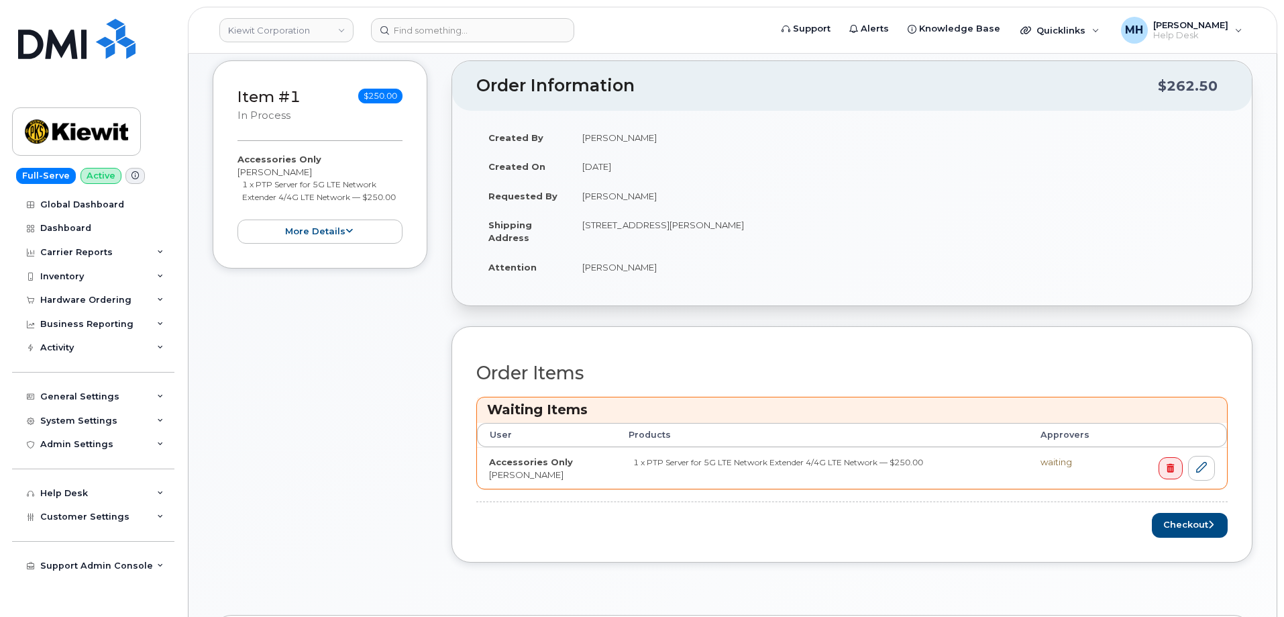
scroll to position [470, 0]
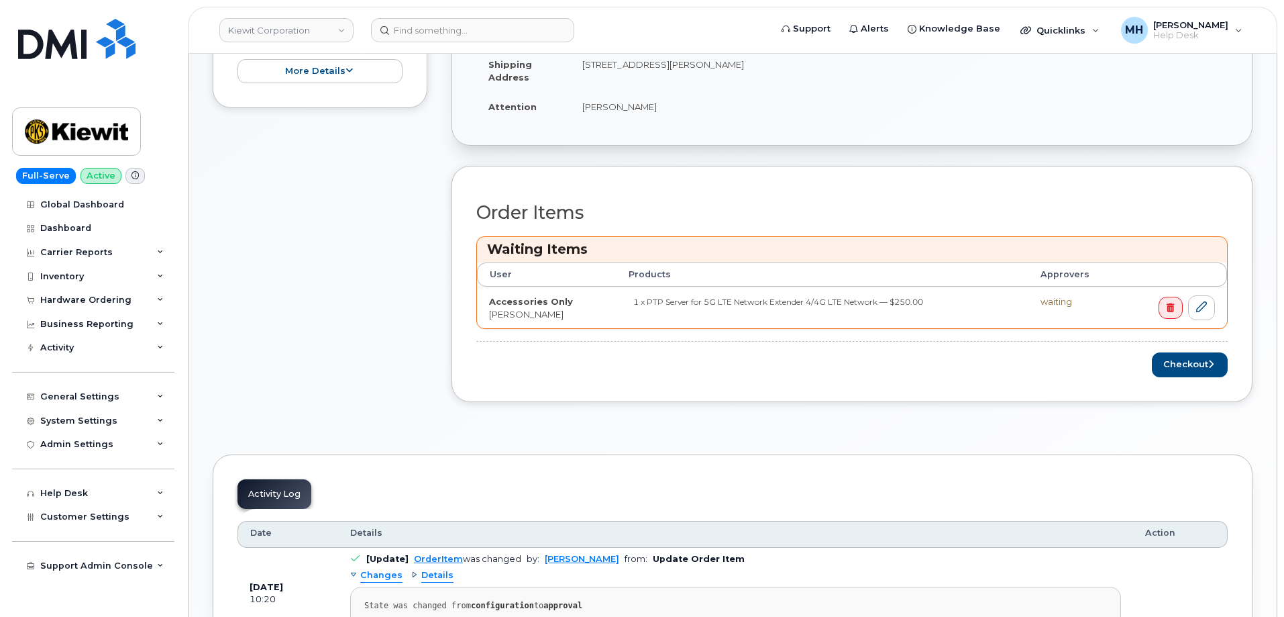
click at [1180, 380] on div "Order Items Waiting Items User Products Approvers Accessories Only Jade Greenbe…" at bounding box center [852, 284] width 801 height 236
click at [1180, 374] on button "Checkout" at bounding box center [1190, 364] width 76 height 25
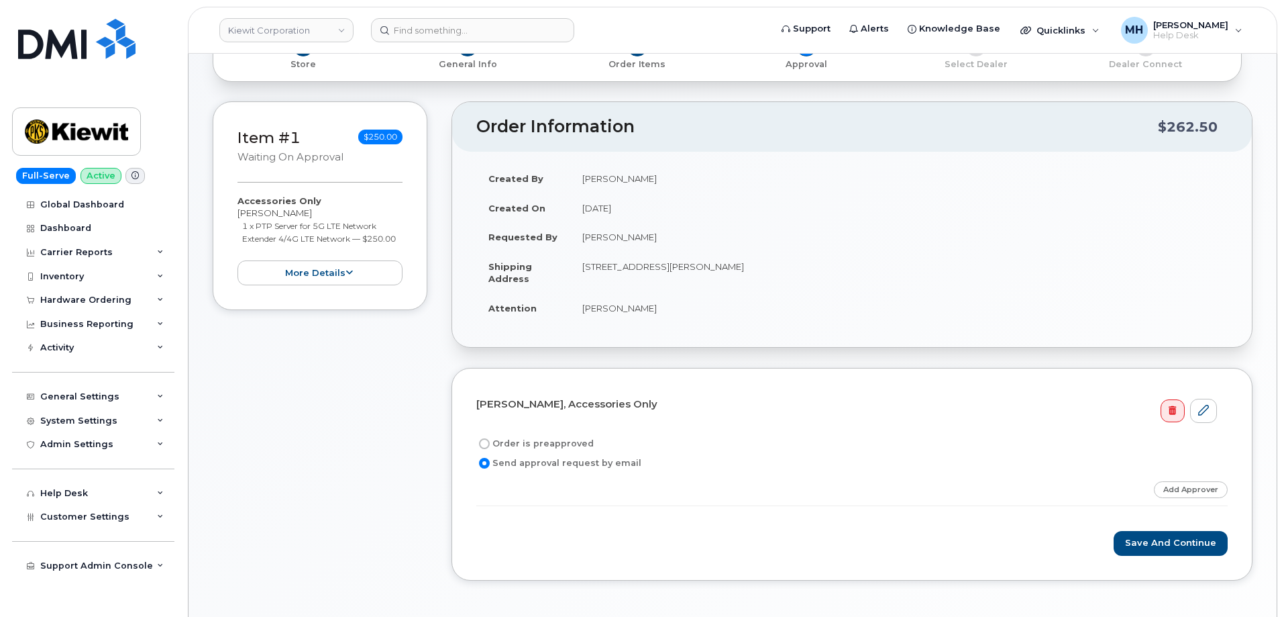
scroll to position [268, 0]
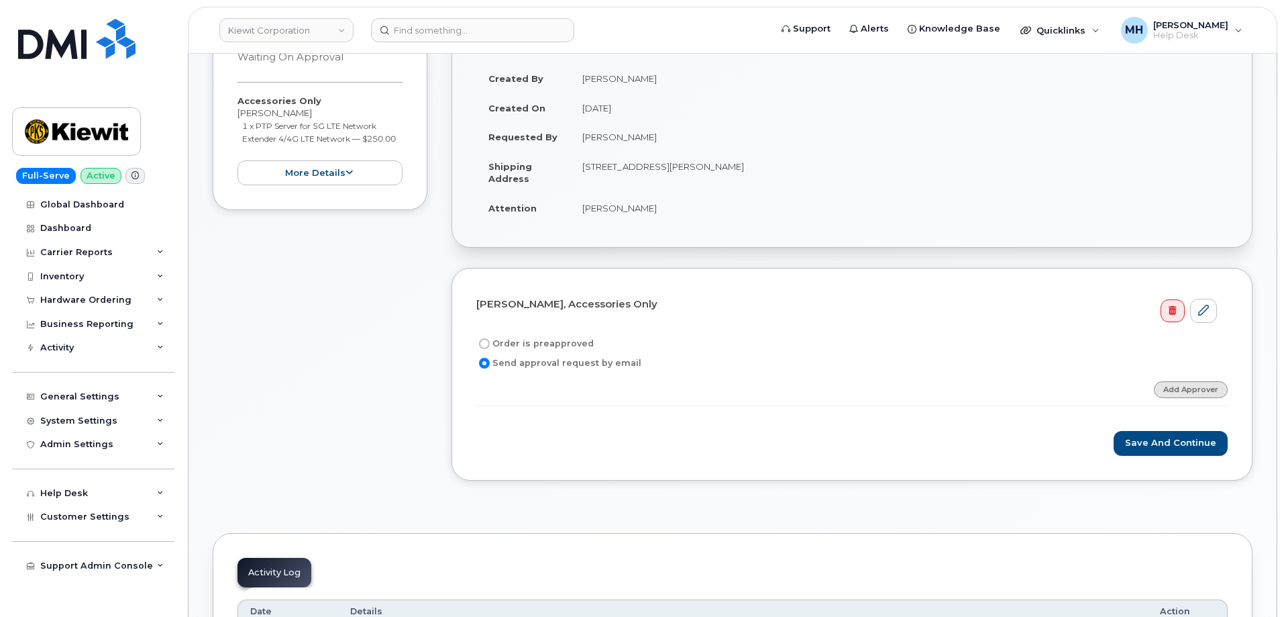
click at [1188, 392] on link "Add Approver" at bounding box center [1191, 389] width 74 height 17
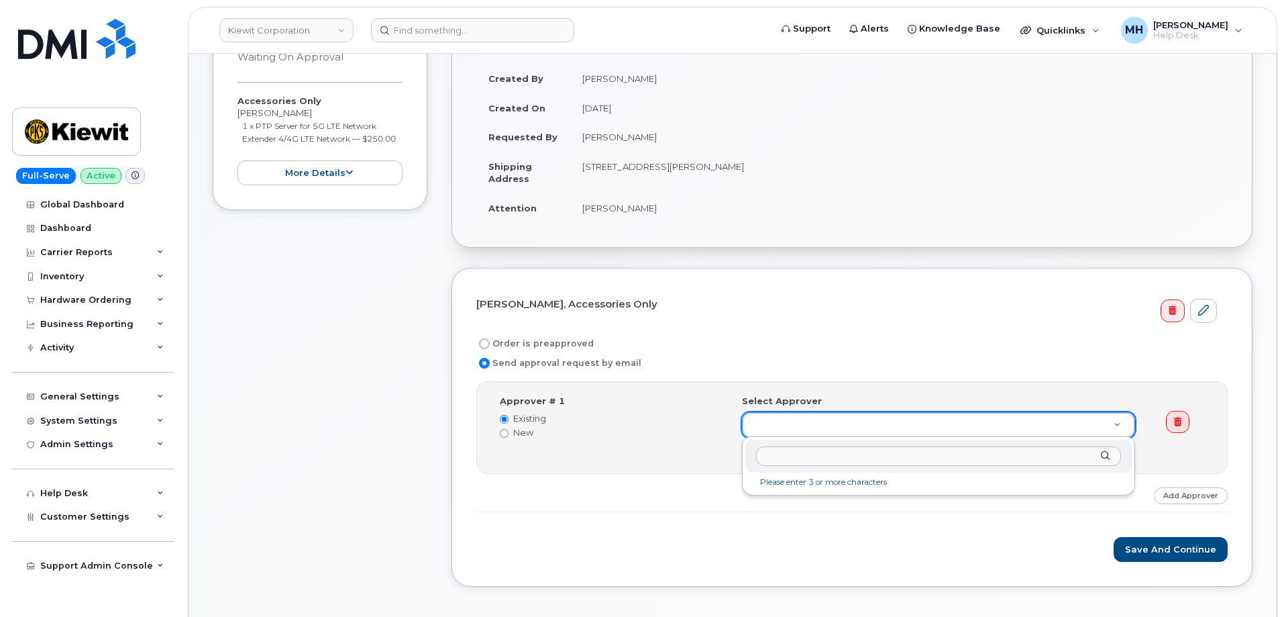
click at [770, 462] on input "text" at bounding box center [938, 455] width 365 height 19
type input "Jade greenberg"
drag, startPoint x: 828, startPoint y: 456, endPoint x: 723, endPoint y: 456, distance: 105.4
type input "[PERSON_NAME]"
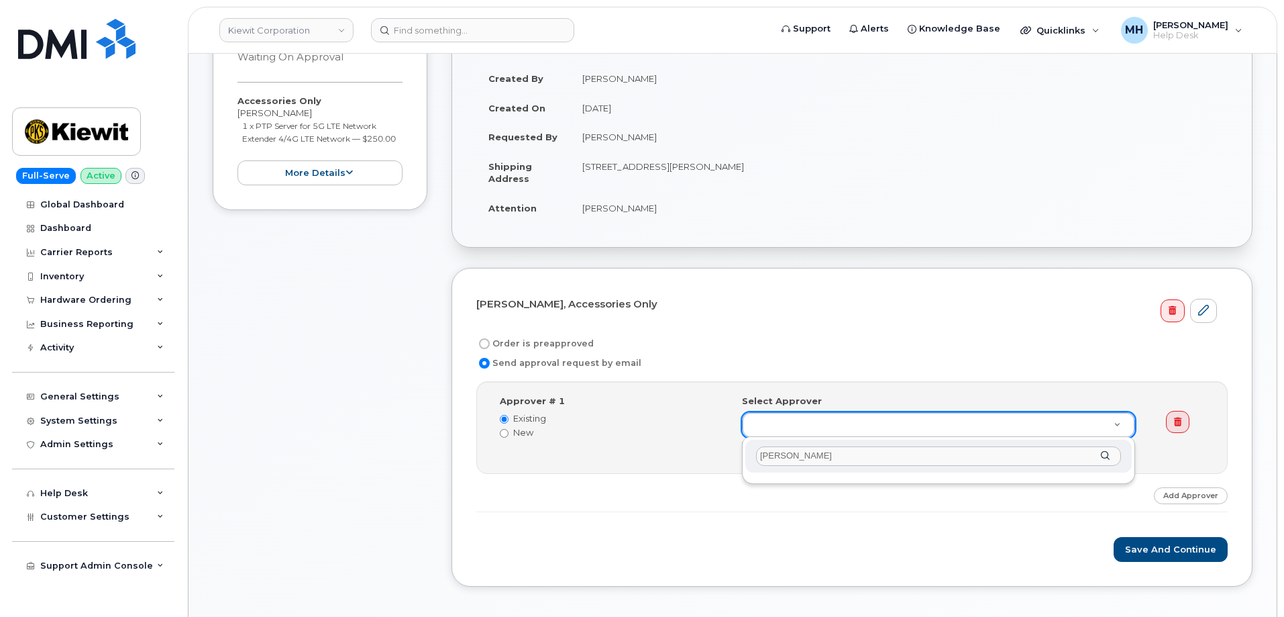
drag, startPoint x: 843, startPoint y: 456, endPoint x: 720, endPoint y: 456, distance: 122.8
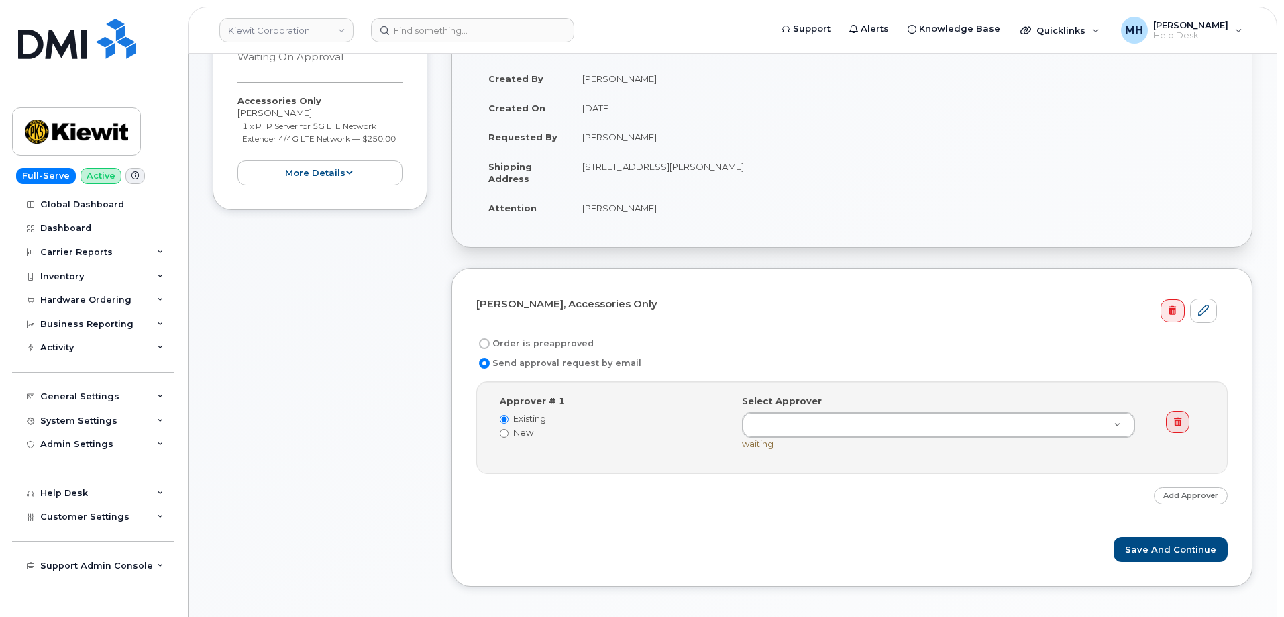
drag, startPoint x: 1175, startPoint y: 427, endPoint x: 737, endPoint y: 456, distance: 438.5
click at [764, 458] on div "Approver # 1 Existing New Select Approver waiting" at bounding box center [853, 428] width 727 height 66
click at [529, 436] on label "New" at bounding box center [611, 432] width 222 height 13
click at [509, 436] on input "New" at bounding box center [504, 433] width 9 height 9
radio input "true"
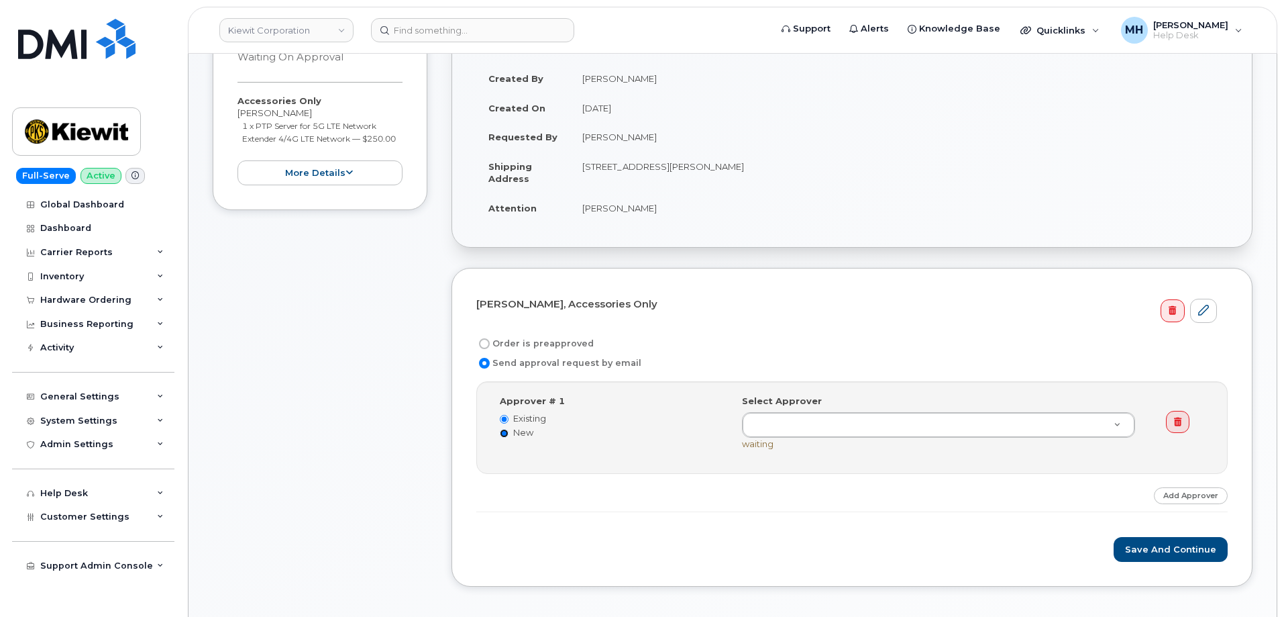
radio input "false"
click at [779, 434] on input at bounding box center [840, 424] width 176 height 24
paste input "Jade greenberg"
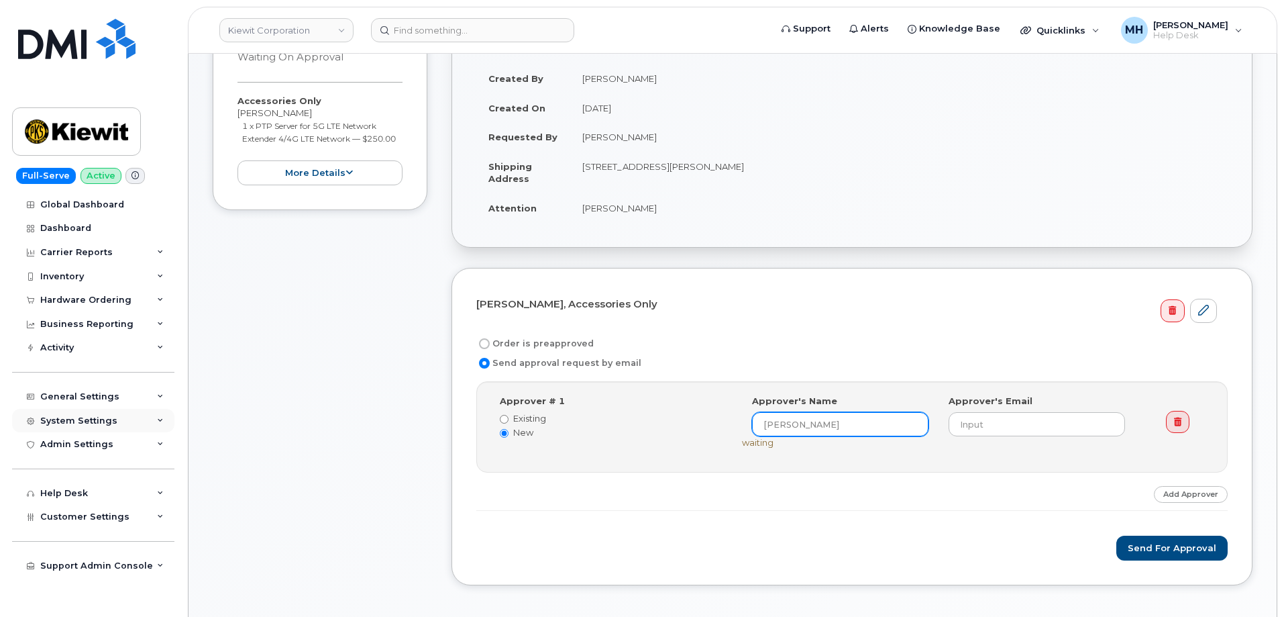
type input "Jade greenberg"
click at [1045, 433] on input "email" at bounding box center [1037, 424] width 176 height 24
paste input "JADE.GREENBERG@KIEWIT.COM"
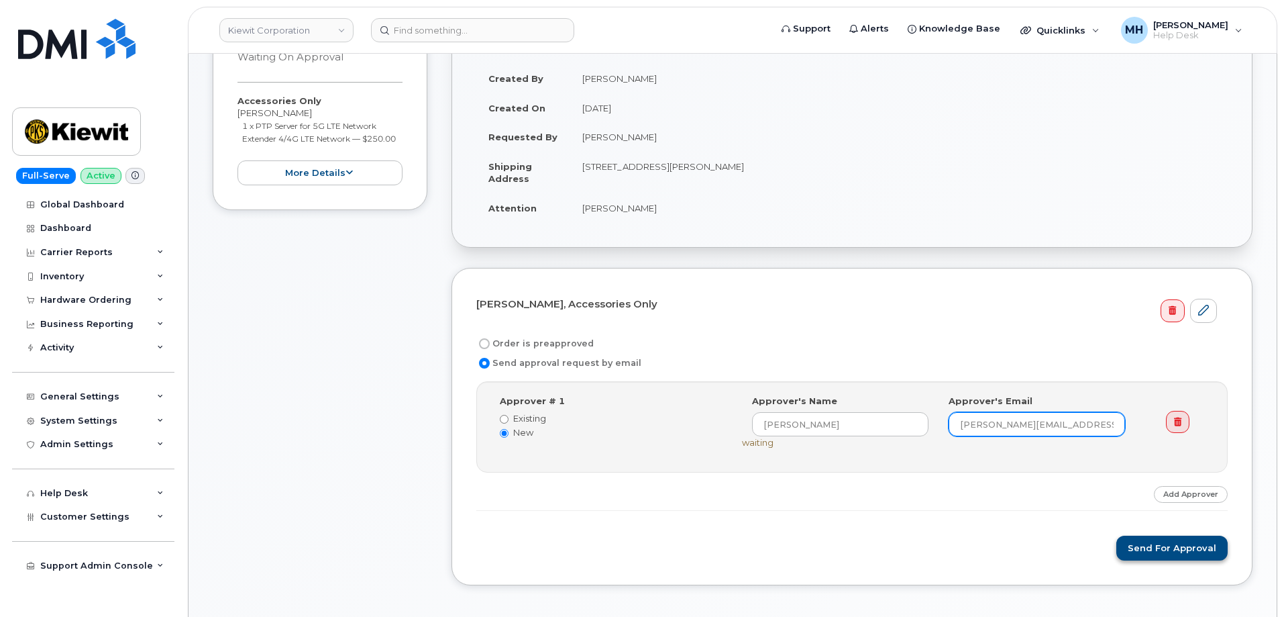
type input "JADE.GREENBERG@KIEWIT.COM"
click at [1177, 549] on button "Send for Approval" at bounding box center [1172, 547] width 111 height 25
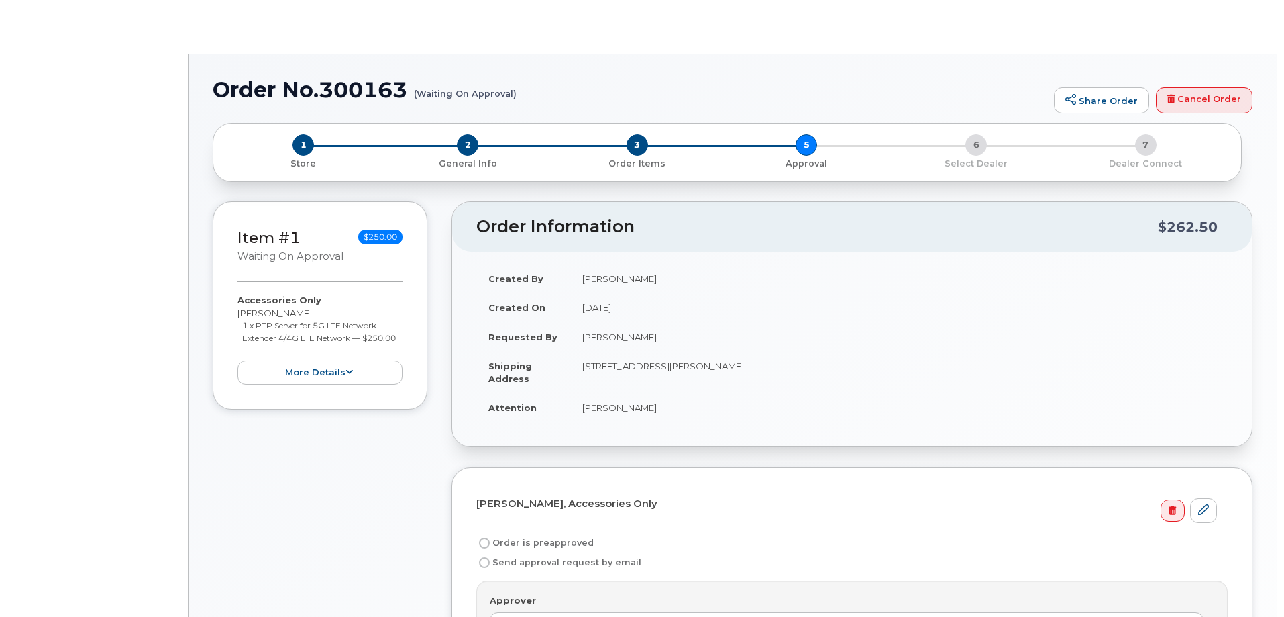
radio input "true"
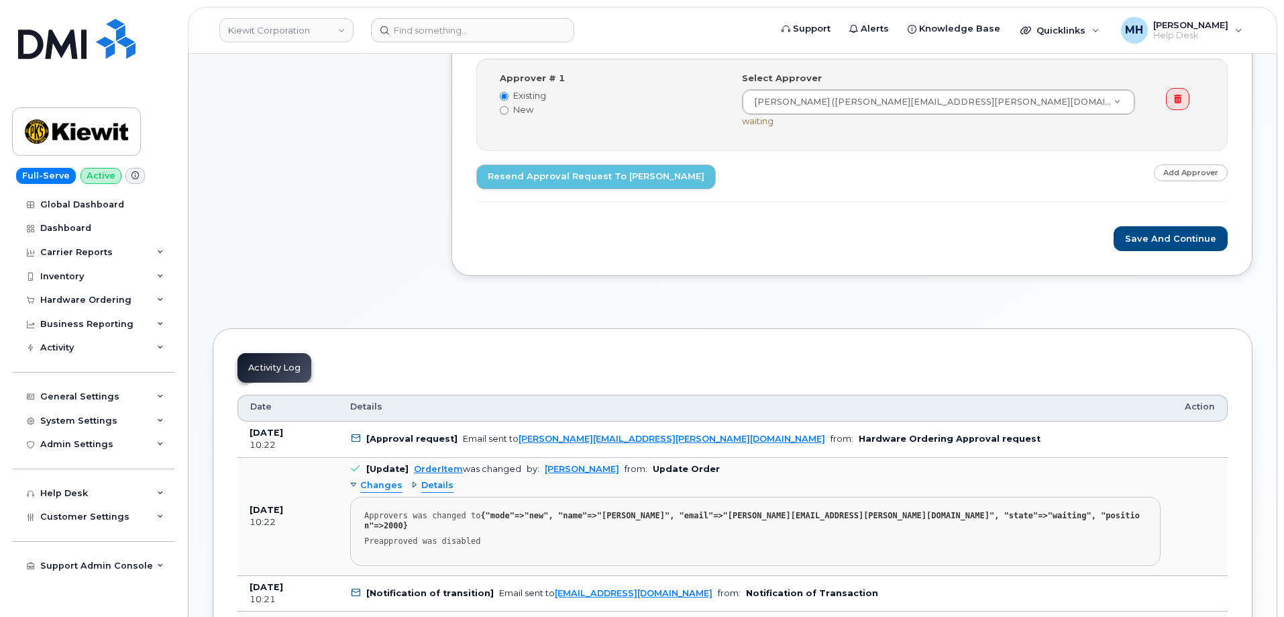
scroll to position [470, 0]
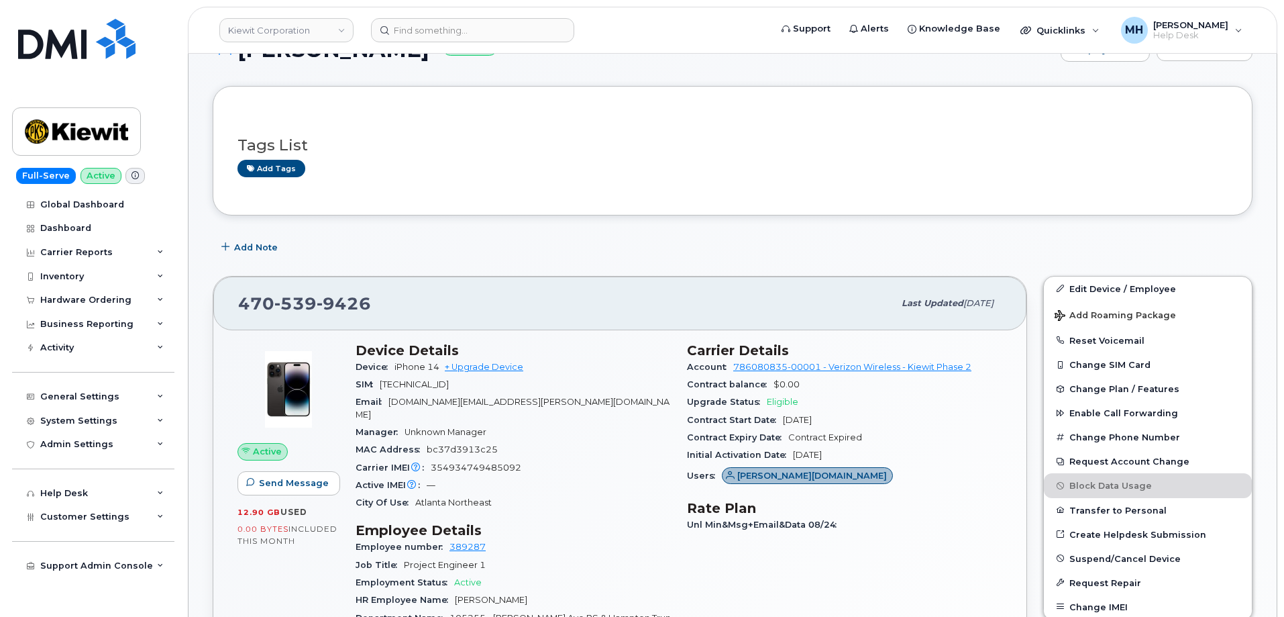
scroll to position [201, 0]
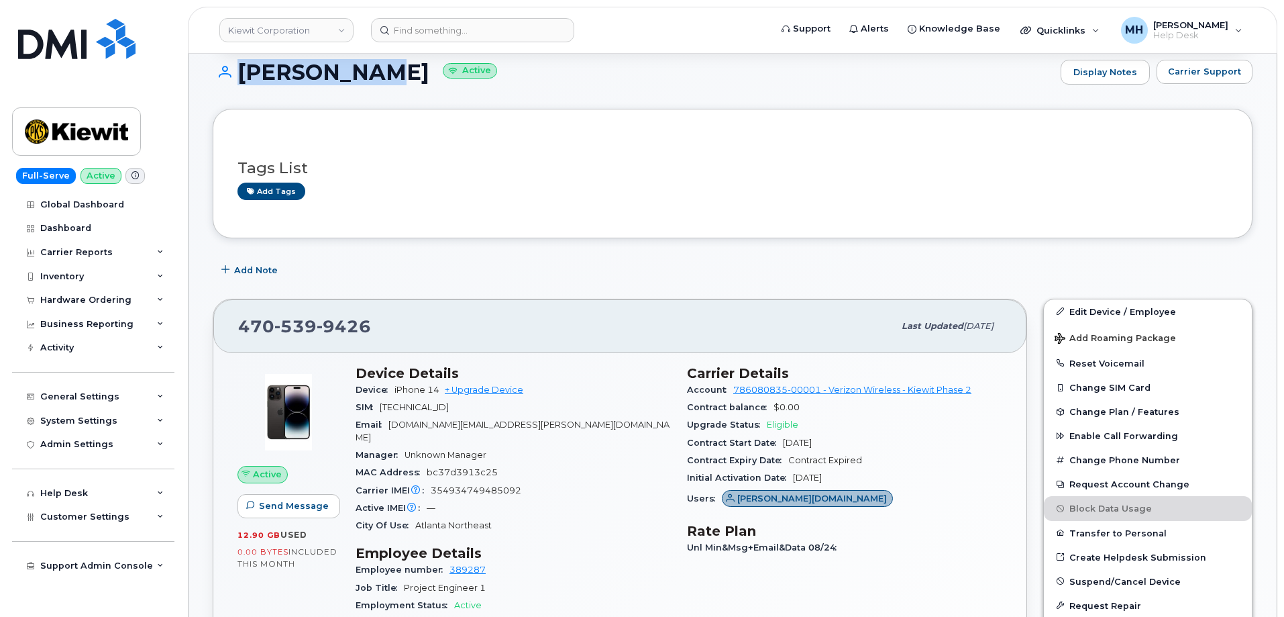
drag, startPoint x: 389, startPoint y: 78, endPoint x: 229, endPoint y: 75, distance: 159.1
click at [229, 75] on h1 "[PERSON_NAME] Active" at bounding box center [633, 71] width 841 height 23
click at [1180, 81] on button "Carrier Support" at bounding box center [1205, 72] width 96 height 24
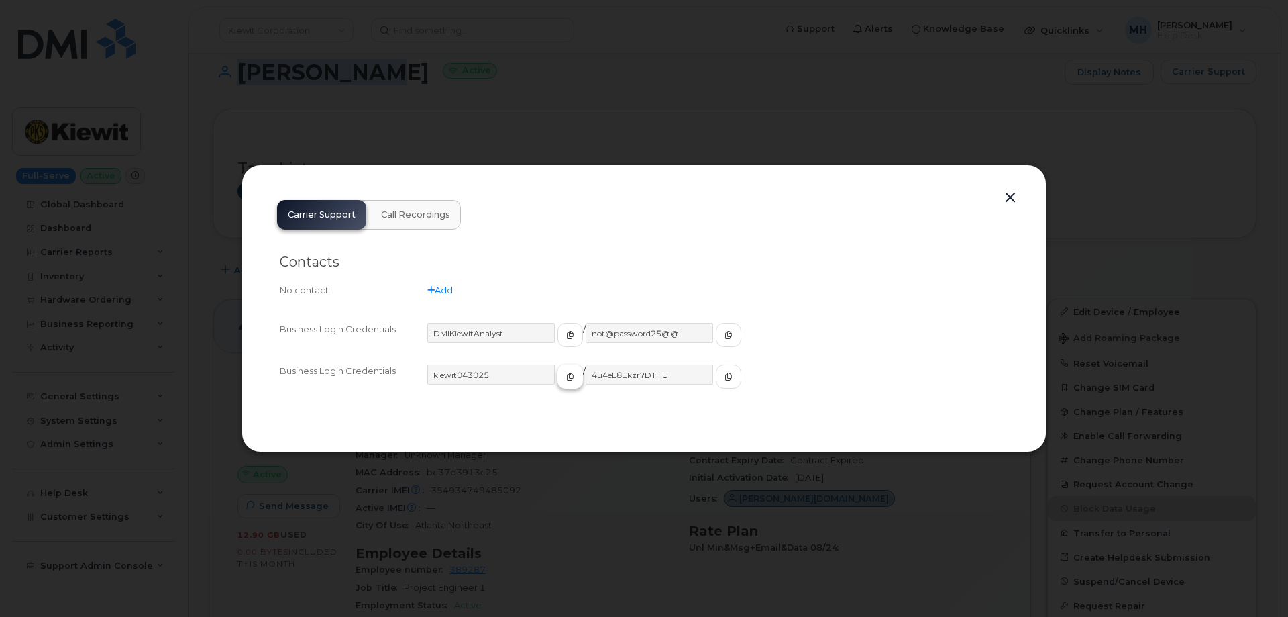
click at [564, 370] on span "button" at bounding box center [570, 376] width 12 height 12
click at [725, 374] on icon "button" at bounding box center [729, 376] width 8 height 8
drag, startPoint x: 1016, startPoint y: 192, endPoint x: 1014, endPoint y: 202, distance: 10.3
click at [1015, 199] on button "button" at bounding box center [1011, 198] width 20 height 19
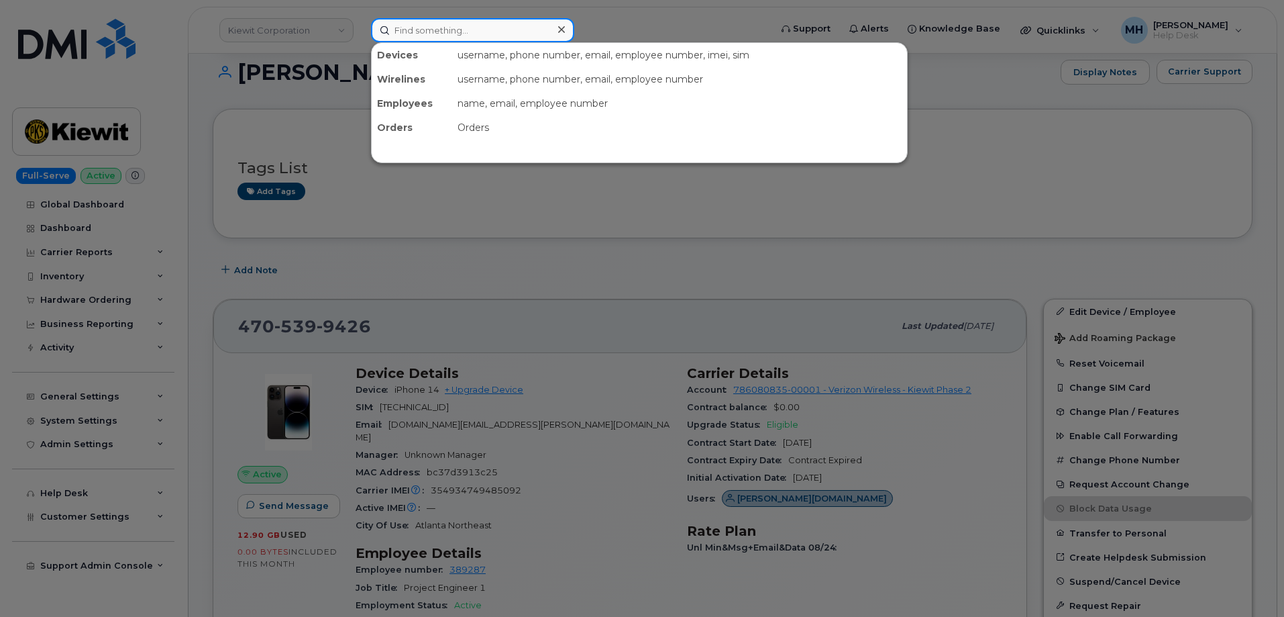
click at [438, 28] on input at bounding box center [472, 30] width 203 height 24
paste input "724-813-1427"
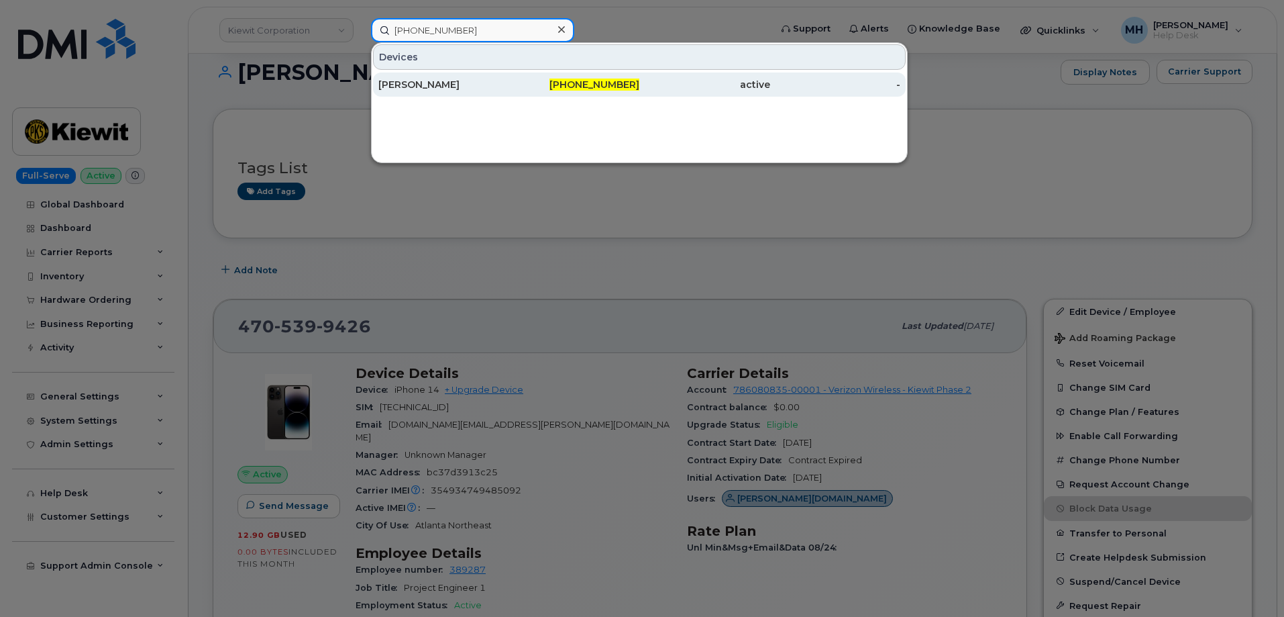
type input "724-813-1427"
click at [526, 90] on div "724-813-1427" at bounding box center [574, 84] width 131 height 13
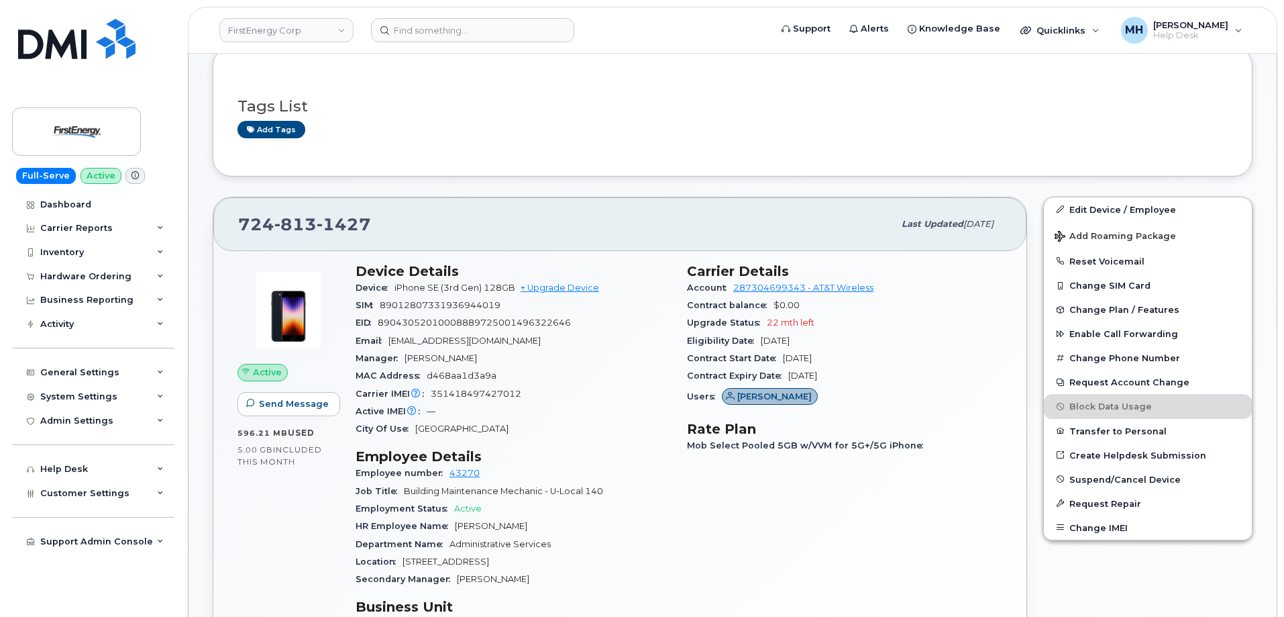
scroll to position [268, 0]
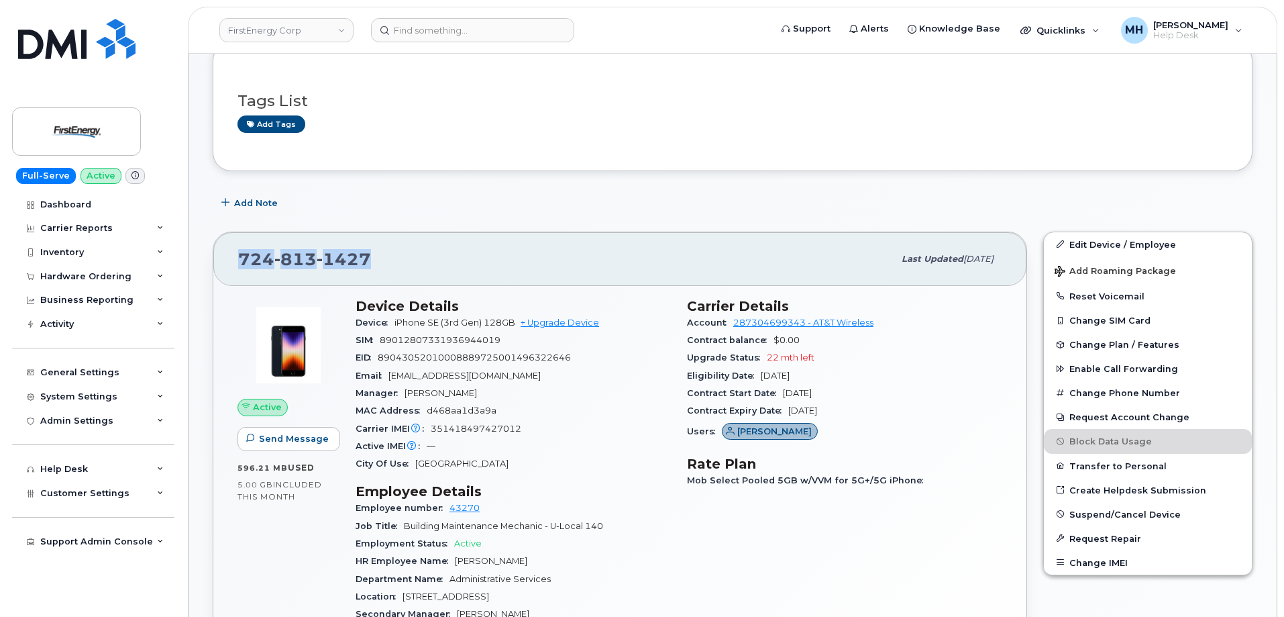
drag, startPoint x: 405, startPoint y: 260, endPoint x: 200, endPoint y: 262, distance: 205.3
copy span "[PHONE_NUMBER]"
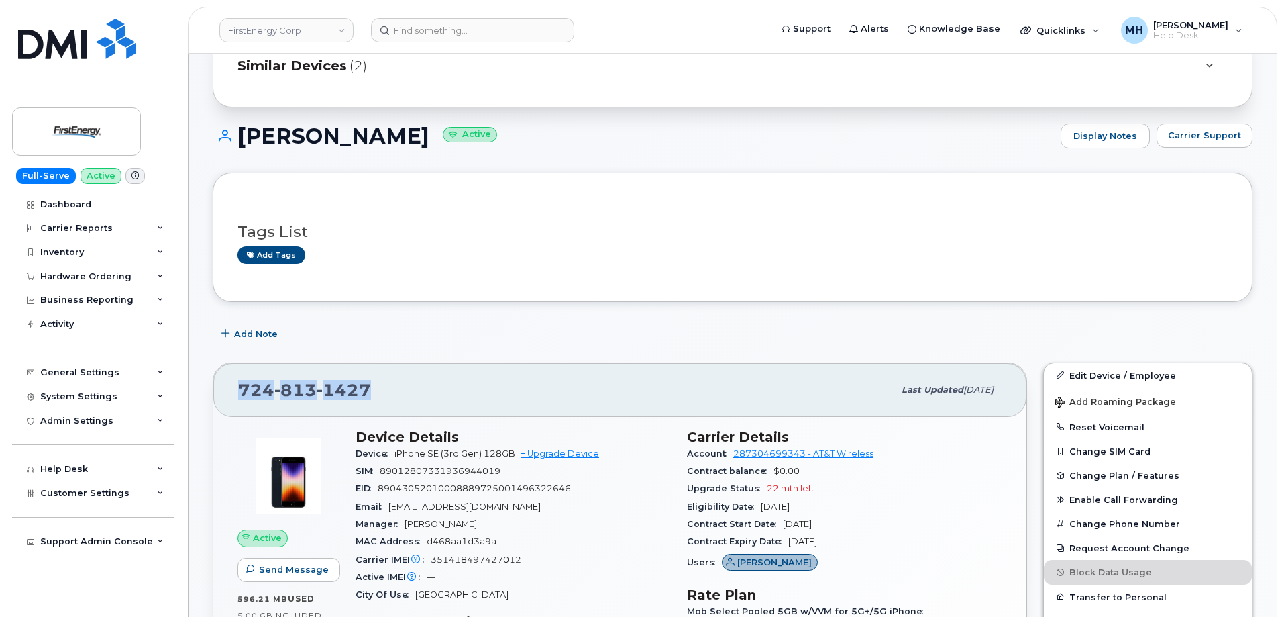
scroll to position [134, 0]
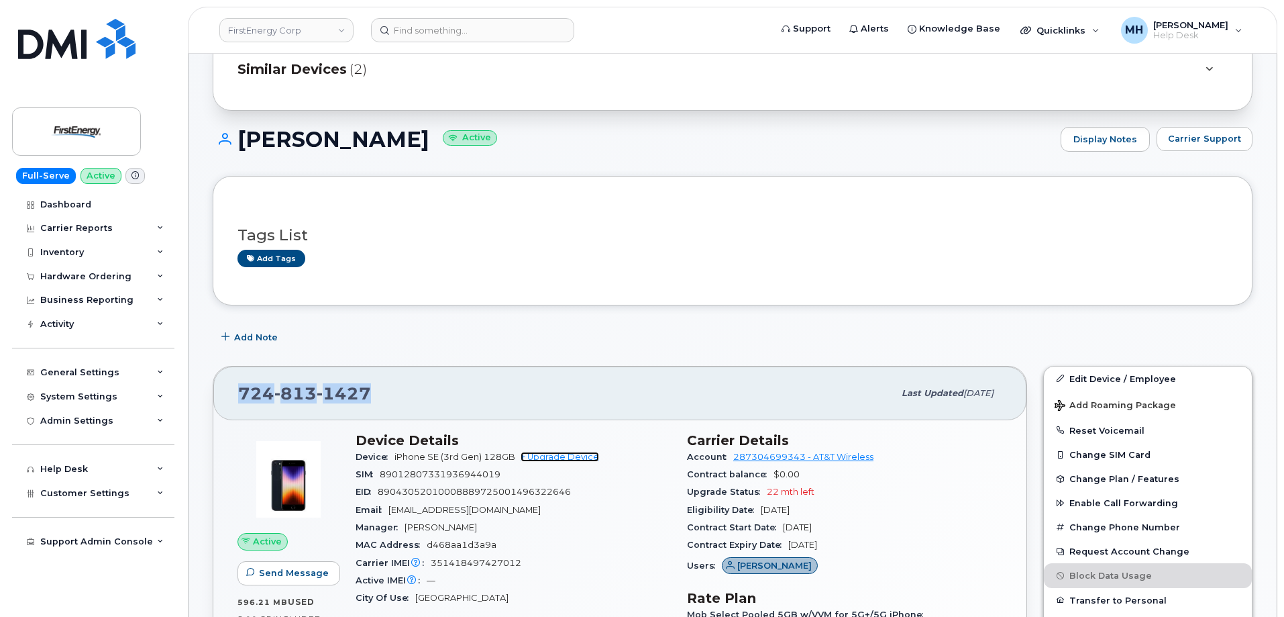
click at [592, 456] on link "+ Upgrade Device" at bounding box center [560, 457] width 79 height 10
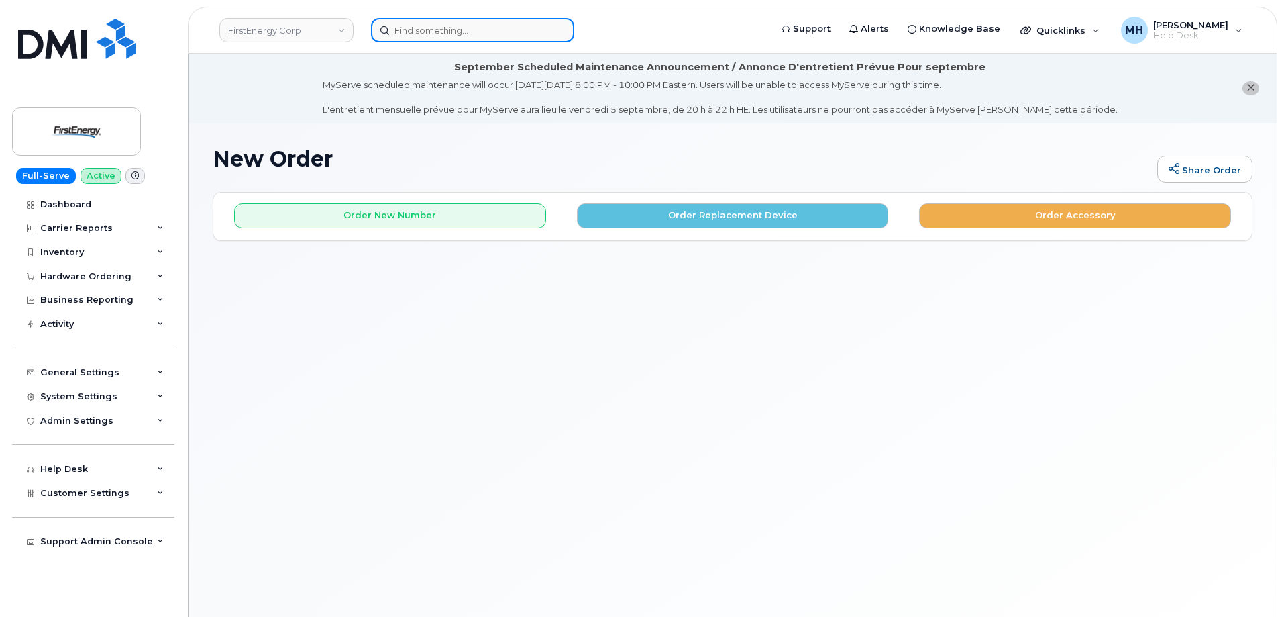
click at [493, 36] on input at bounding box center [472, 30] width 203 height 24
paste input "913.230.5581"
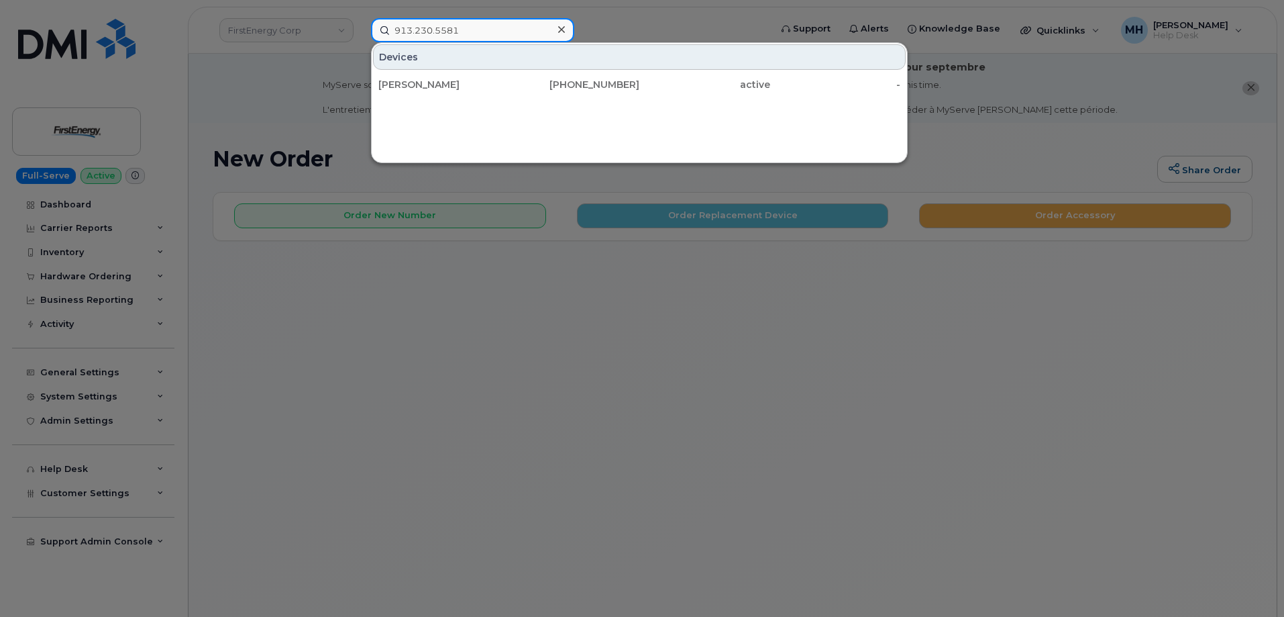
type input "913.230.5581"
drag, startPoint x: 471, startPoint y: 32, endPoint x: 379, endPoint y: 50, distance: 93.8
click at [360, 35] on div "913.230.5581 Devices JACK BELL 913-230-5581 active -" at bounding box center [566, 30] width 412 height 24
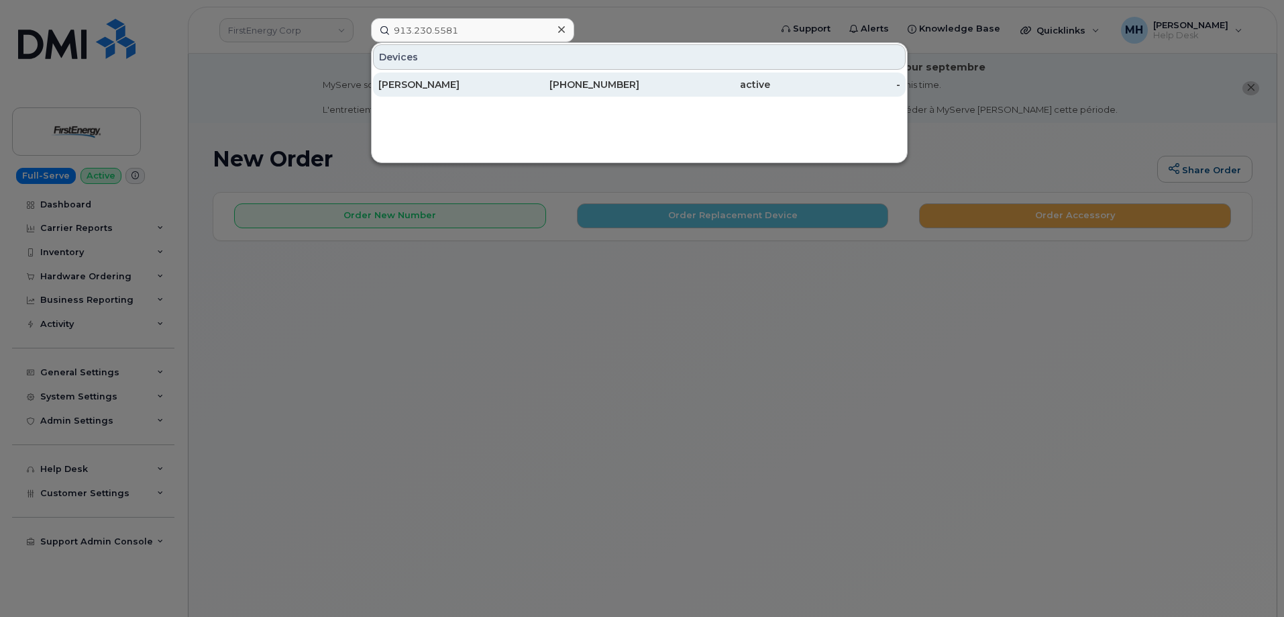
drag, startPoint x: 462, startPoint y: 79, endPoint x: 531, endPoint y: 73, distance: 68.7
click at [462, 79] on div "[PERSON_NAME]" at bounding box center [443, 84] width 131 height 13
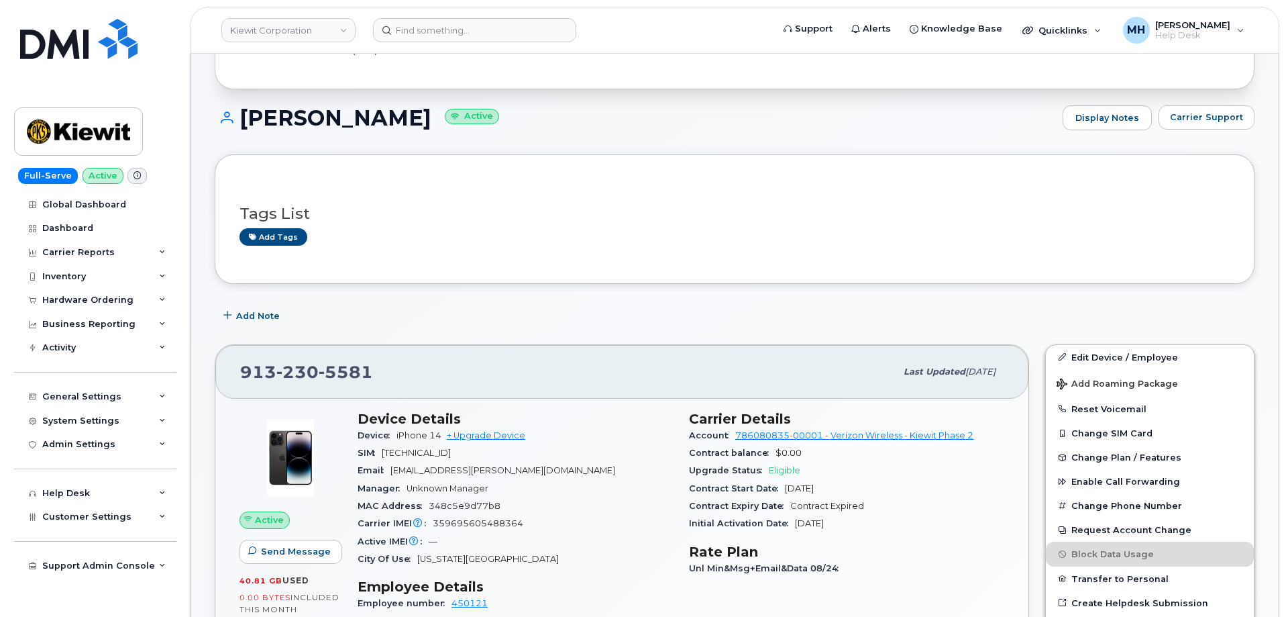
scroll to position [134, 0]
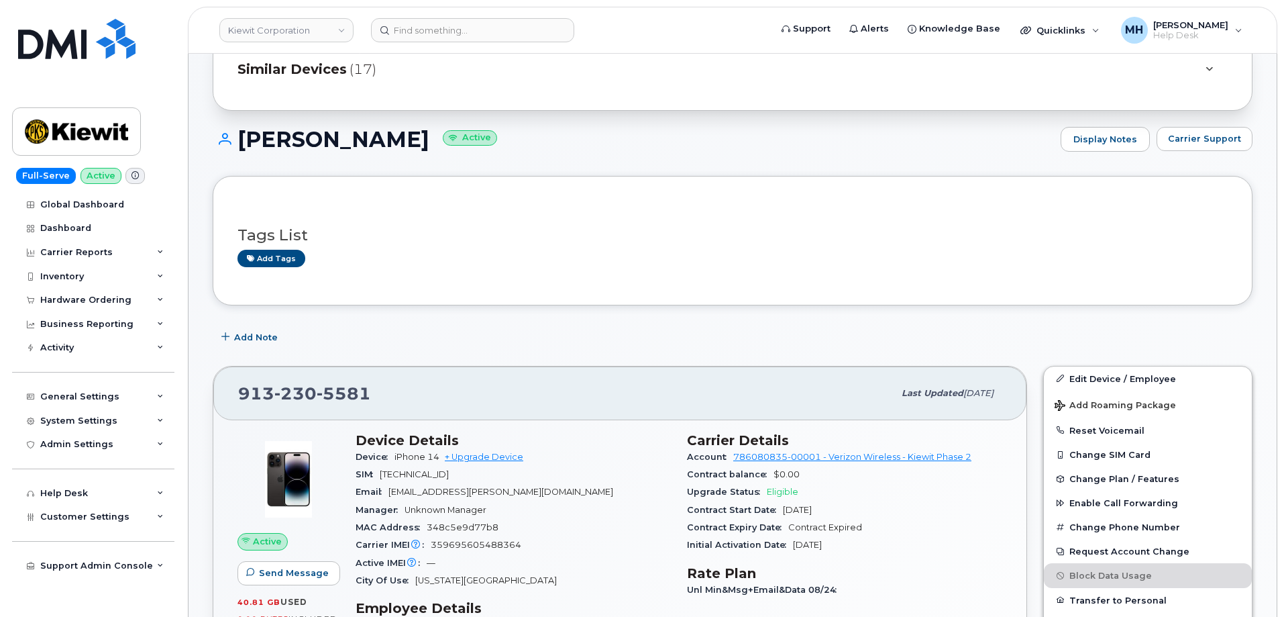
click at [1241, 154] on div "[PERSON_NAME] Active Display Notes Carrier Support" at bounding box center [733, 152] width 1040 height 50
click at [1233, 139] on span "Carrier Support" at bounding box center [1204, 138] width 73 height 13
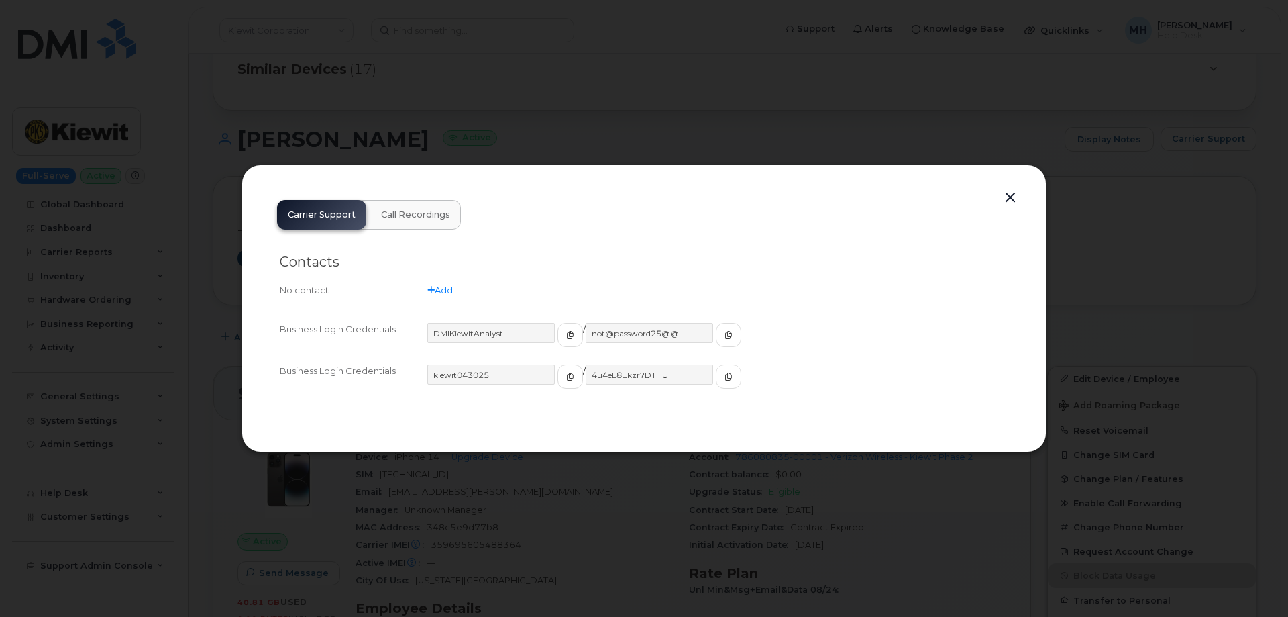
click at [536, 373] on div "kiewit043025" at bounding box center [505, 376] width 156 height 24
click at [566, 379] on icon "button" at bounding box center [570, 376] width 8 height 8
click at [716, 378] on button "button" at bounding box center [728, 376] width 25 height 24
